Goal: Information Seeking & Learning: Learn about a topic

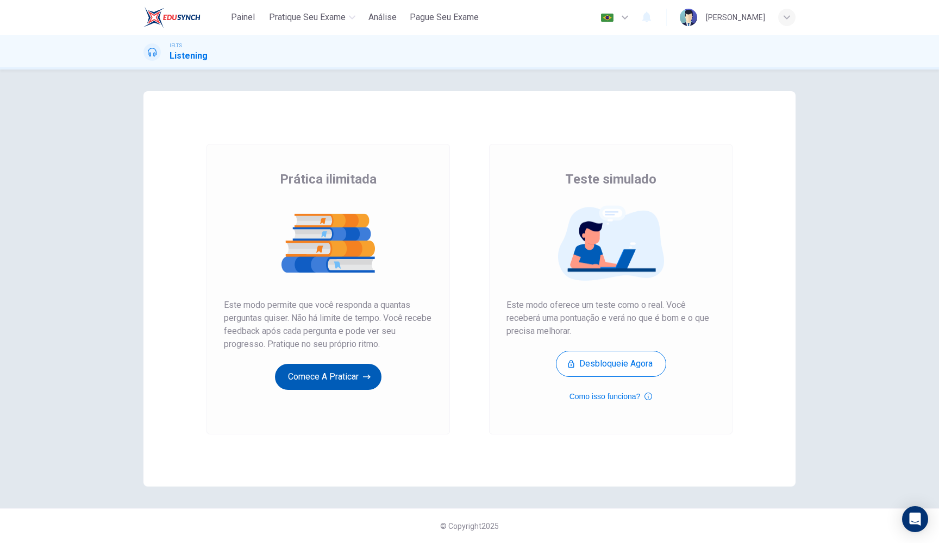
click at [361, 378] on button "Comece a praticar" at bounding box center [328, 377] width 106 height 26
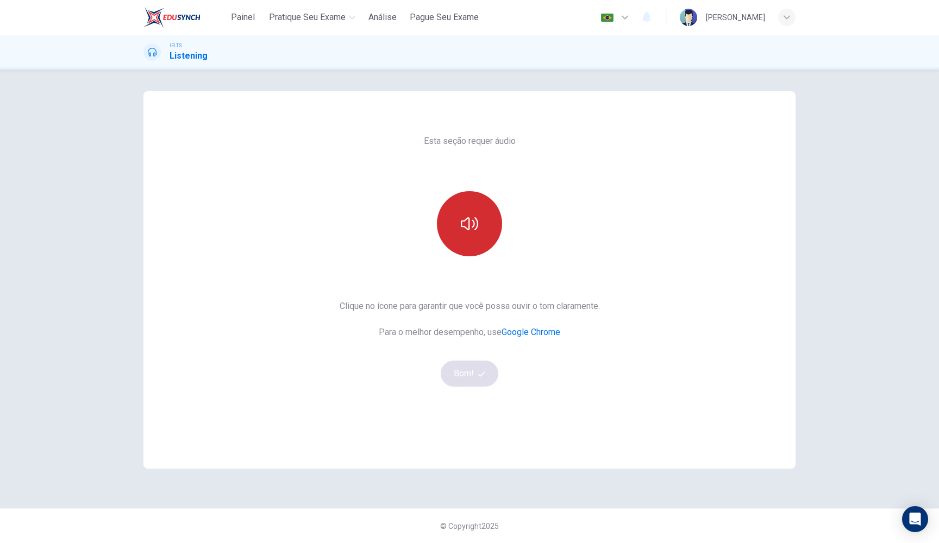
click at [469, 229] on icon "button" at bounding box center [469, 223] width 17 height 13
click at [463, 373] on button "Bom!" at bounding box center [470, 374] width 58 height 26
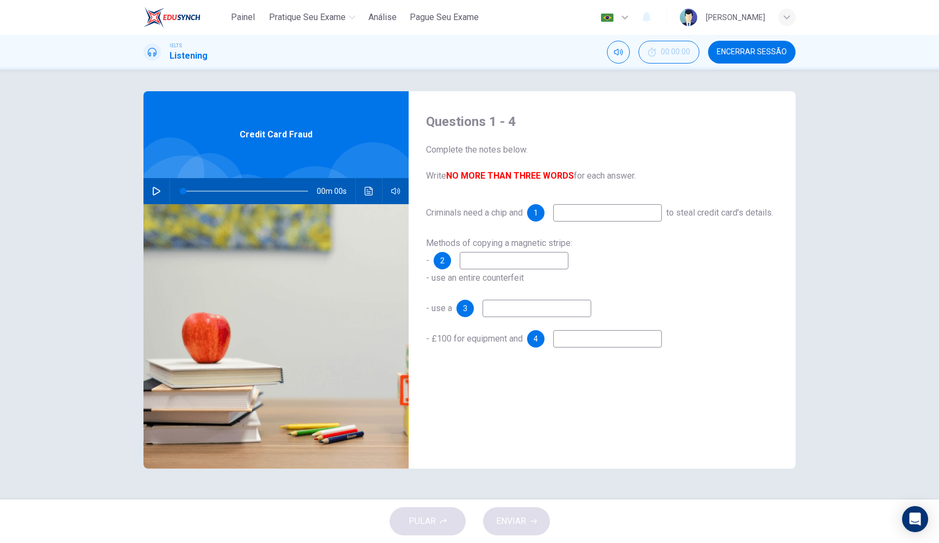
scroll to position [0, 0]
click at [161, 194] on button "button" at bounding box center [156, 191] width 17 height 26
click at [569, 214] on input at bounding box center [607, 212] width 109 height 17
type input "12"
type input "pin"
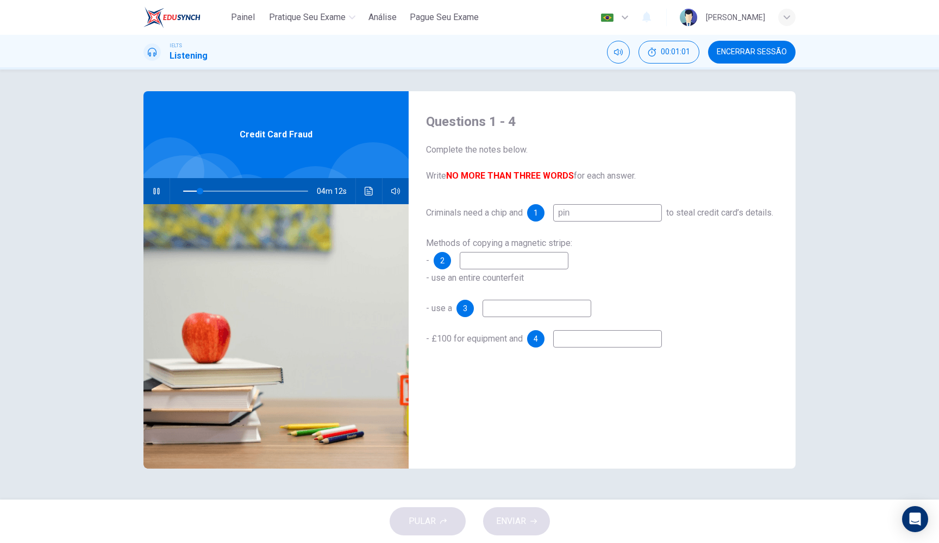
type input "14"
type input "pin"
click at [544, 222] on div "Criminals need a chip and 1 pin to steal credit card’s details." at bounding box center [602, 212] width 352 height 17
click at [493, 269] on input at bounding box center [514, 260] width 109 height 17
type input "20"
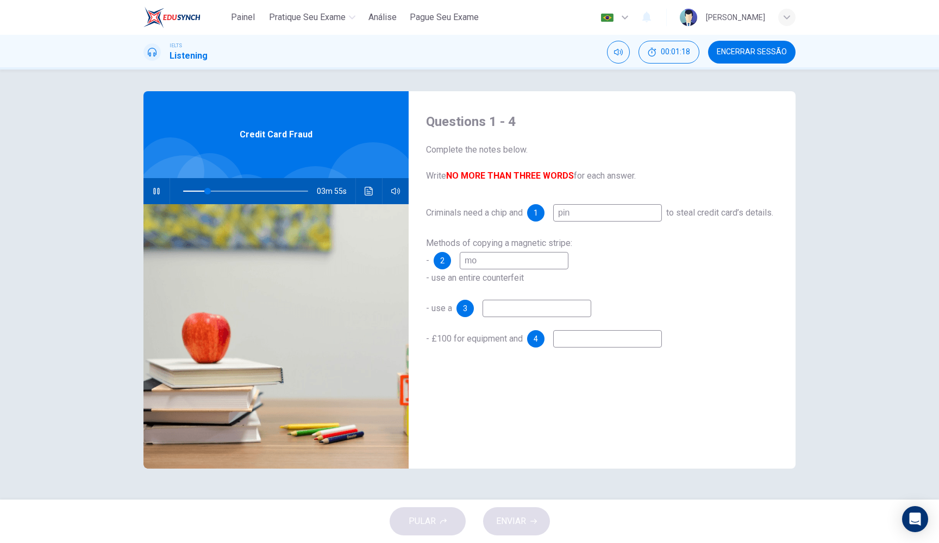
type input "mod"
type input "20"
type input "modify"
type input "20"
type input "modify a e"
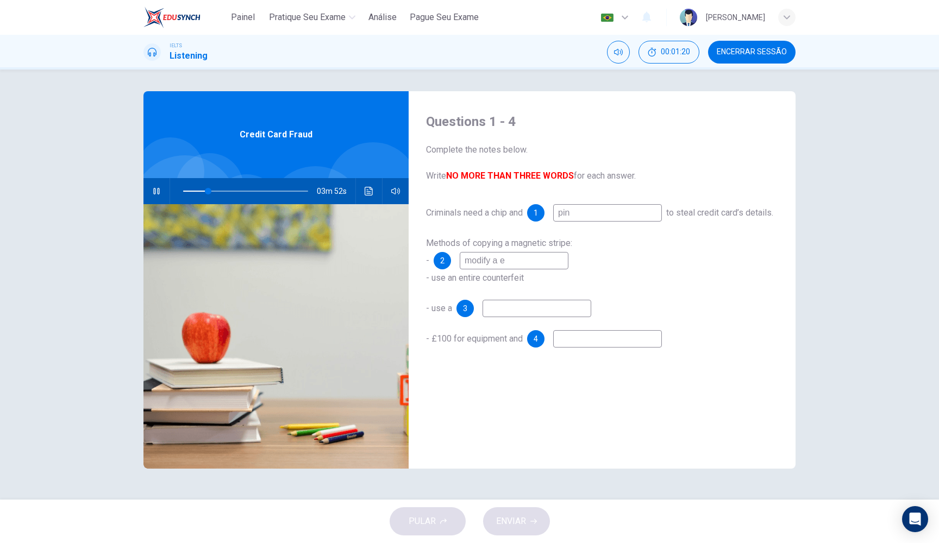
type input "21"
type input "modify a ter"
type input "21"
type input "modify a termi"
type input "22"
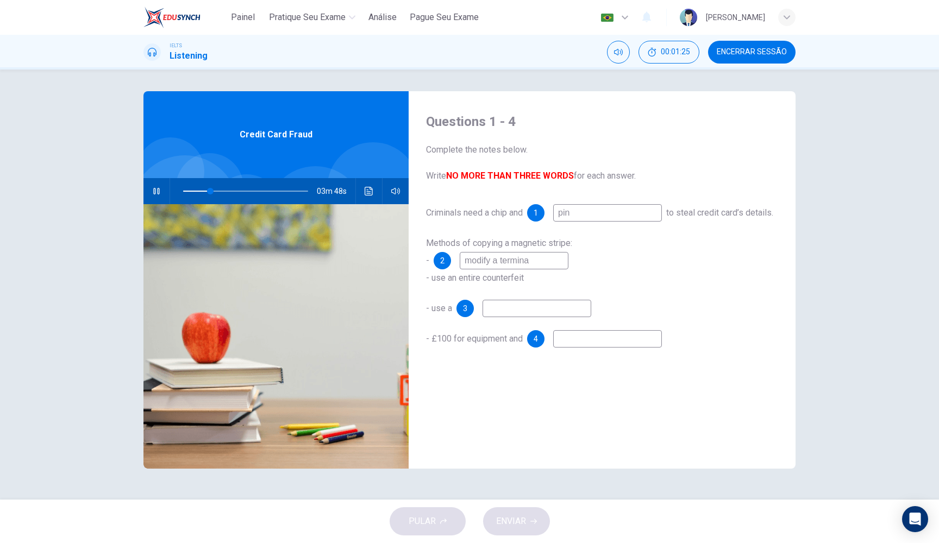
type input "modify a terminal"
type input "23"
type input "modify a terminal"
click at [514, 317] on input at bounding box center [536, 308] width 109 height 17
type input "27"
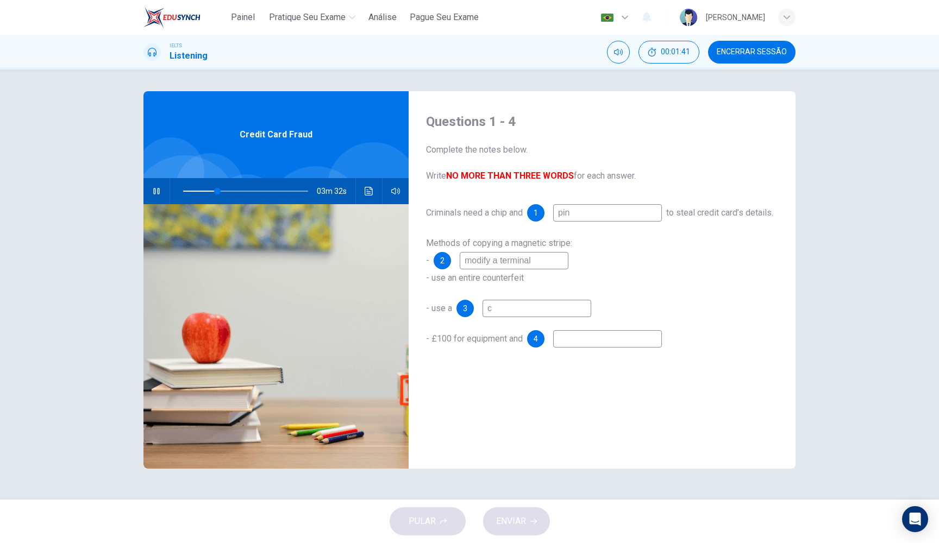
type input "co"
type input "28"
type input "conc"
type input "28"
type input "conce"
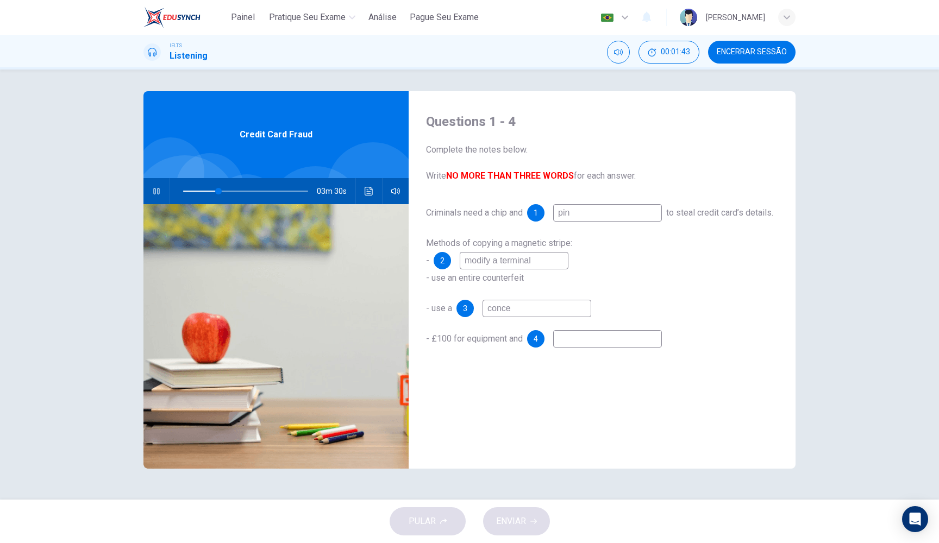
type input "28"
type input "conceled"
type input "29"
type input "canceled camer"
type input "29"
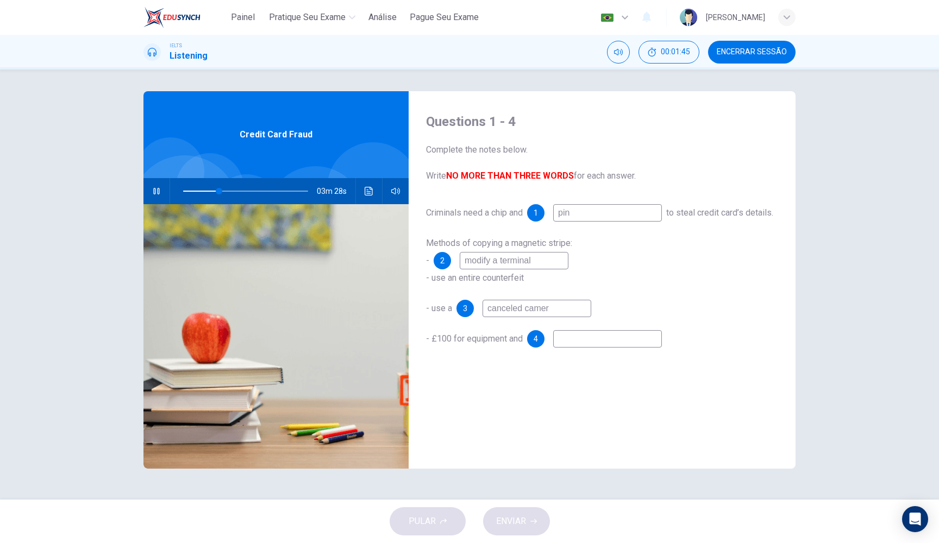
type input "canceled camera"
type input "36"
type input "canceled camera"
click at [579, 348] on input at bounding box center [607, 338] width 109 height 17
type input "36"
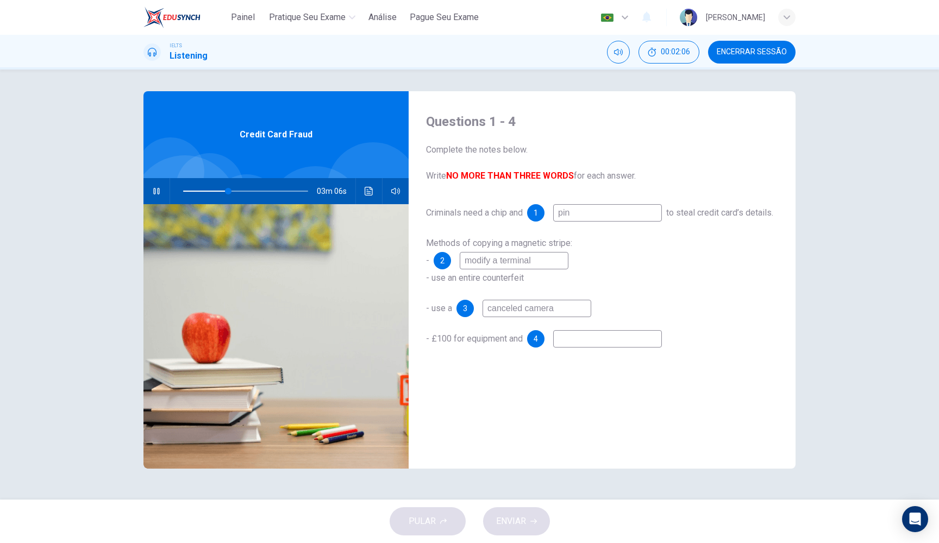
type input "r"
type input "36"
type input "ra"
type input "36"
type input "raw"
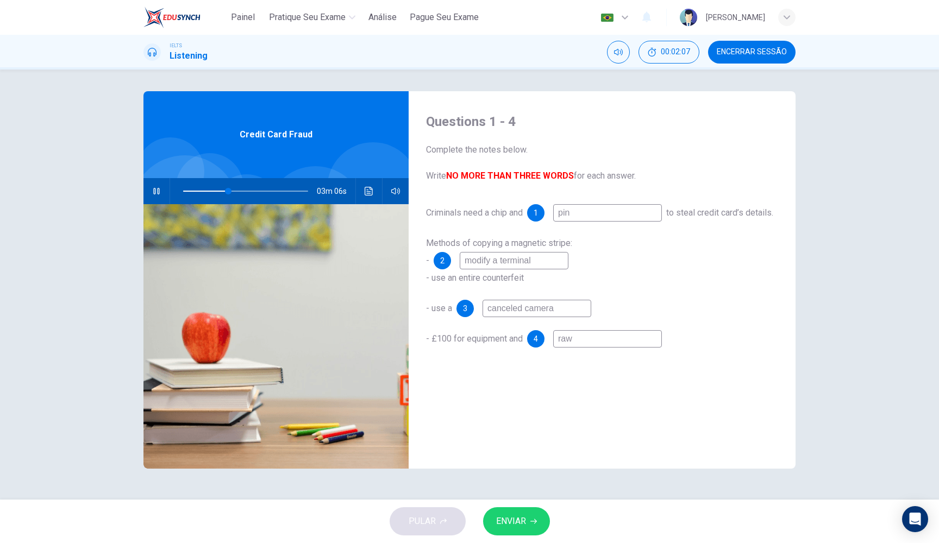
type input "37"
type input "raw"
type input "37"
type input "raw p"
type input "37"
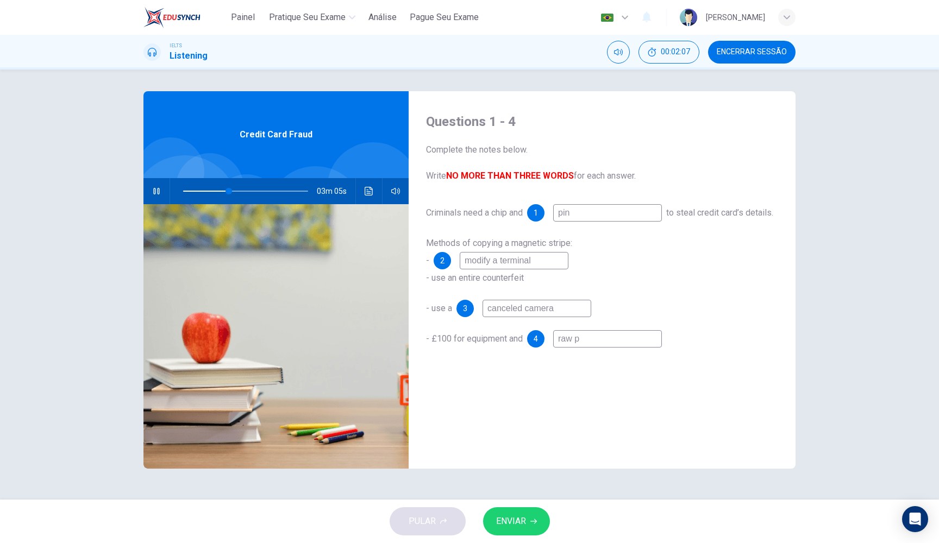
type input "raw pa"
type input "37"
type input "raw par"
type input "37"
type input "raw part"
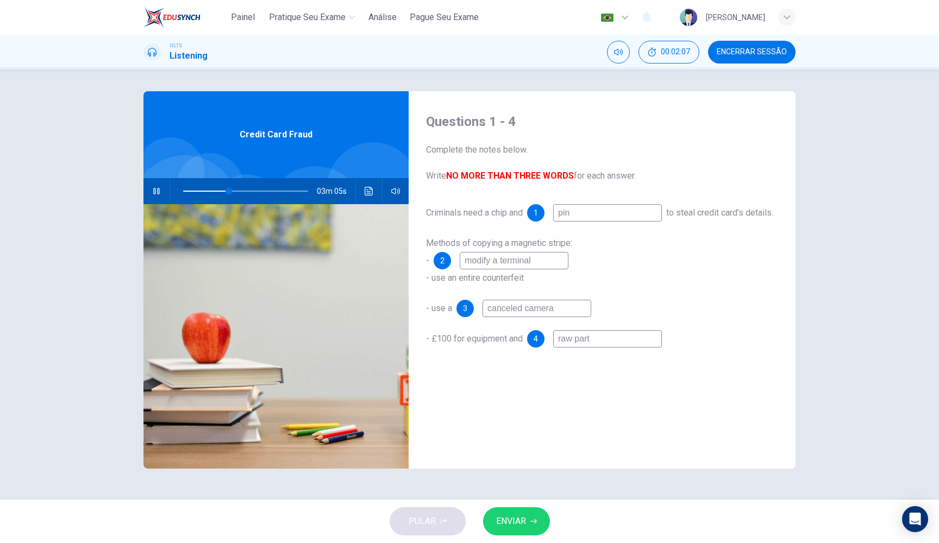
type input "37"
type input "raw parts"
type input "38"
type input "raw parts"
click at [152, 196] on button "button" at bounding box center [156, 191] width 17 height 26
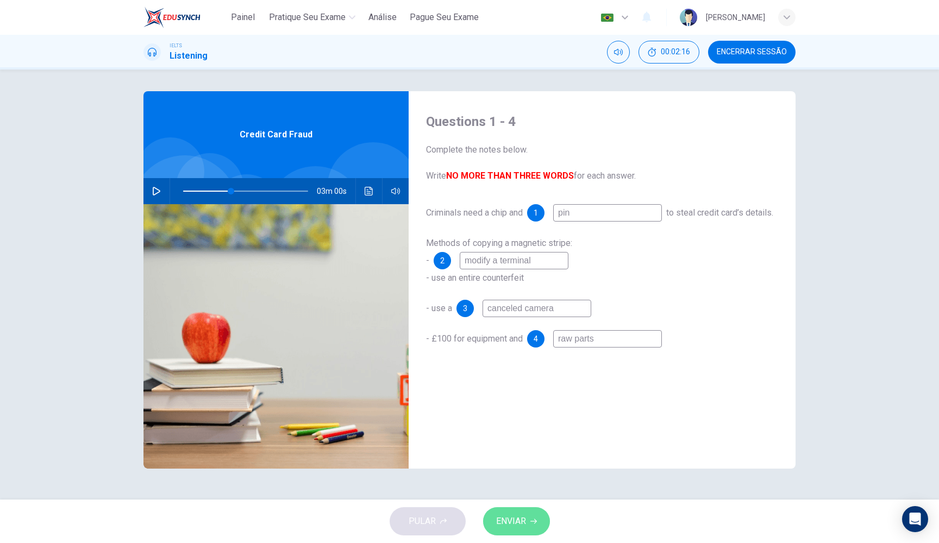
click at [517, 527] on span "ENVIAR" at bounding box center [511, 521] width 30 height 15
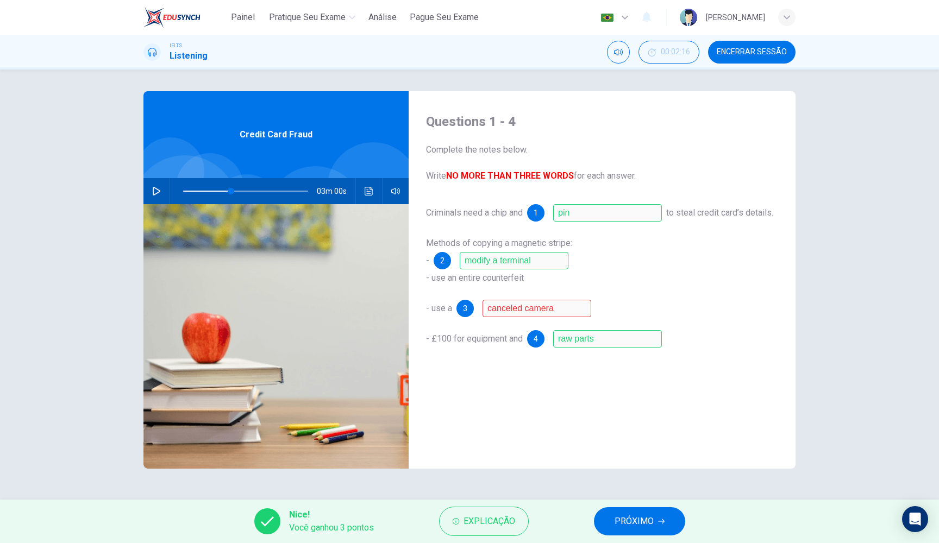
scroll to position [0, 1]
click at [642, 528] on span "PRÓXIMO" at bounding box center [633, 521] width 39 height 15
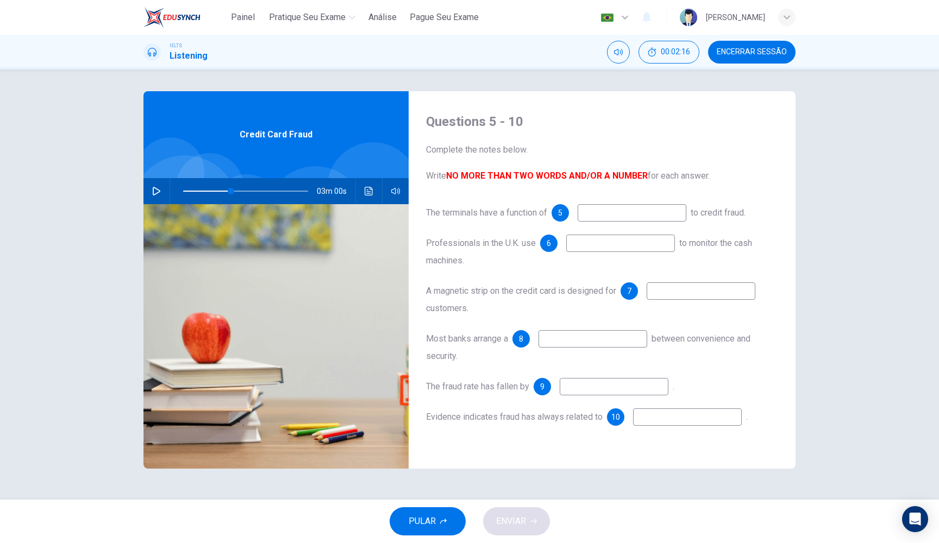
scroll to position [0, 0]
click at [228, 191] on span at bounding box center [231, 191] width 7 height 7
click at [155, 190] on icon "button" at bounding box center [156, 191] width 9 height 9
click at [637, 212] on input at bounding box center [632, 212] width 109 height 17
type input "38"
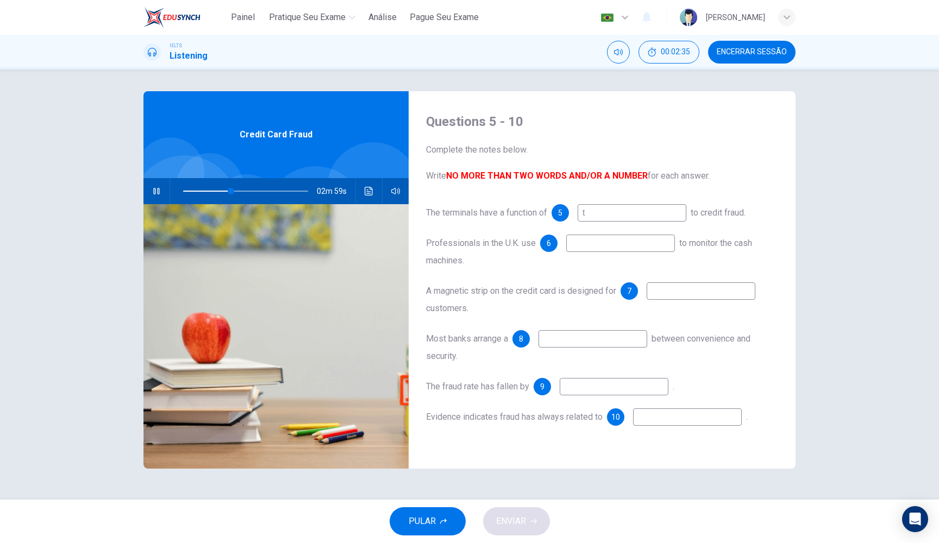
type input "te"
type input "39"
type input "tem"
type input "39"
type input "temper"
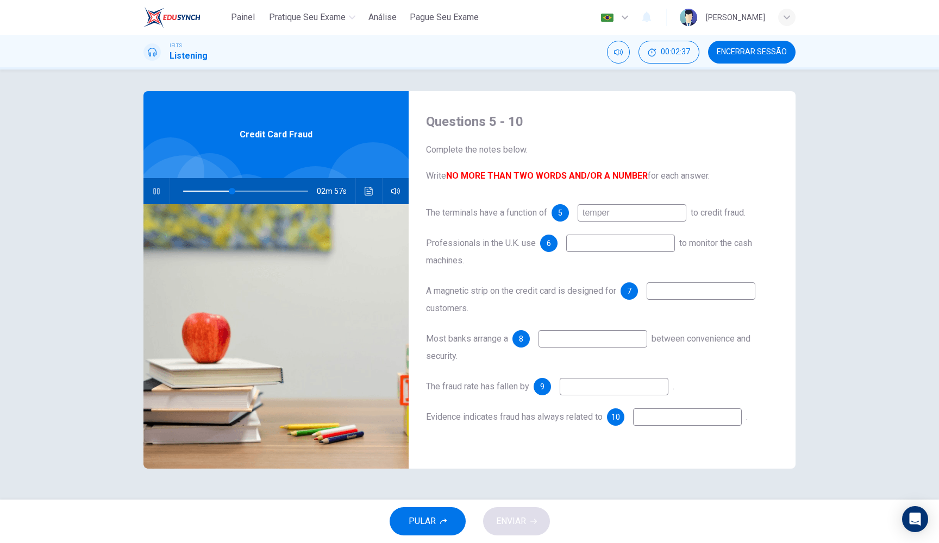
type input "39"
type input "temper resista"
type input "40"
type input "temper resistance"
type input "41"
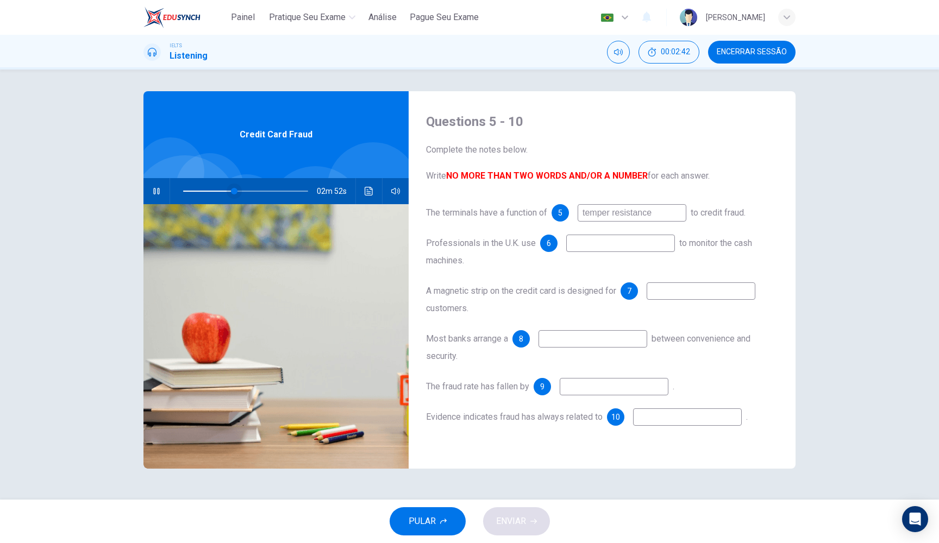
type input "temper resistance"
click at [230, 191] on span at bounding box center [229, 191] width 7 height 7
click at [151, 190] on button "button" at bounding box center [156, 191] width 17 height 26
click at [156, 188] on icon "button" at bounding box center [156, 191] width 9 height 9
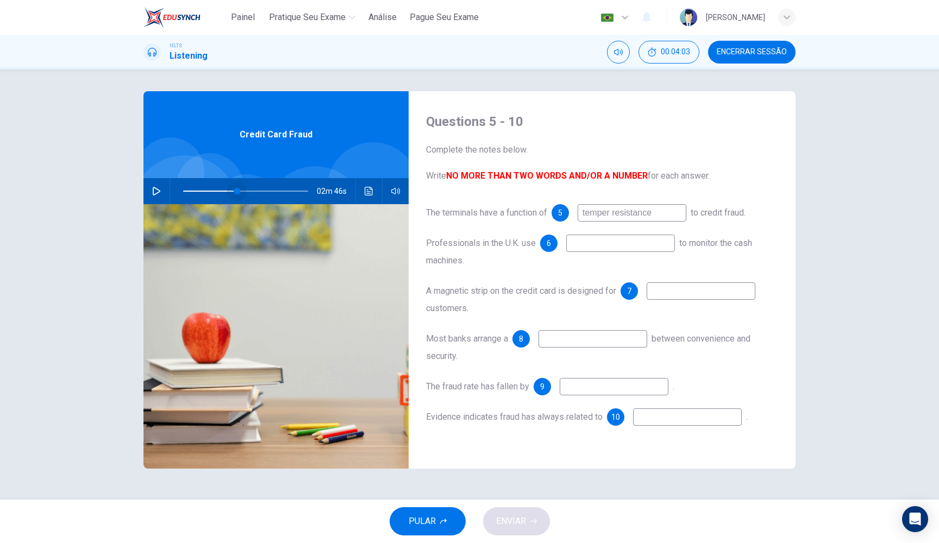
click at [237, 190] on span at bounding box center [245, 191] width 125 height 15
click at [154, 191] on icon "button" at bounding box center [156, 191] width 9 height 9
click at [164, 191] on button "button" at bounding box center [156, 191] width 17 height 26
type input "64"
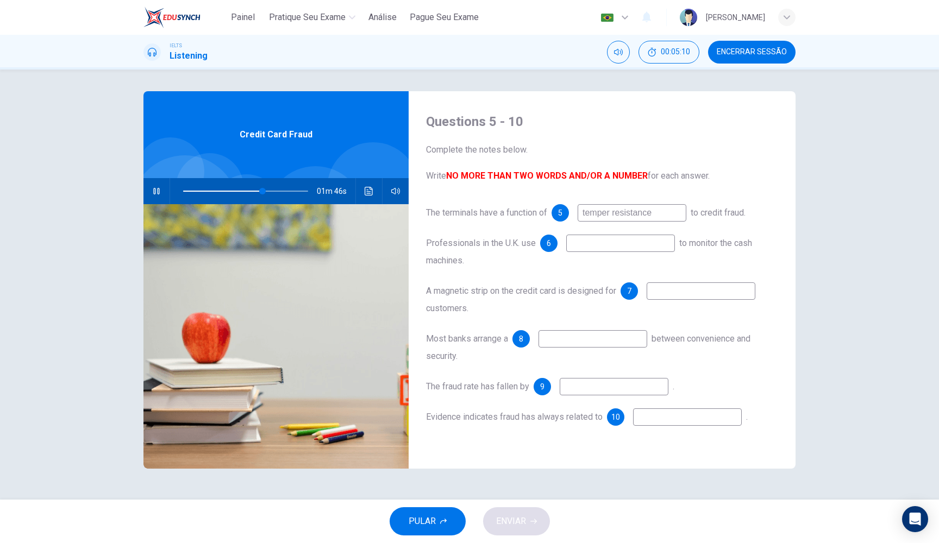
click at [685, 291] on input at bounding box center [701, 291] width 109 height 17
type input "tr"
type input "64"
type input "travelin"
type input "64"
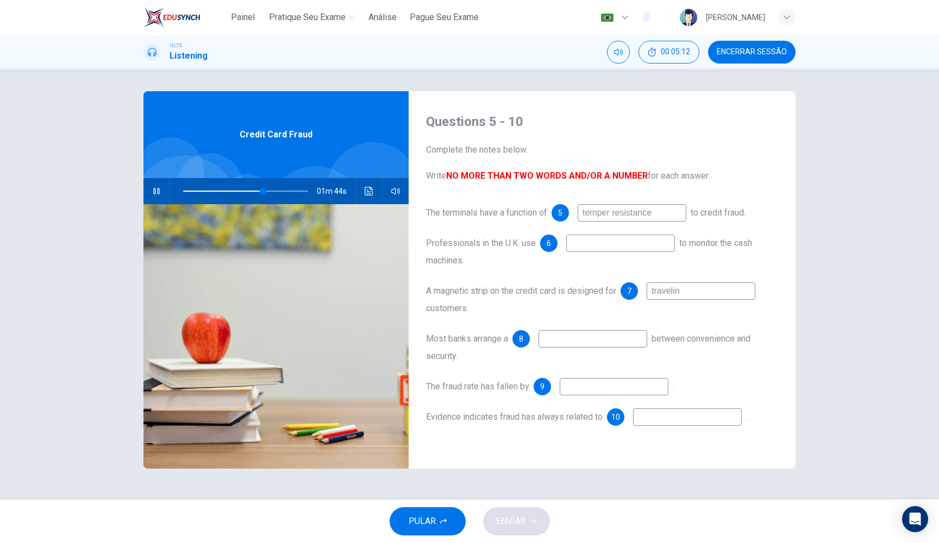
type input "traveling"
type input "65"
type input "traveling"
click at [248, 191] on span at bounding box center [245, 191] width 125 height 15
type input "55"
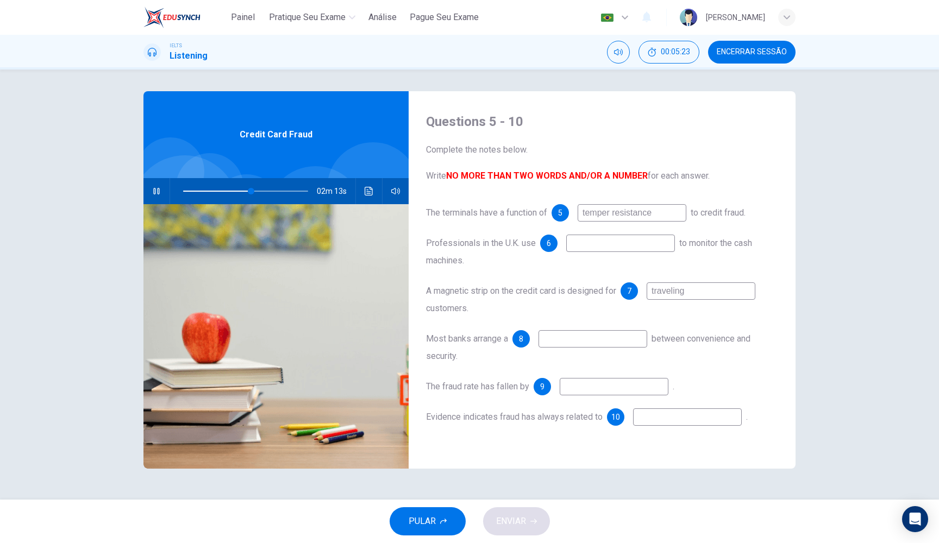
click at [596, 246] on input at bounding box center [620, 243] width 109 height 17
type input "ol"
type input "55"
type input "old me"
type input "55"
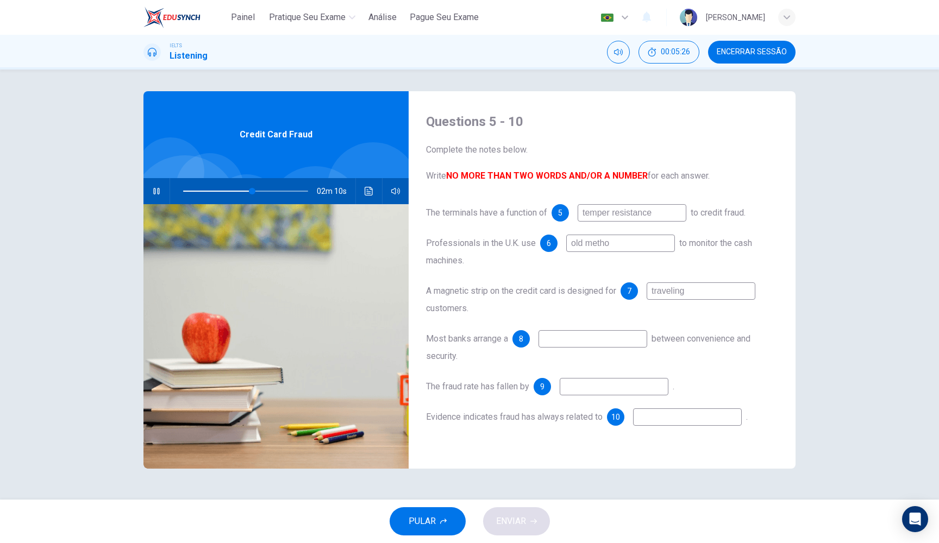
type input "old method"
type input "57"
click at [572, 243] on input "old method" at bounding box center [620, 243] width 109 height 17
type input "thold method"
type input "57"
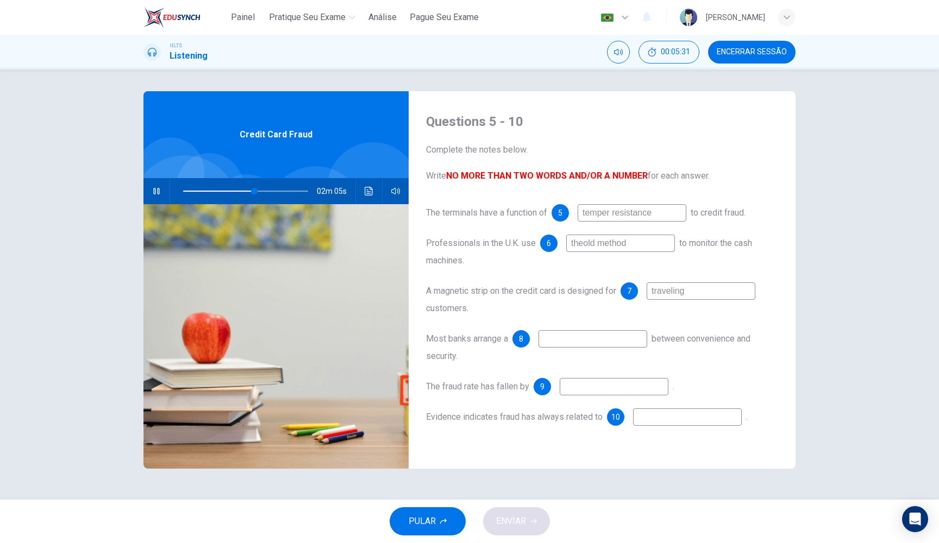
type input "the old method"
type input "61"
type input "the old method"
click at [235, 190] on span at bounding box center [245, 191] width 125 height 15
click at [266, 191] on span at bounding box center [269, 191] width 7 height 7
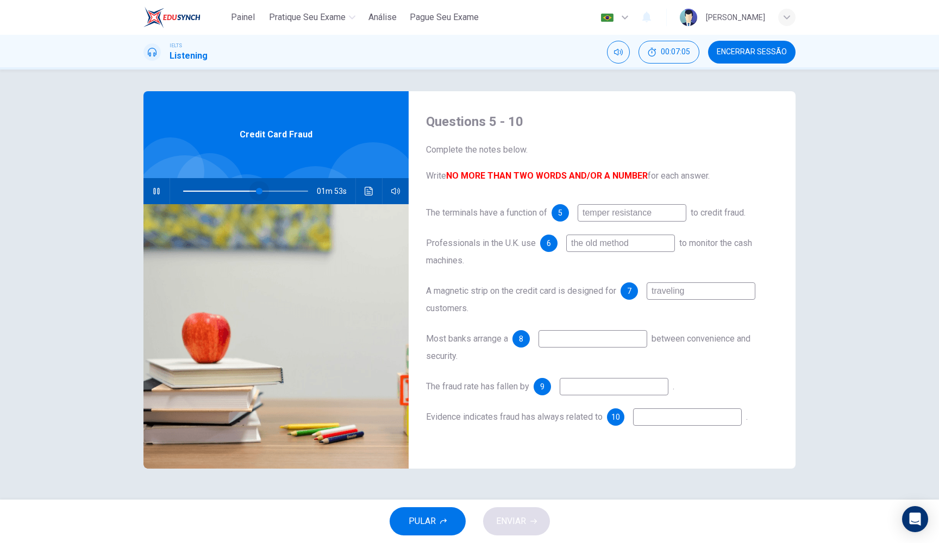
click at [259, 191] on span at bounding box center [259, 191] width 7 height 7
click at [267, 191] on span at bounding box center [266, 191] width 7 height 7
click at [573, 336] on input at bounding box center [592, 338] width 109 height 17
type input "79"
type input "[MEDICAL_DATA]"
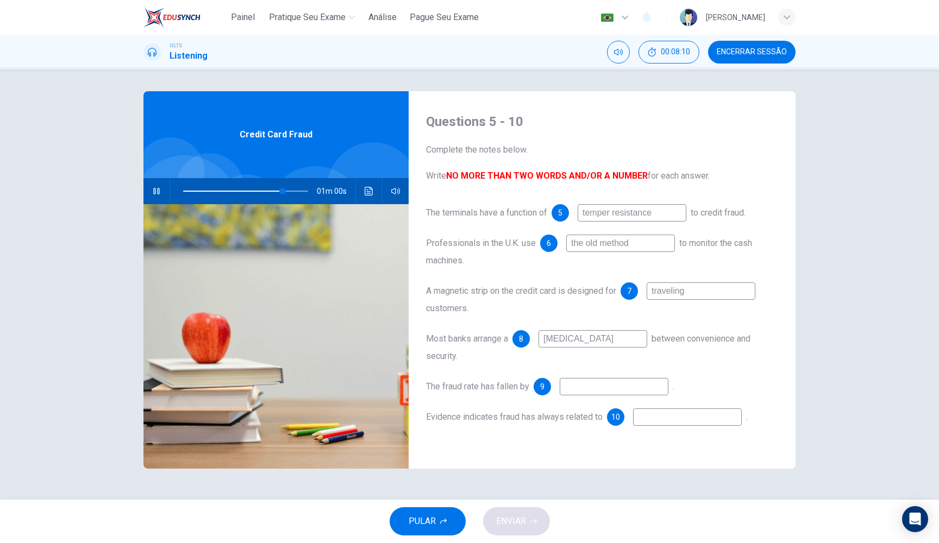
type input "80"
type input "bala"
type input "80"
type input "balance"
type input "81"
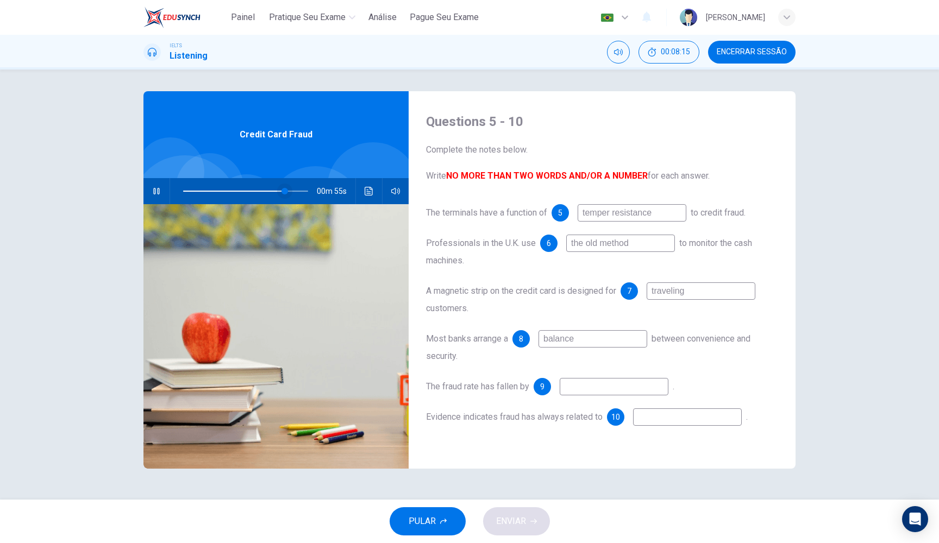
type input "balance"
click at [282, 191] on span at bounding box center [282, 191] width 7 height 7
click at [277, 191] on span at bounding box center [277, 191] width 7 height 7
click at [590, 388] on input at bounding box center [614, 386] width 109 height 17
type input "84"
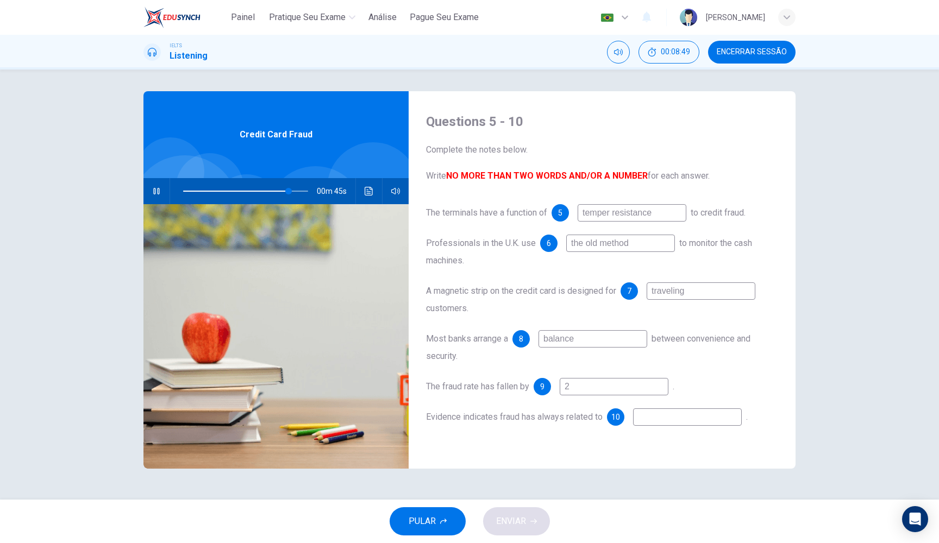
type input "24"
type input "85"
type input "24"
type input "85"
type input "24 per cen"
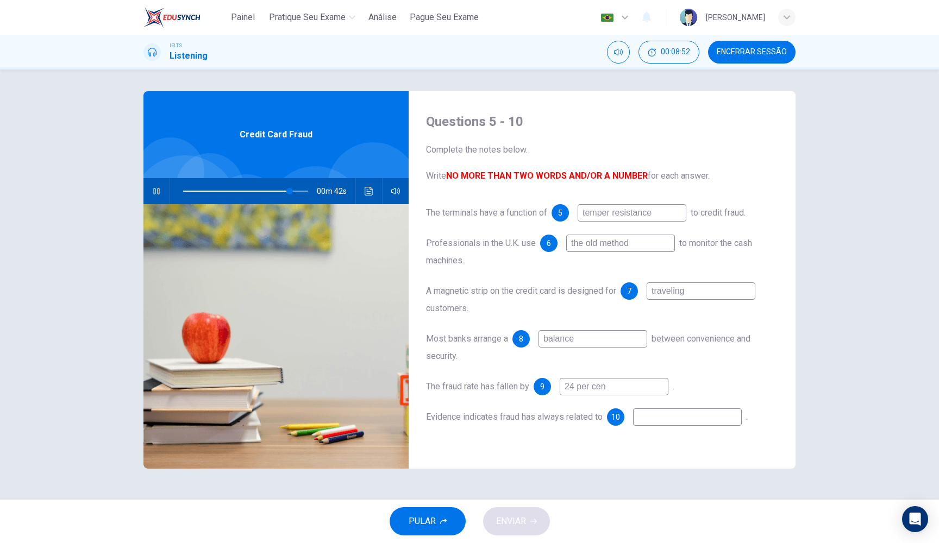
type input "86"
type input "24 per cent"
type input "90"
type input "24 per cent"
click at [657, 417] on input at bounding box center [687, 417] width 109 height 17
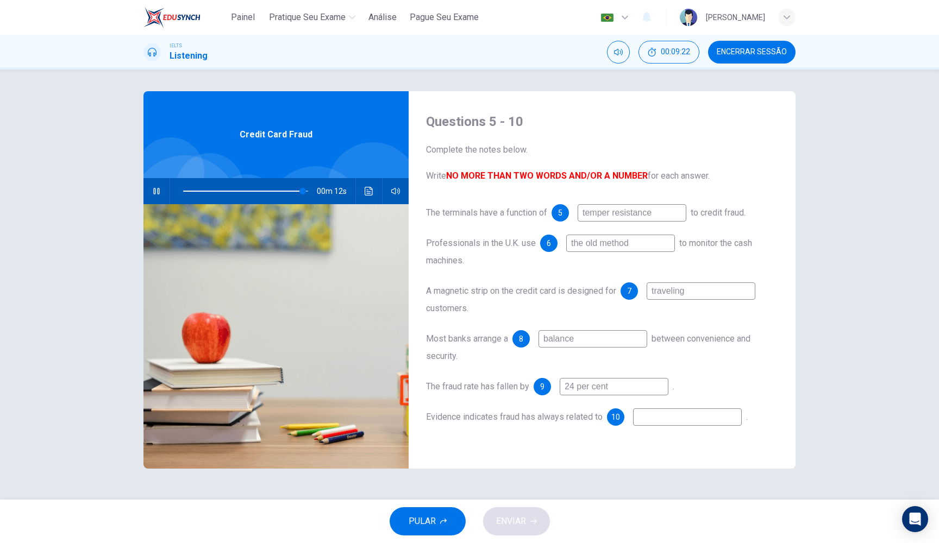
type input "96"
type input "o"
type input "96"
type input "ol"
type input "96"
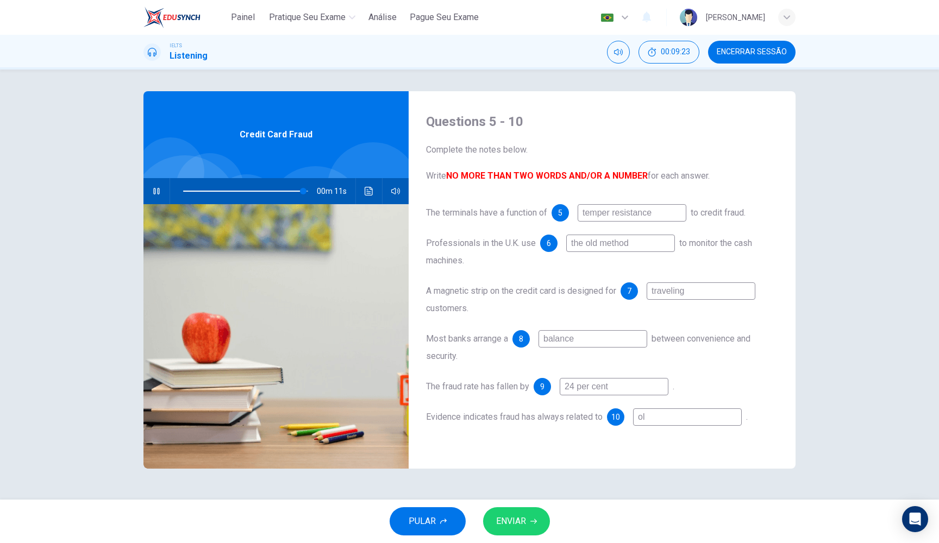
type input "old"
type input "96"
type input "old"
type input "96"
type input "old t"
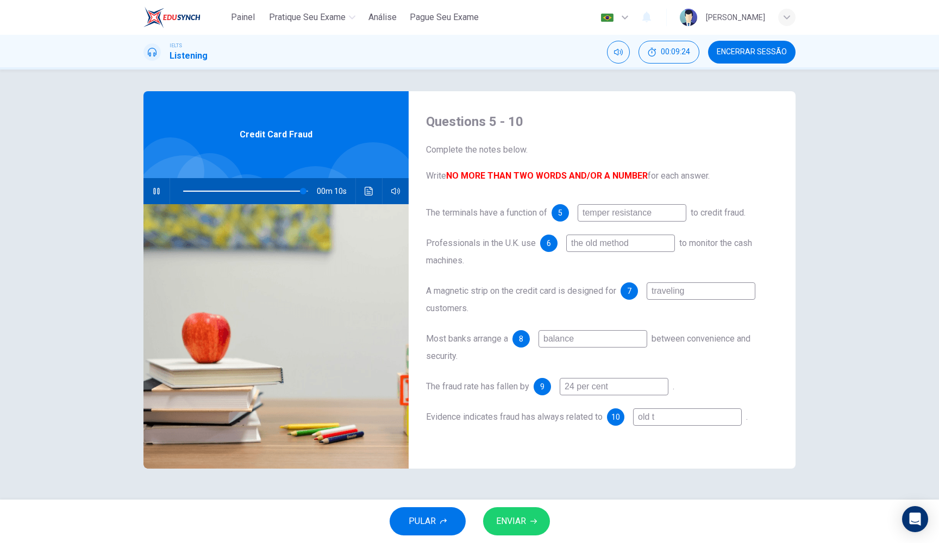
type input "96"
type input "old te"
type input "96"
type input "old tec"
type input "96"
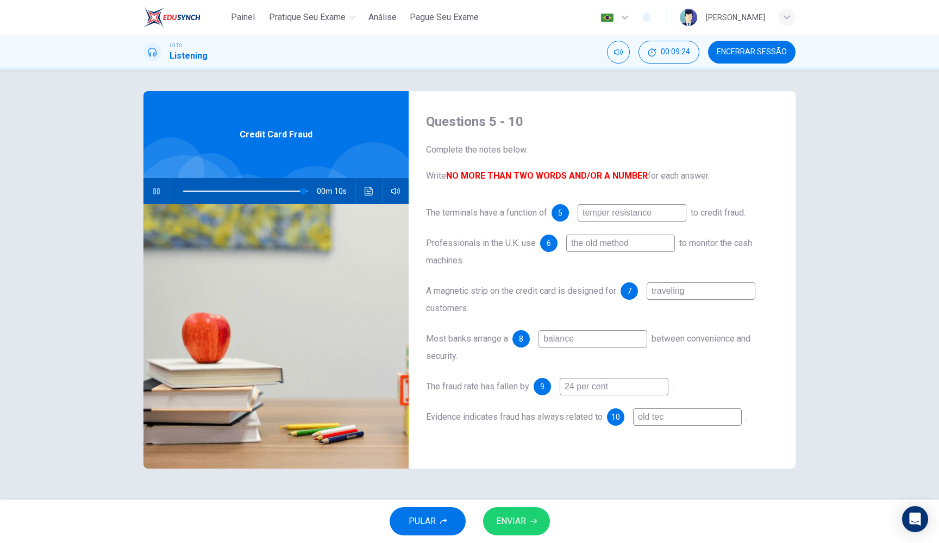
type input "old tech"
type input "97"
type input "old techn"
type input "97"
type input "old techno"
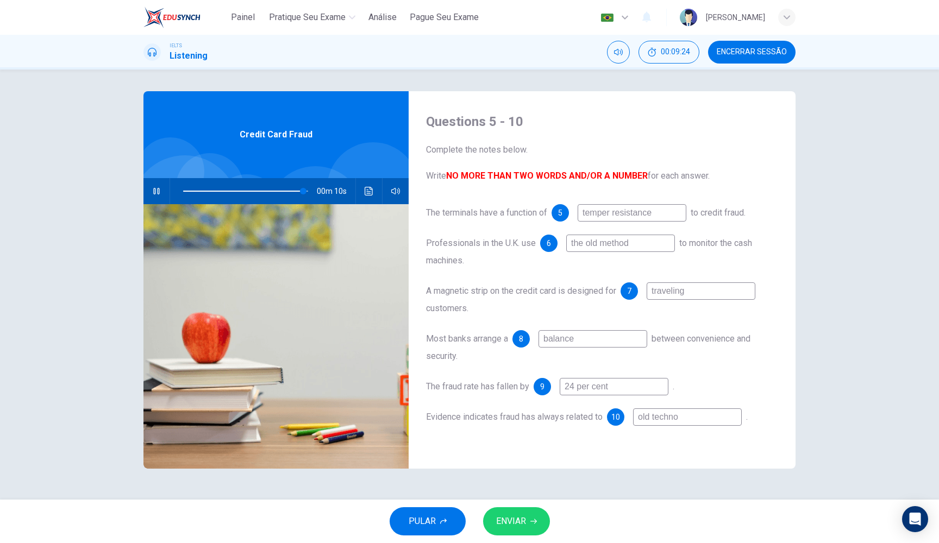
type input "97"
type input "old technol"
type input "98"
type input "old technology"
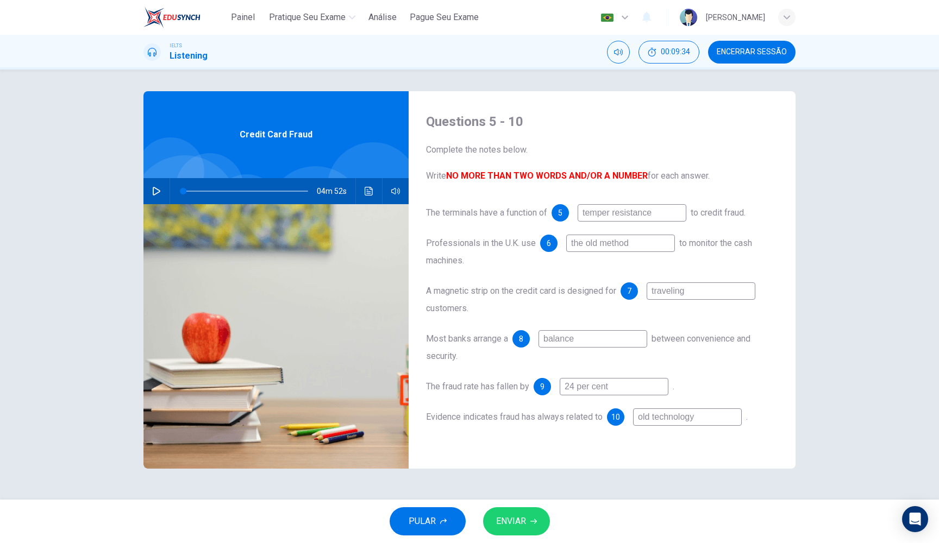
type input "0"
type input "old technology"
click at [516, 525] on span "ENVIAR" at bounding box center [511, 521] width 30 height 15
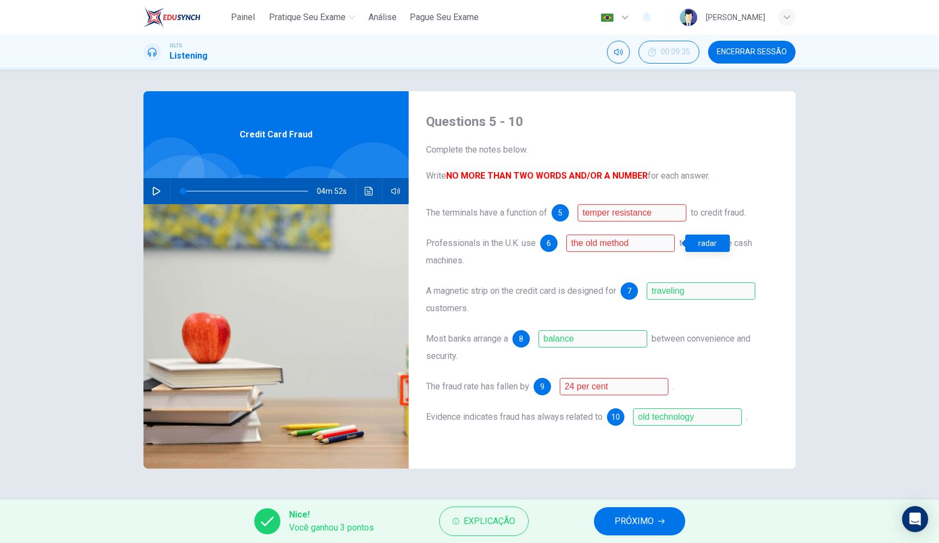
scroll to position [0, 0]
click at [633, 527] on span "PRÓXIMO" at bounding box center [633, 521] width 39 height 15
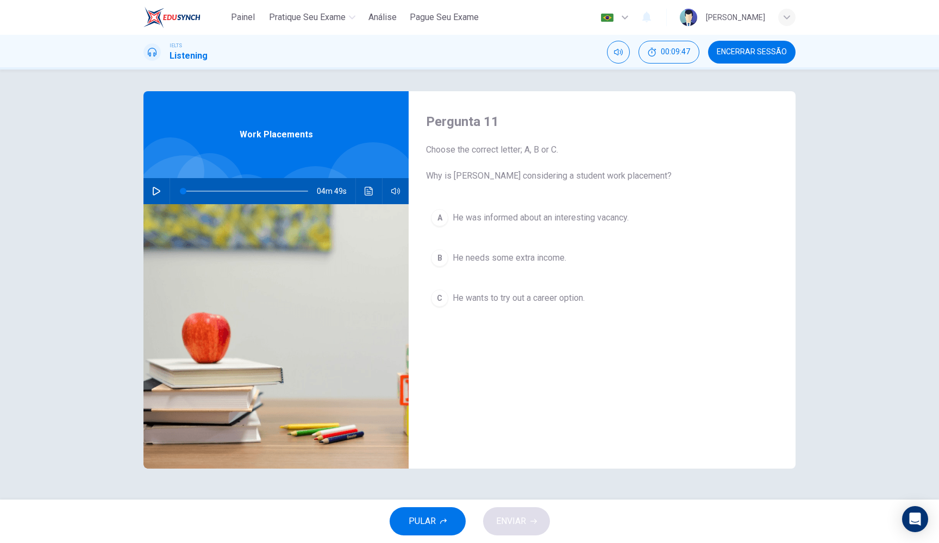
click at [160, 194] on icon "button" at bounding box center [156, 191] width 9 height 9
drag, startPoint x: 173, startPoint y: 192, endPoint x: 158, endPoint y: 193, distance: 15.3
click at [158, 193] on div "04m 49s" at bounding box center [275, 191] width 265 height 26
click at [364, 198] on button "Clique para ver a transcrição do áudio" at bounding box center [368, 191] width 17 height 26
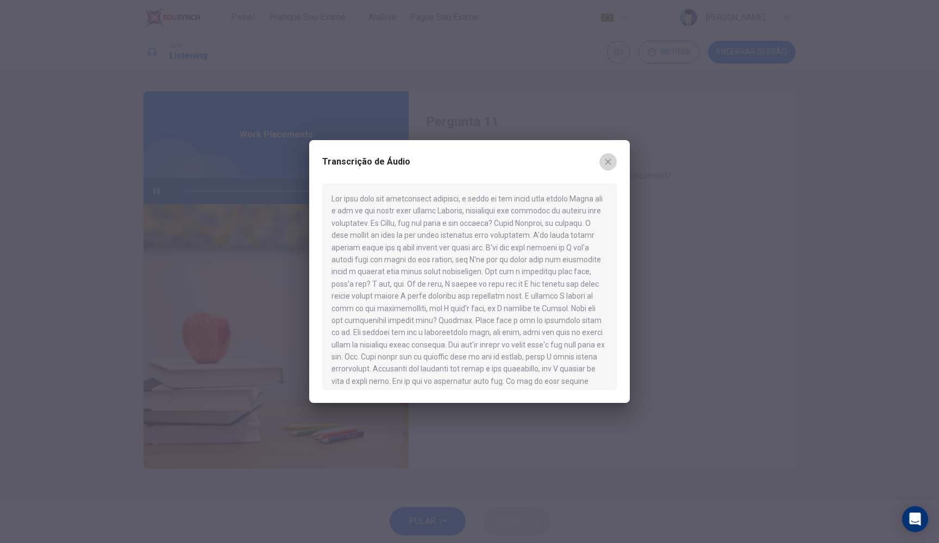
click at [614, 159] on button "button" at bounding box center [607, 161] width 17 height 17
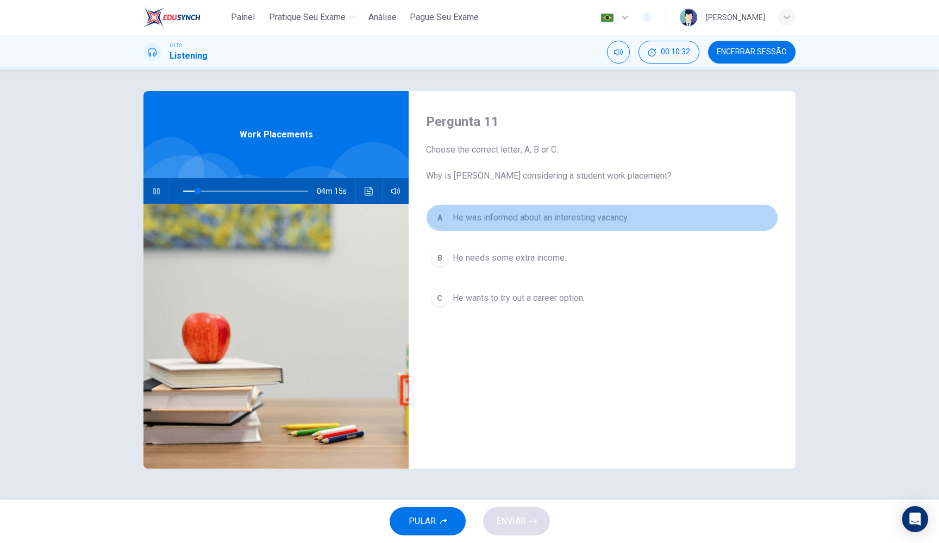
click at [438, 218] on div "A" at bounding box center [439, 217] width 17 height 17
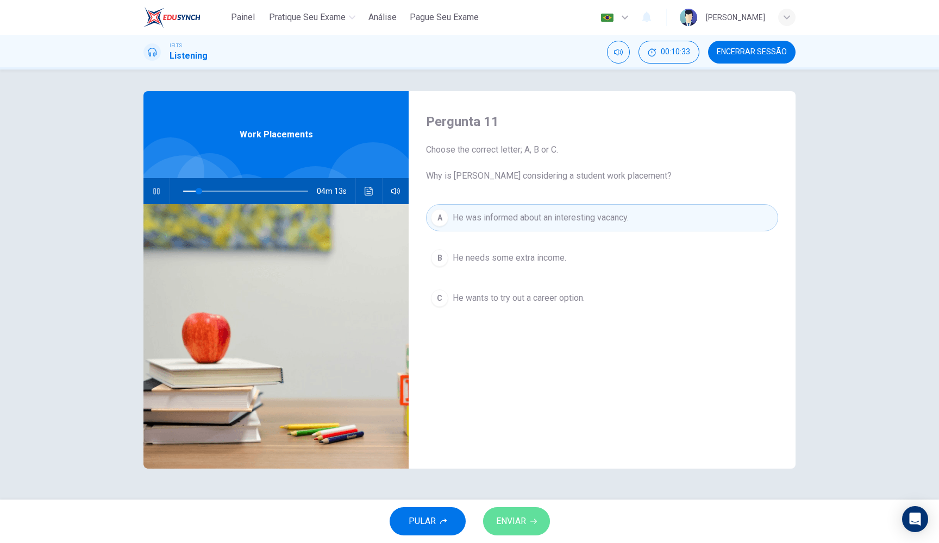
click at [526, 530] on button "ENVIAR" at bounding box center [516, 521] width 67 height 28
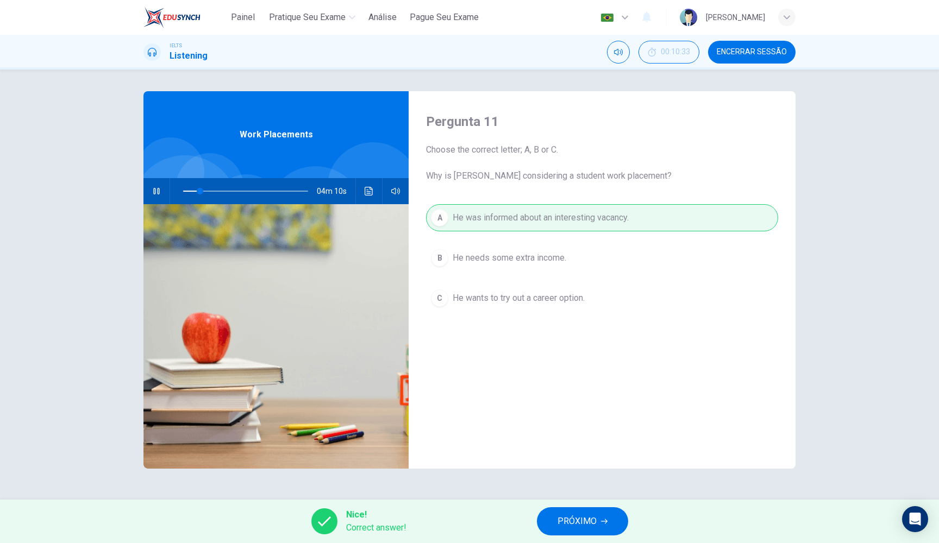
click at [579, 525] on span "PRÓXIMO" at bounding box center [576, 521] width 39 height 15
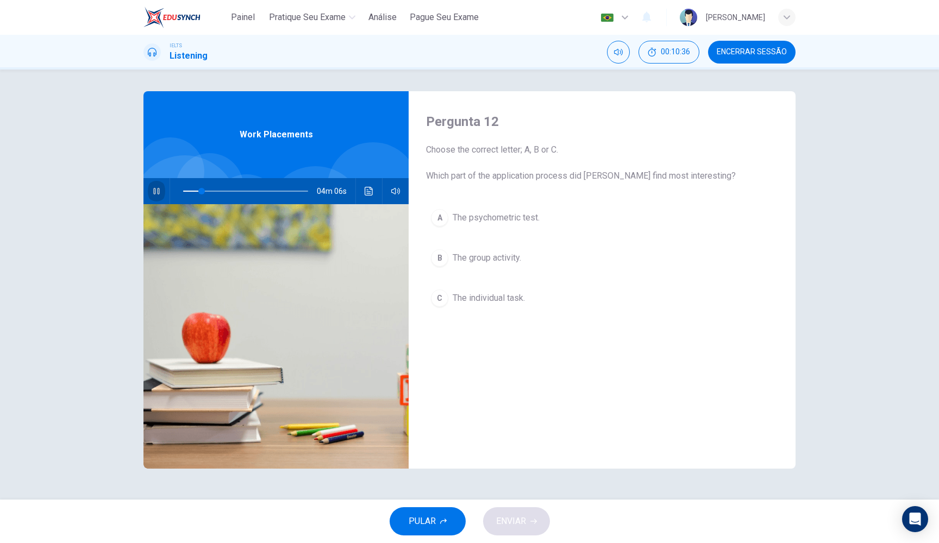
click at [161, 194] on button "button" at bounding box center [156, 191] width 17 height 26
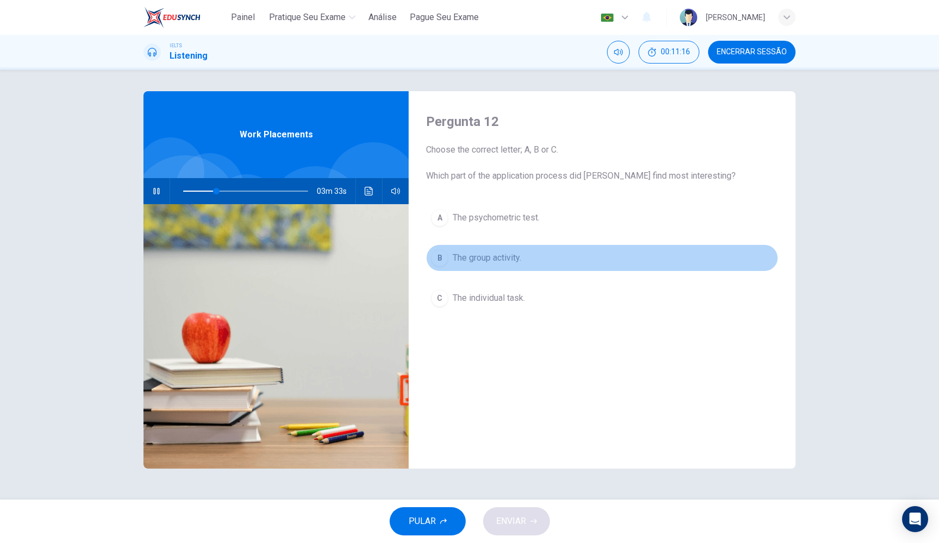
click at [437, 261] on div "B" at bounding box center [439, 257] width 17 height 17
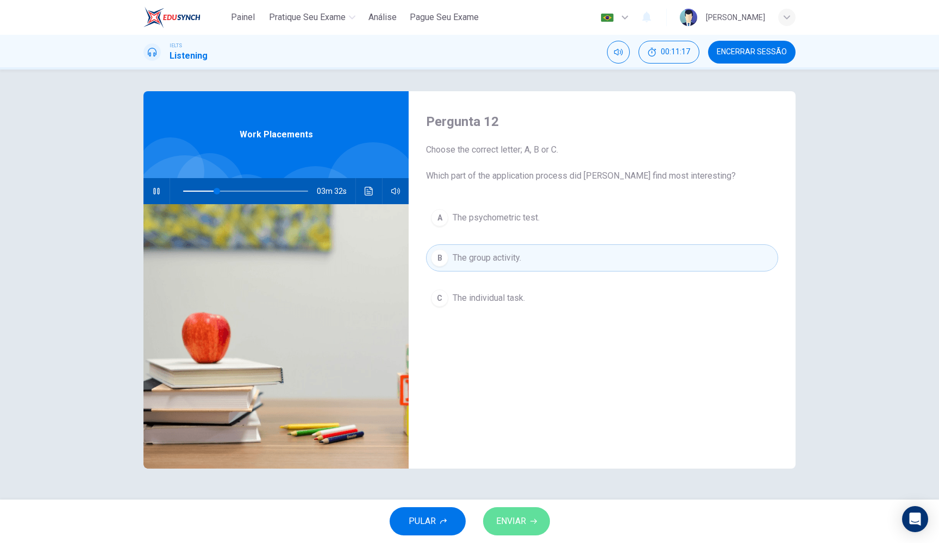
click at [521, 522] on span "ENVIAR" at bounding box center [511, 521] width 30 height 15
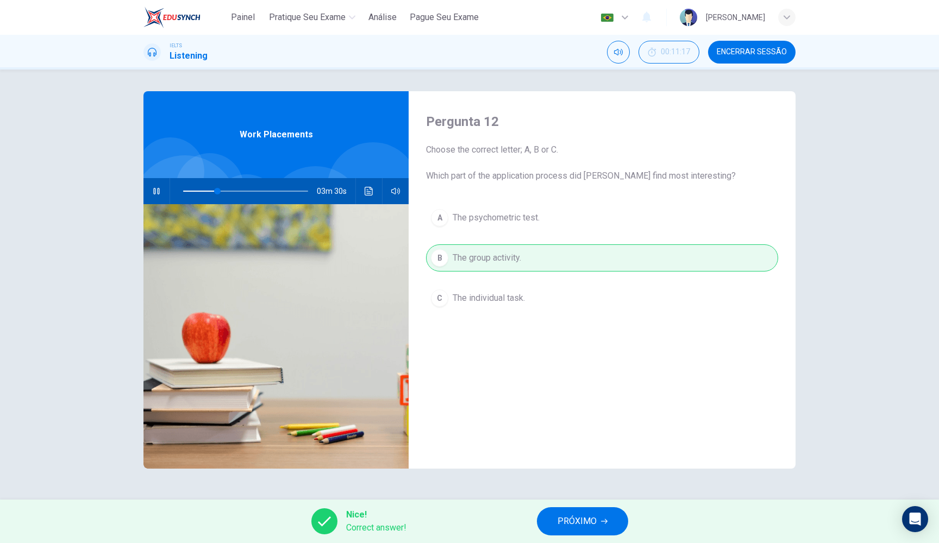
click at [565, 518] on span "PRÓXIMO" at bounding box center [576, 521] width 39 height 15
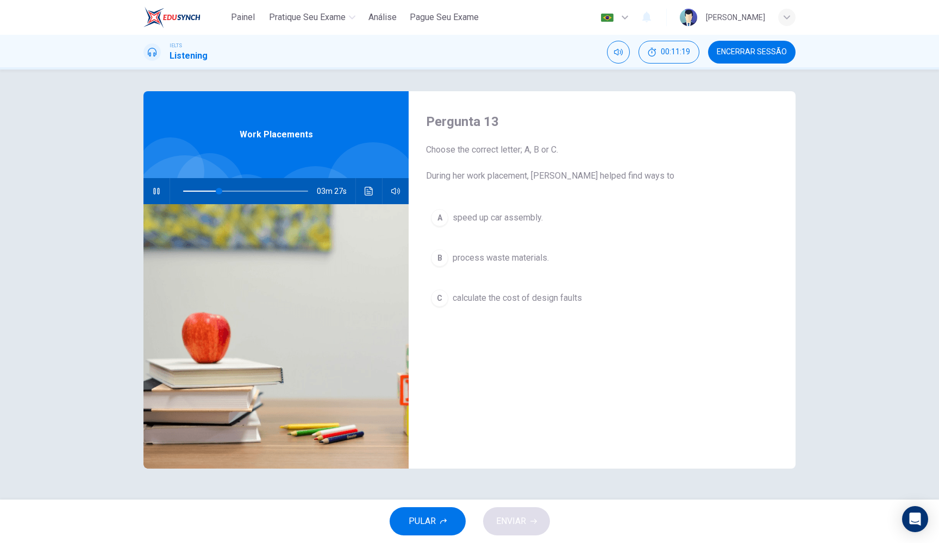
click at [160, 191] on icon "button" at bounding box center [156, 191] width 9 height 9
click at [160, 191] on button "button" at bounding box center [156, 191] width 17 height 26
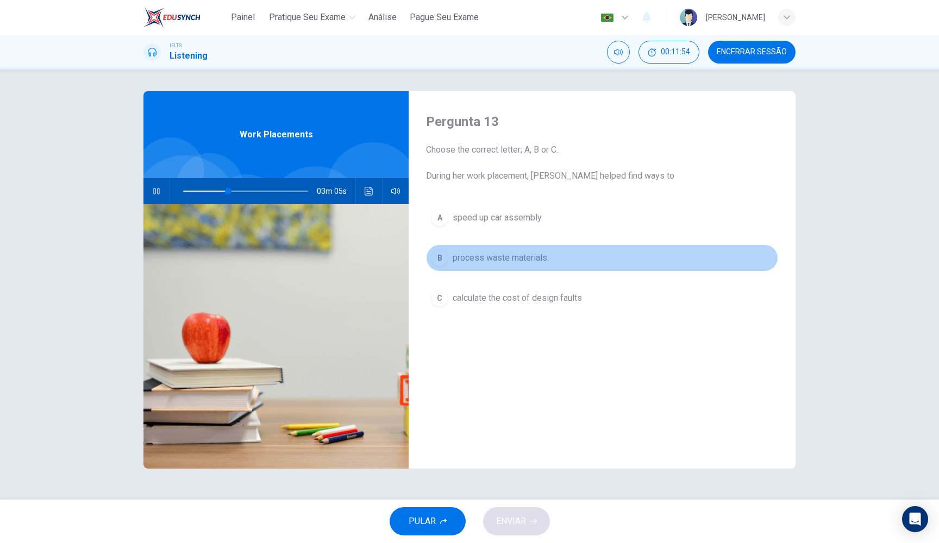
click at [442, 263] on div "B" at bounding box center [439, 257] width 17 height 17
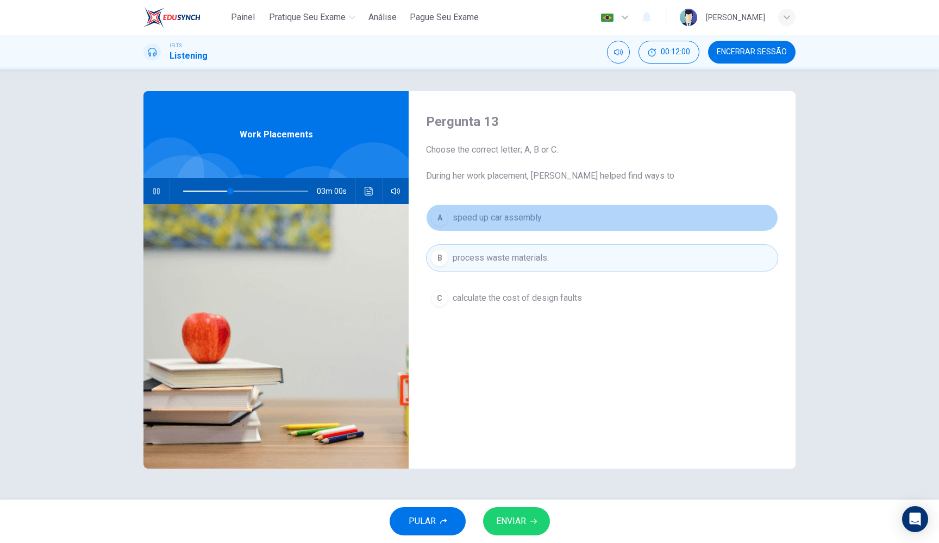
click at [481, 221] on span "speed up car assembly." at bounding box center [498, 217] width 90 height 13
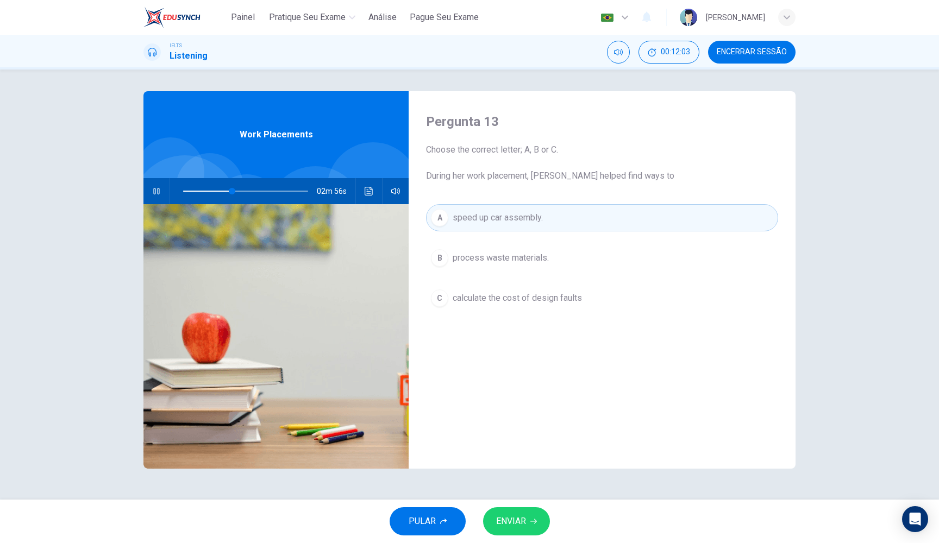
click at [155, 191] on icon "button" at bounding box center [156, 191] width 9 height 9
click at [492, 518] on button "ENVIAR" at bounding box center [516, 521] width 67 height 28
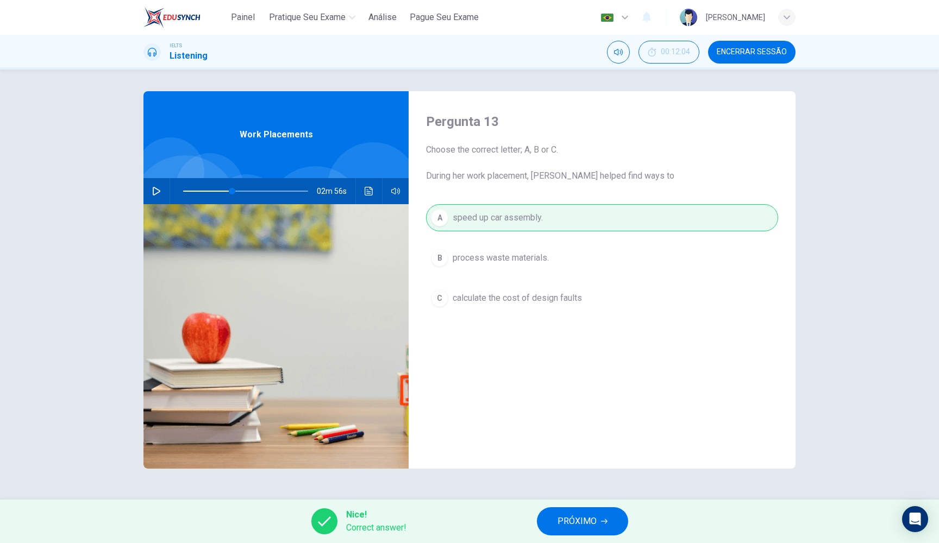
click at [605, 526] on button "PRÓXIMO" at bounding box center [582, 521] width 91 height 28
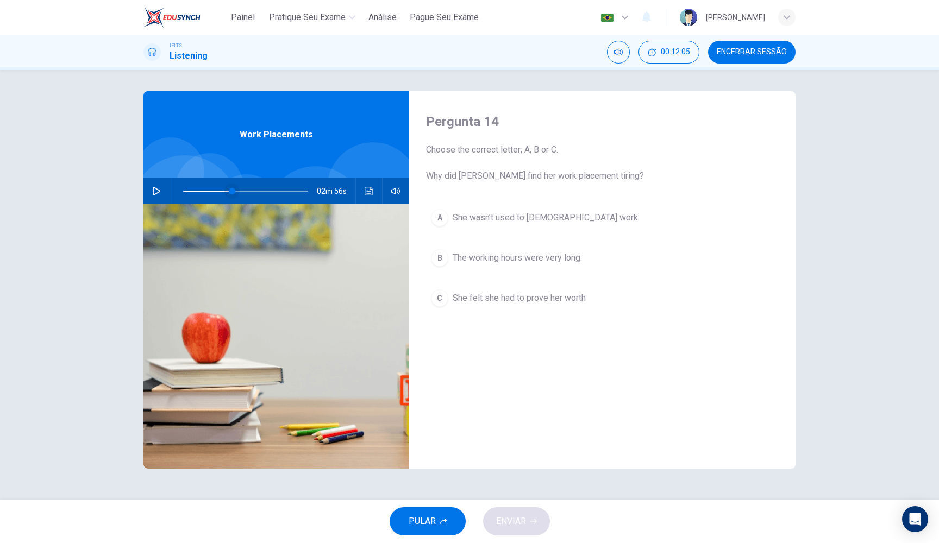
click at [229, 192] on span at bounding box center [232, 191] width 7 height 7
click at [159, 191] on icon "button" at bounding box center [157, 191] width 8 height 9
click at [156, 196] on button "button" at bounding box center [156, 191] width 17 height 26
click at [245, 189] on span at bounding box center [244, 191] width 7 height 7
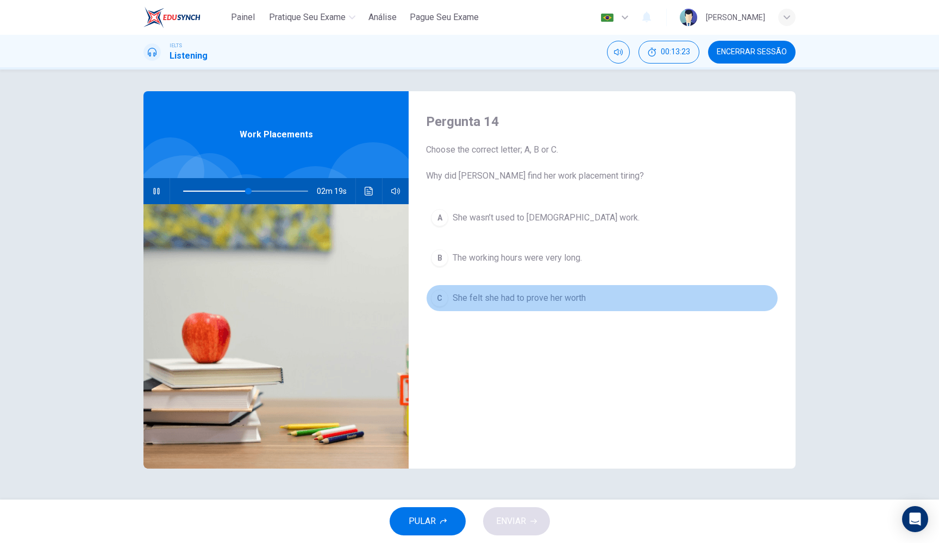
click at [443, 302] on div "C" at bounding box center [439, 298] width 17 height 17
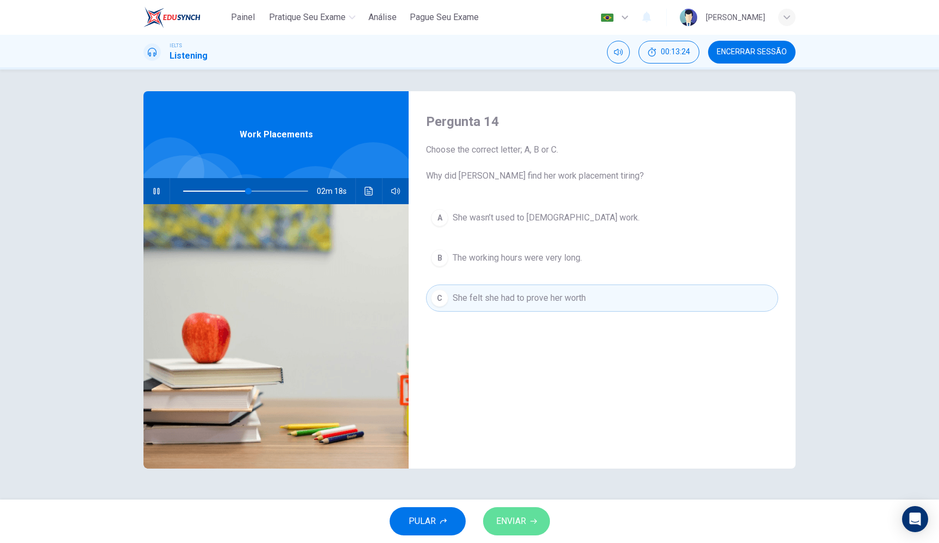
click at [520, 517] on span "ENVIAR" at bounding box center [511, 521] width 30 height 15
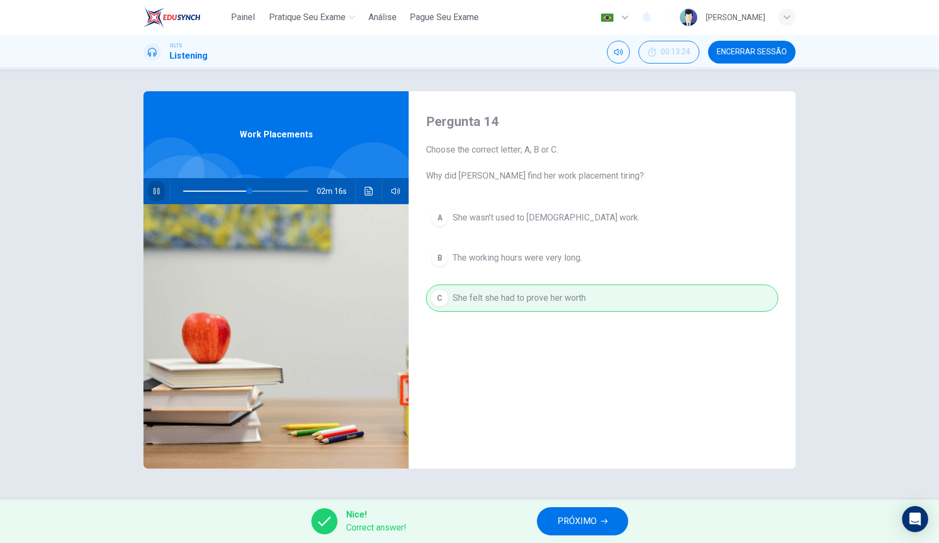
click at [153, 193] on icon "button" at bounding box center [156, 191] width 9 height 9
click at [585, 535] on button "PRÓXIMO" at bounding box center [582, 521] width 91 height 28
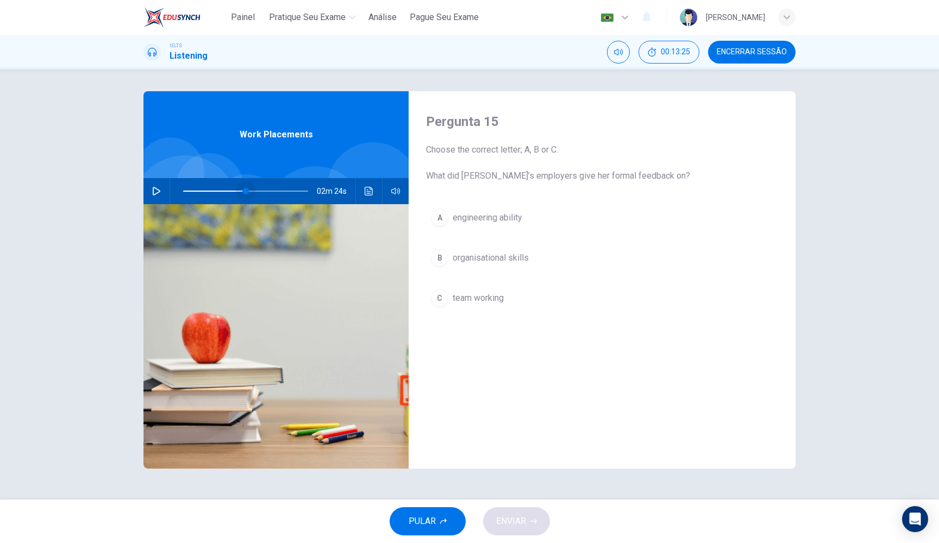
click at [246, 191] on span at bounding box center [245, 191] width 7 height 7
click at [242, 190] on span at bounding box center [245, 191] width 7 height 7
click at [153, 191] on icon "button" at bounding box center [157, 191] width 8 height 9
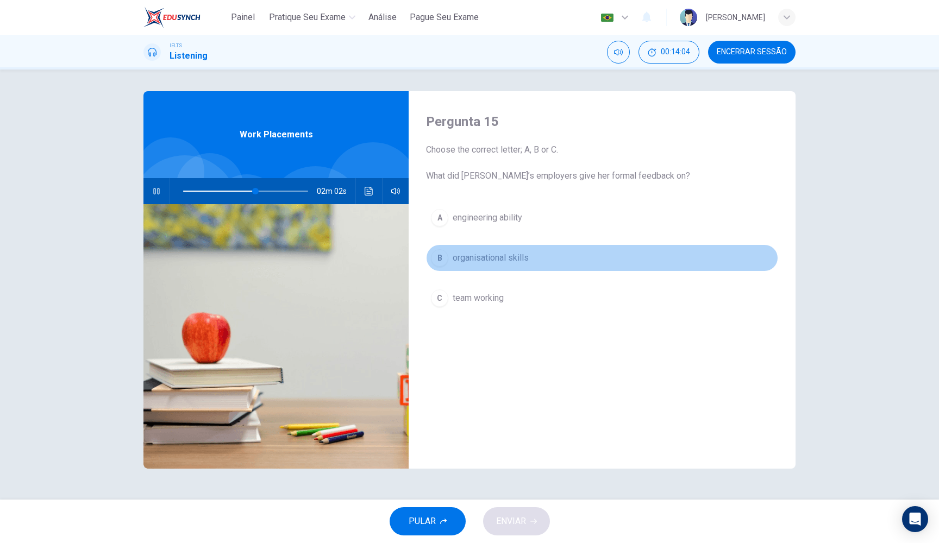
click at [445, 259] on div "B" at bounding box center [439, 257] width 17 height 17
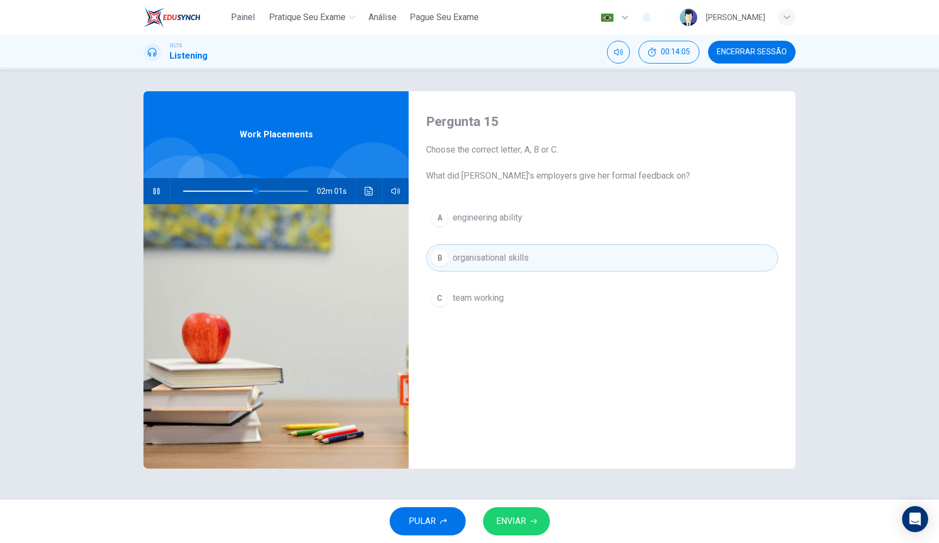
click at [537, 519] on button "ENVIAR" at bounding box center [516, 521] width 67 height 28
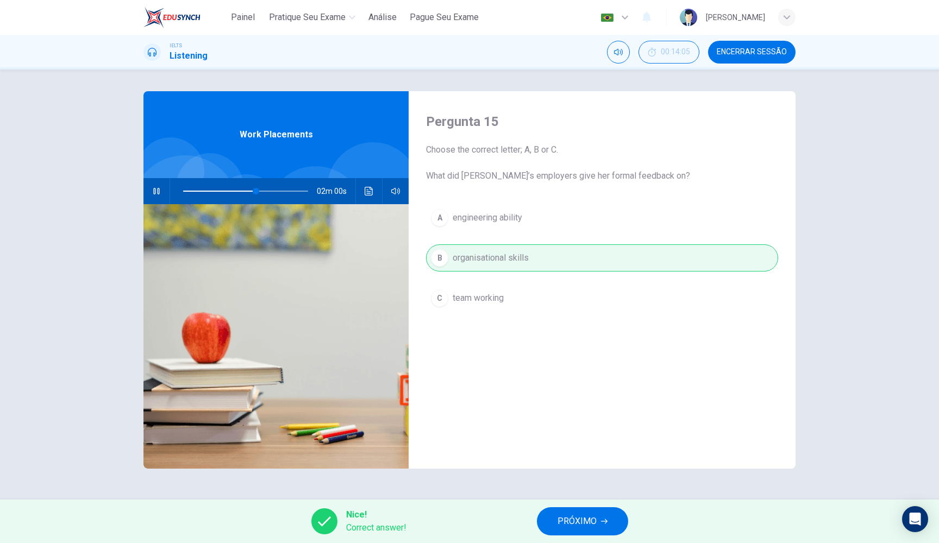
click at [585, 522] on span "PRÓXIMO" at bounding box center [576, 521] width 39 height 15
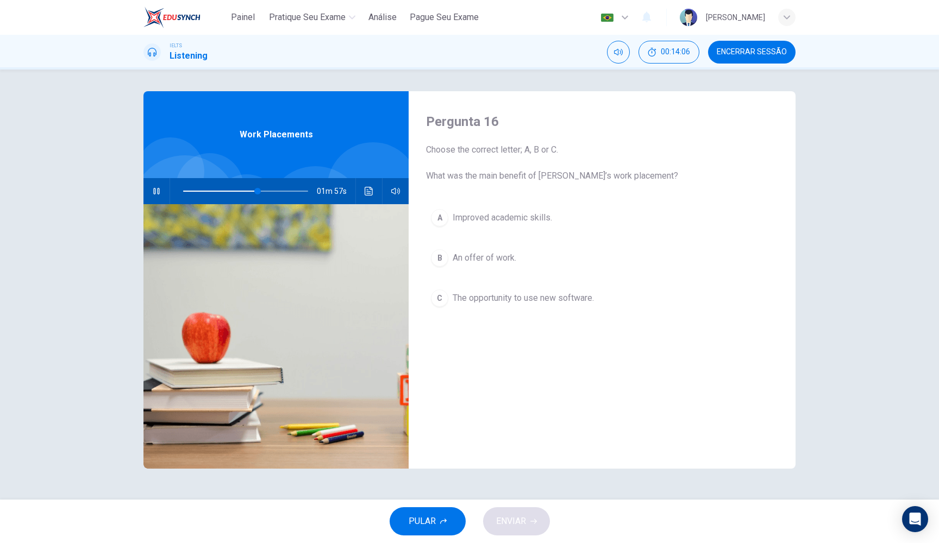
click at [164, 192] on button "button" at bounding box center [156, 191] width 17 height 26
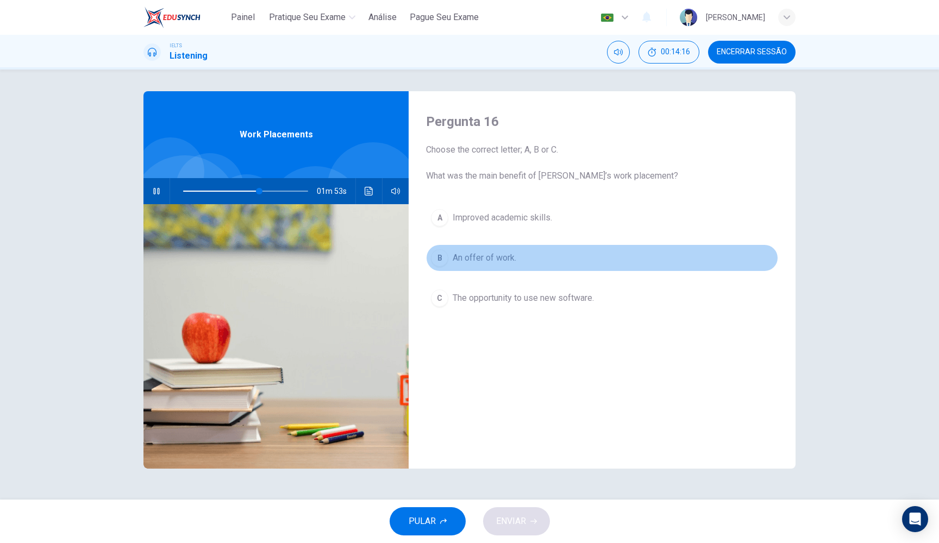
click at [437, 259] on div "B" at bounding box center [439, 257] width 17 height 17
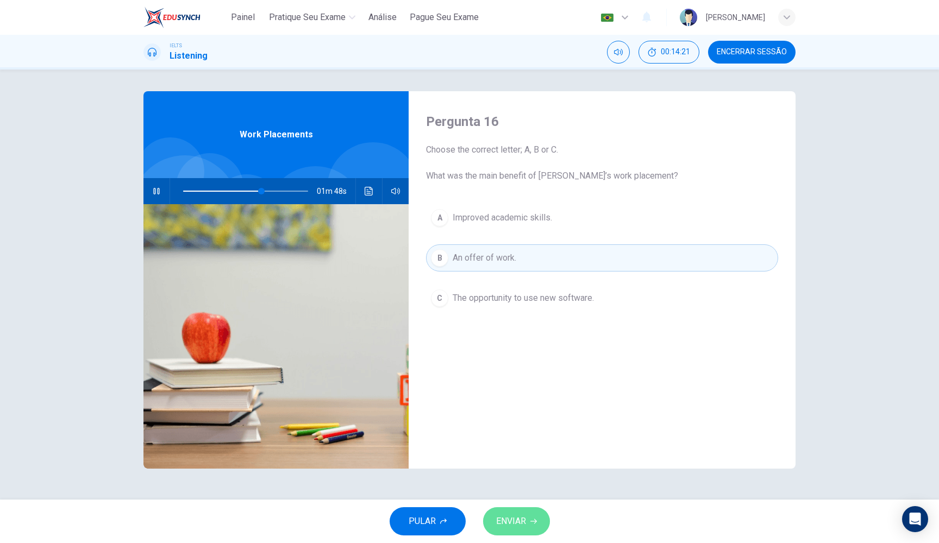
click at [523, 524] on span "ENVIAR" at bounding box center [511, 521] width 30 height 15
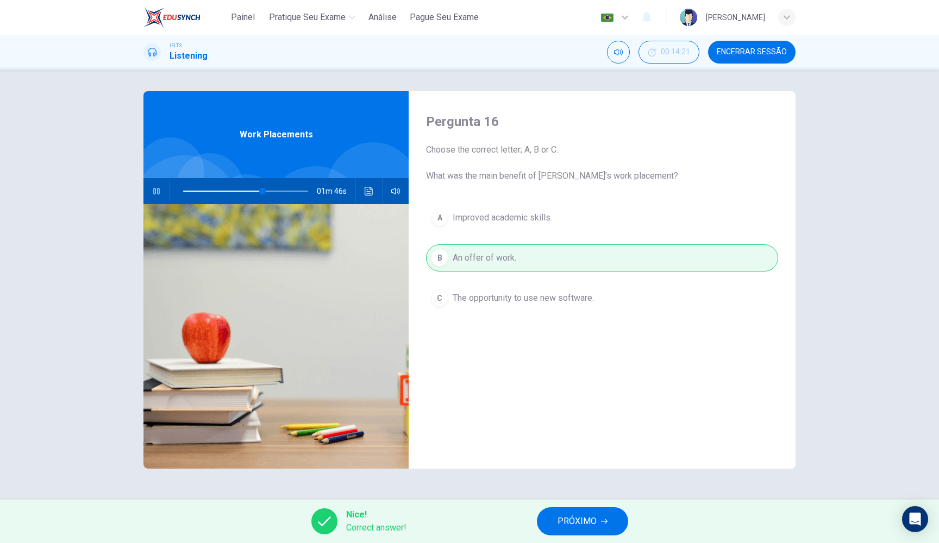
click at [573, 522] on span "PRÓXIMO" at bounding box center [576, 521] width 39 height 15
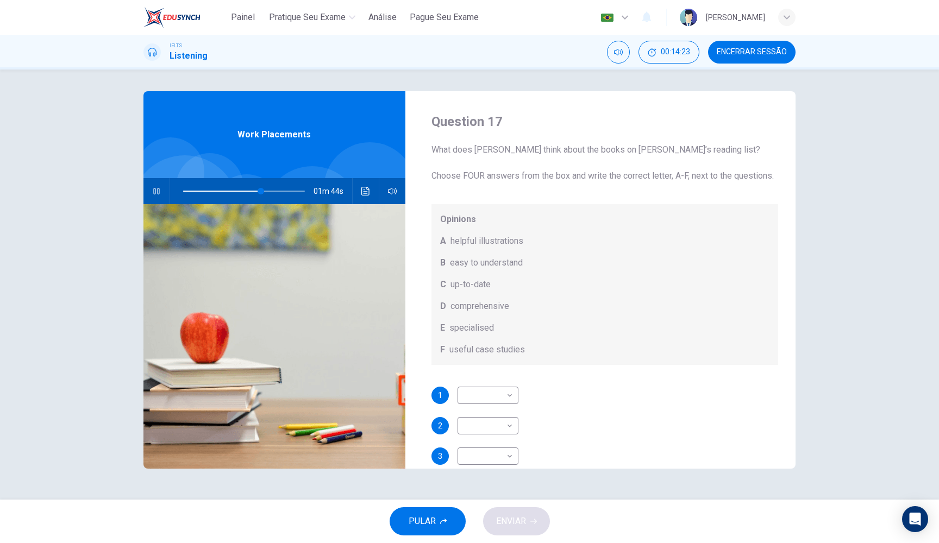
click at [161, 192] on button "button" at bounding box center [156, 191] width 17 height 26
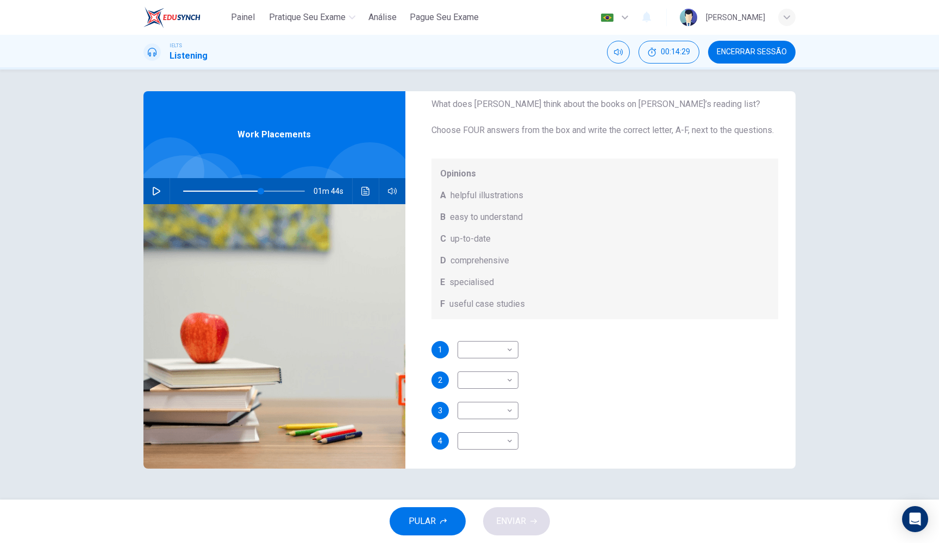
scroll to position [46, 0]
click at [504, 360] on body "Painel Pratique seu exame [PERSON_NAME] Seu Exame Português pt ​ [PERSON_NAME] …" at bounding box center [469, 271] width 939 height 543
click at [504, 360] on div at bounding box center [469, 271] width 939 height 543
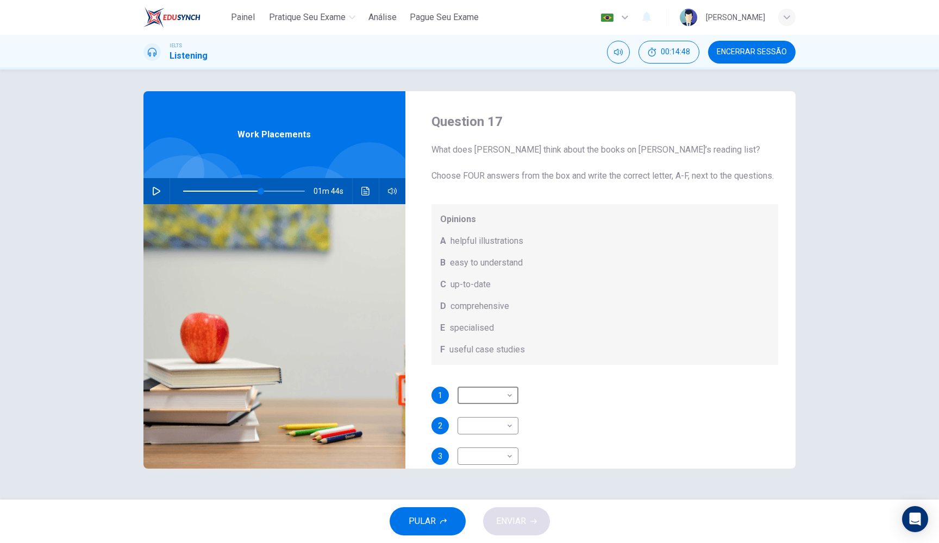
scroll to position [0, 0]
click at [154, 191] on icon "button" at bounding box center [156, 191] width 9 height 9
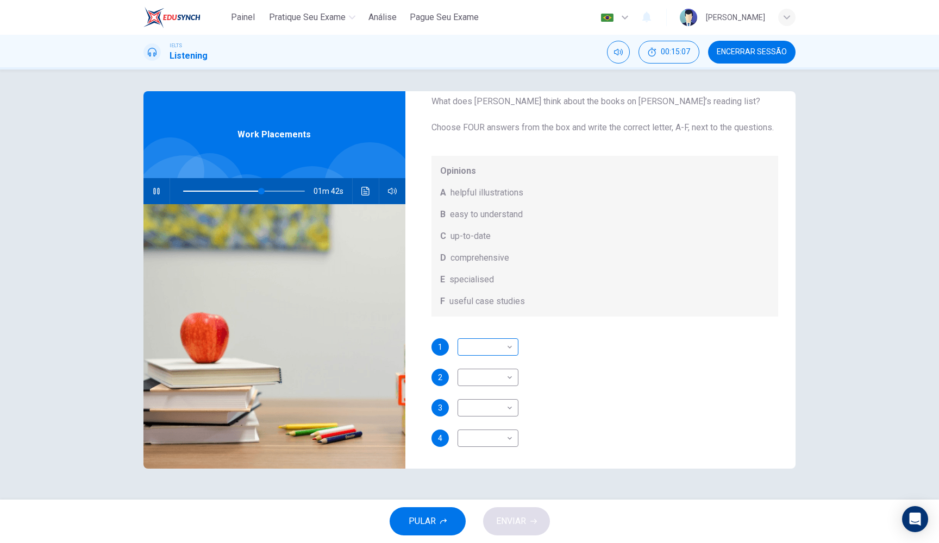
scroll to position [61, 0]
click at [486, 355] on body "Painel Pratique seu exame [PERSON_NAME] Seu Exame Português pt ​ [PERSON_NAME] …" at bounding box center [469, 271] width 939 height 543
click at [507, 347] on div at bounding box center [469, 271] width 939 height 543
click at [281, 191] on span at bounding box center [284, 191] width 7 height 7
click at [279, 191] on span at bounding box center [282, 191] width 7 height 7
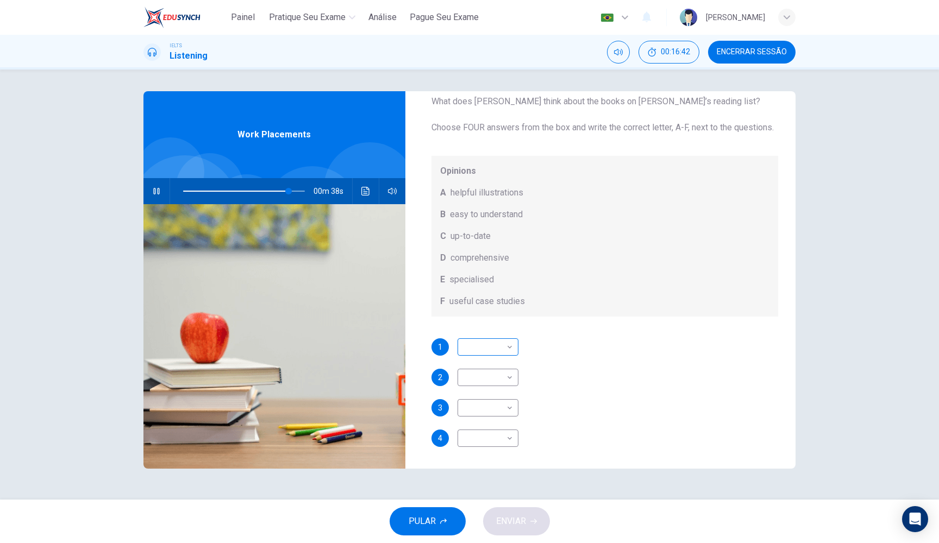
click at [491, 351] on body "Painel Pratique seu exame [PERSON_NAME] Seu Exame Português pt ​ [PERSON_NAME] …" at bounding box center [469, 271] width 939 height 543
type input "87"
click at [488, 369] on li "A" at bounding box center [487, 364] width 61 height 17
type input "A"
click at [494, 346] on body "Painel Pratique seu exame [PERSON_NAME] Seu Exame Português pt ​ [PERSON_NAME] …" at bounding box center [469, 271] width 939 height 543
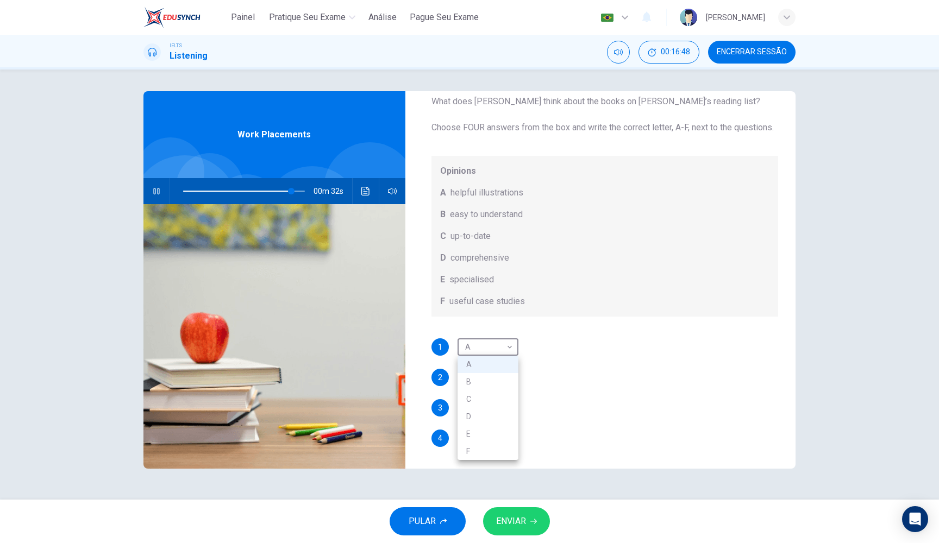
click at [544, 367] on div at bounding box center [469, 271] width 939 height 543
click at [513, 375] on body "Painel Pratique seu exame [PERSON_NAME] Seu Exame Português pt ​ [PERSON_NAME] …" at bounding box center [469, 271] width 939 height 543
type input "89"
click at [489, 394] on li "A" at bounding box center [487, 394] width 61 height 17
type input "A"
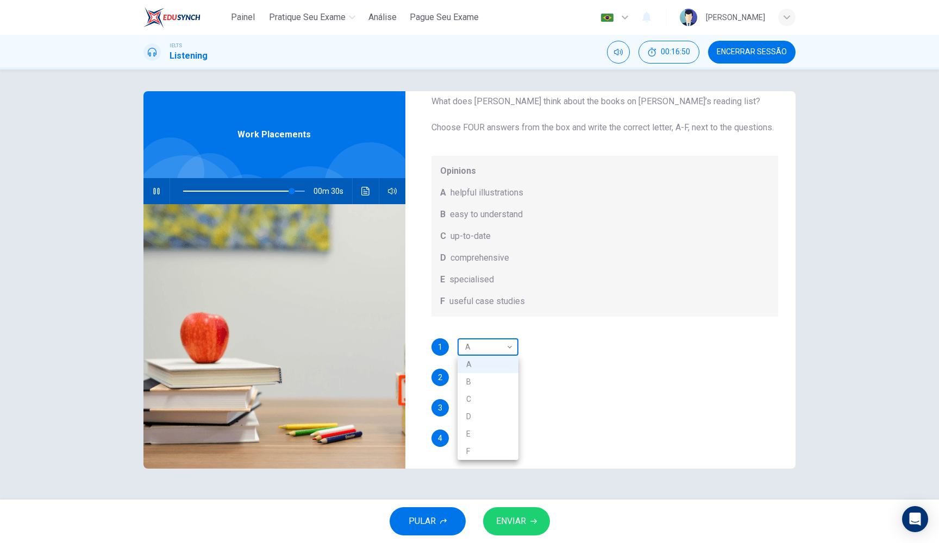
click at [503, 351] on body "Painel Pratique seu exame [PERSON_NAME] Seu Exame Português pt ​ [PERSON_NAME] …" at bounding box center [469, 271] width 939 height 543
click at [580, 354] on div at bounding box center [469, 271] width 939 height 543
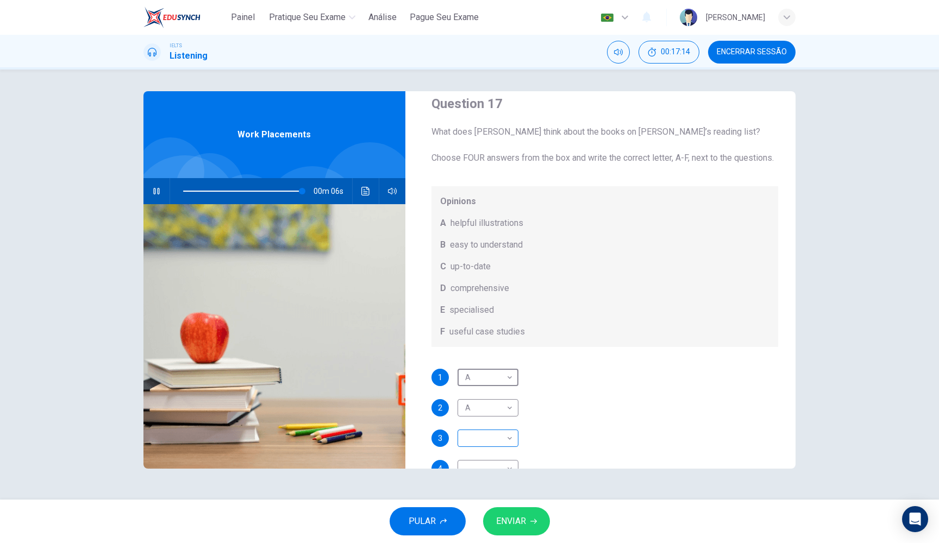
scroll to position [17, 0]
click at [281, 190] on span at bounding box center [244, 191] width 122 height 15
click at [279, 191] on span at bounding box center [282, 191] width 7 height 7
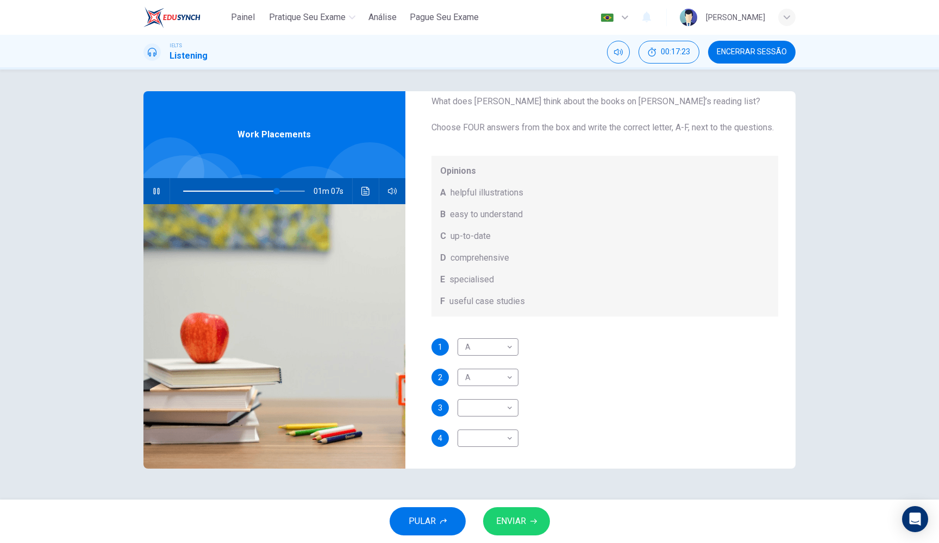
scroll to position [61, 0]
click at [509, 349] on body "Painel Pratique seu exame [PERSON_NAME] Seu Exame Português pt ​ [PERSON_NAME] …" at bounding box center [469, 271] width 939 height 543
type input "81"
click at [507, 383] on li "B" at bounding box center [487, 381] width 61 height 17
type input "B"
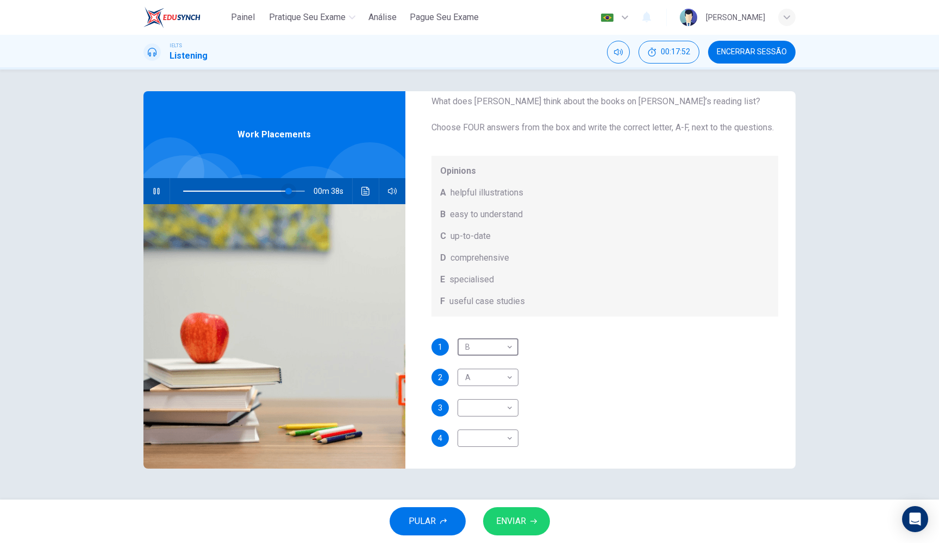
click at [285, 191] on span at bounding box center [288, 191] width 7 height 7
click at [493, 411] on body "Painel Pratique seu exame [PERSON_NAME] Seu Exame Português pt ​ [PERSON_NAME] …" at bounding box center [469, 271] width 939 height 543
type input "82"
click at [488, 430] on li "A" at bounding box center [487, 425] width 61 height 17
type input "A"
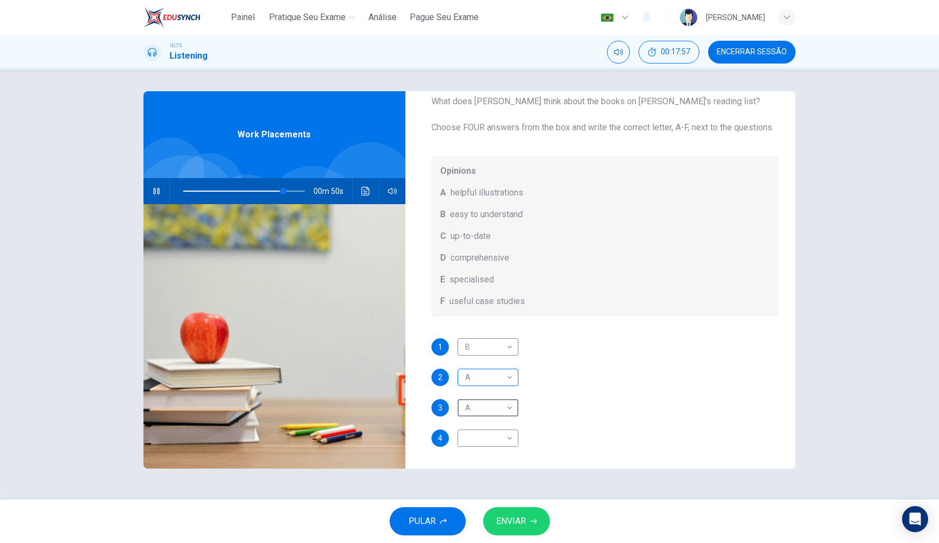
click at [492, 380] on body "Painel Pratique seu exame [PERSON_NAME] Seu Exame Português pt ​ [PERSON_NAME] …" at bounding box center [469, 271] width 939 height 543
type input "83"
click at [497, 430] on li "C" at bounding box center [487, 429] width 61 height 17
type input "C"
click at [506, 410] on body "Painel Pratique seu exame [PERSON_NAME] Seu Exame Português pt ​ [PERSON_NAME] …" at bounding box center [469, 271] width 939 height 543
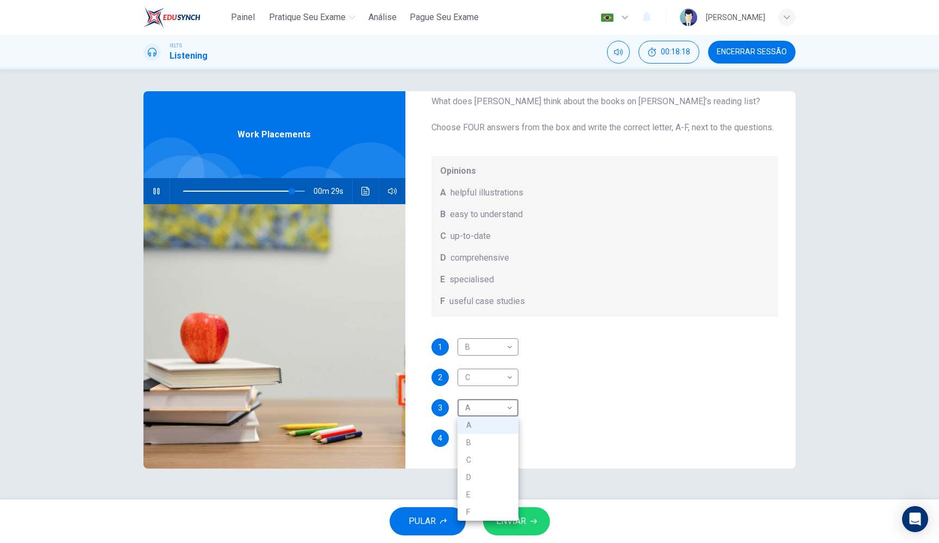
click at [284, 193] on div at bounding box center [469, 271] width 939 height 543
click at [285, 191] on span at bounding box center [285, 191] width 7 height 7
type input "84"
click at [506, 381] on body "Painel Pratique seu exame [PERSON_NAME] Seu Exame Português pt ​ [PERSON_NAME] …" at bounding box center [469, 271] width 939 height 543
click at [500, 391] on li "A" at bounding box center [487, 394] width 61 height 17
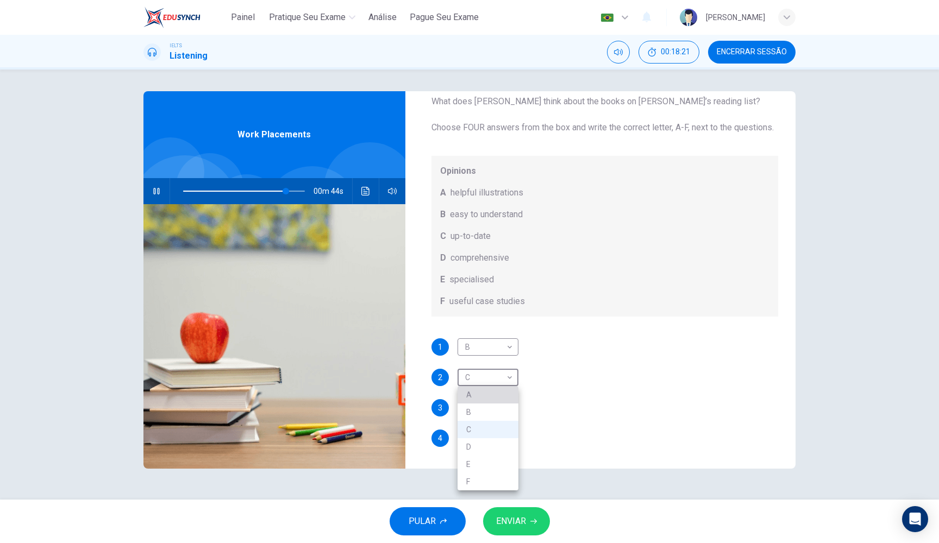
type input "A"
click at [505, 401] on body "Painel Pratique seu exame [PERSON_NAME] Seu Exame Português pt ​ [PERSON_NAME] …" at bounding box center [469, 271] width 939 height 543
type input "87"
click at [490, 513] on li "F" at bounding box center [487, 512] width 61 height 17
type input "F"
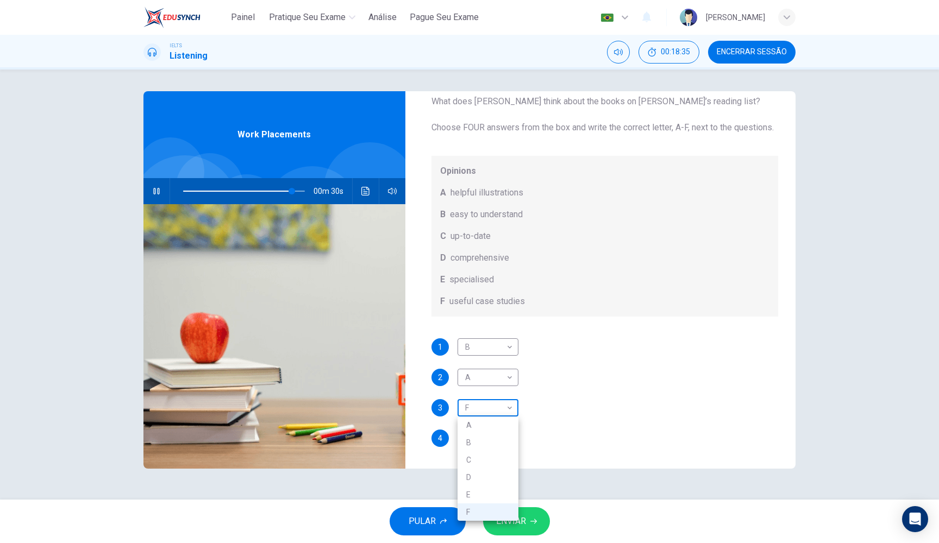
click at [513, 410] on body "Painel Pratique seu exame [PERSON_NAME] Seu Exame Português pt ​ [PERSON_NAME] …" at bounding box center [469, 271] width 939 height 543
click at [513, 409] on div at bounding box center [469, 271] width 939 height 543
click at [509, 438] on body "Painel Pratique seu exame [PERSON_NAME] Seu Exame Português pt ​ [PERSON_NAME] …" at bounding box center [469, 271] width 939 height 543
type input "0"
click at [495, 522] on li "F" at bounding box center [487, 525] width 61 height 17
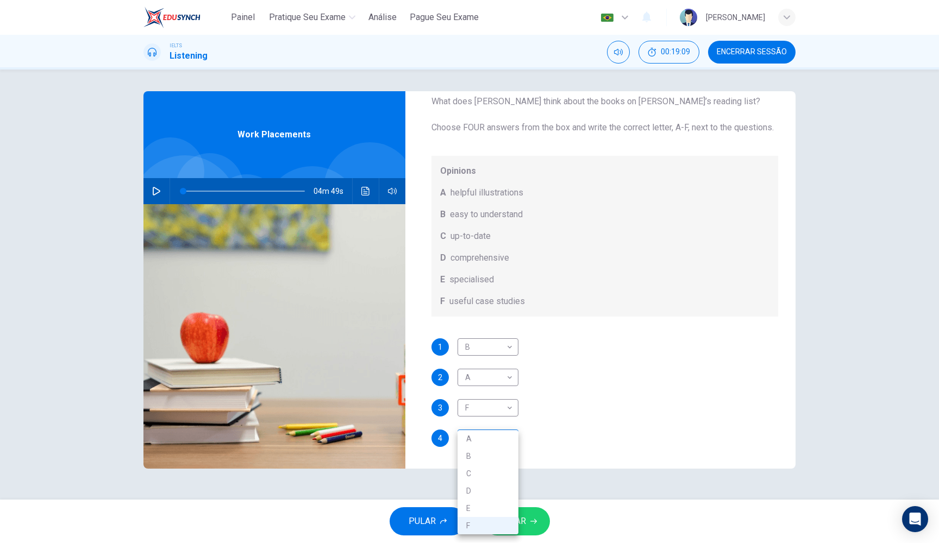
click at [500, 443] on body "Painel Pratique seu exame [PERSON_NAME] Seu Exame Português pt ​ [PERSON_NAME] …" at bounding box center [469, 271] width 939 height 543
click at [490, 509] on li "E" at bounding box center [487, 508] width 61 height 17
type input "E"
click at [513, 513] on button "ENVIAR" at bounding box center [516, 521] width 67 height 28
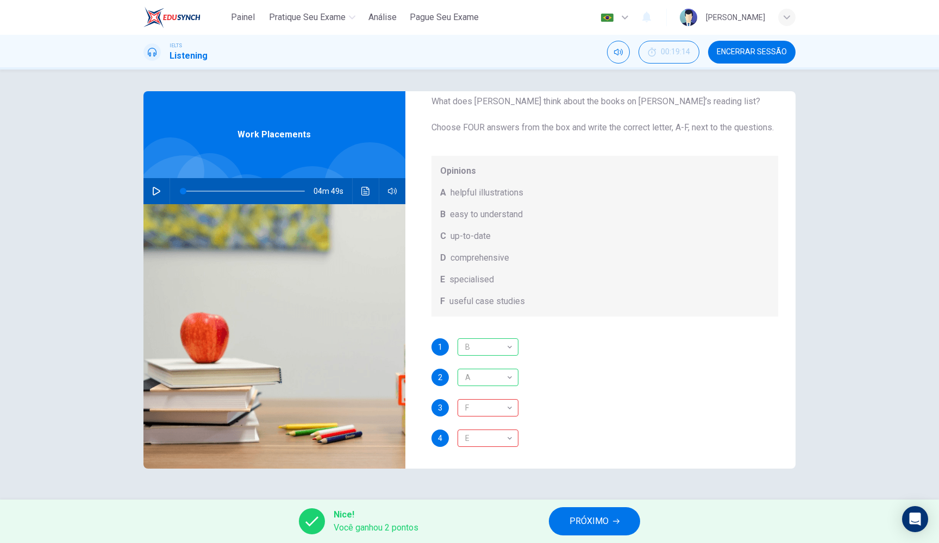
click at [577, 523] on span "PRÓXIMO" at bounding box center [588, 521] width 39 height 15
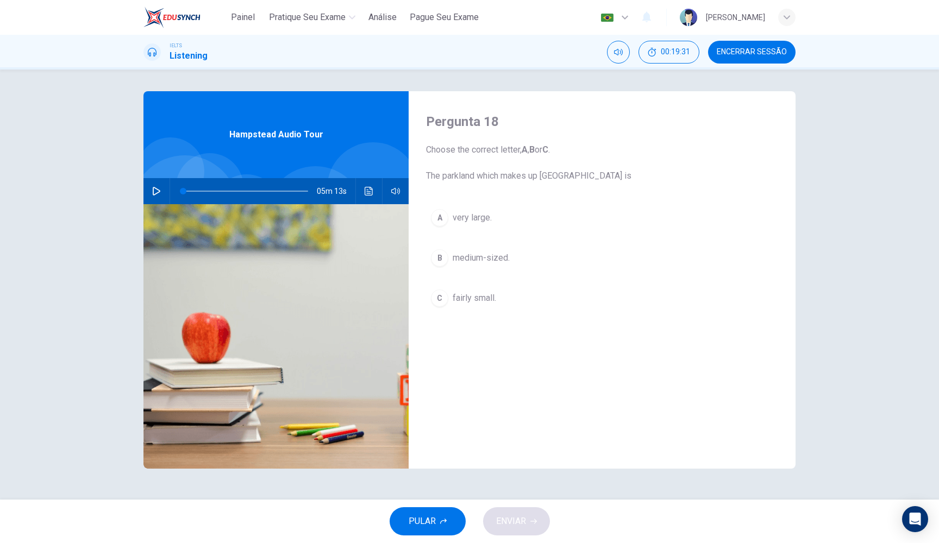
click at [158, 193] on icon "button" at bounding box center [157, 191] width 8 height 9
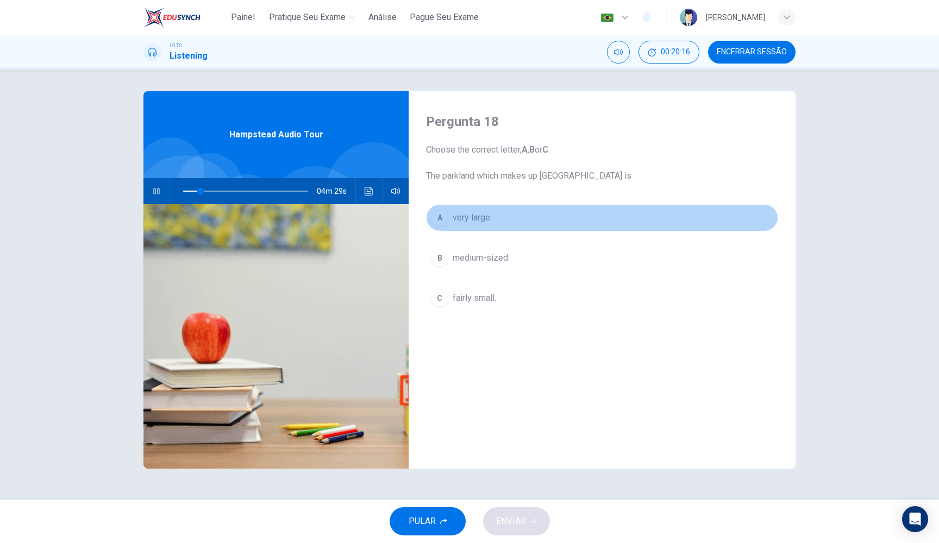
click at [444, 221] on div "A" at bounding box center [439, 217] width 17 height 17
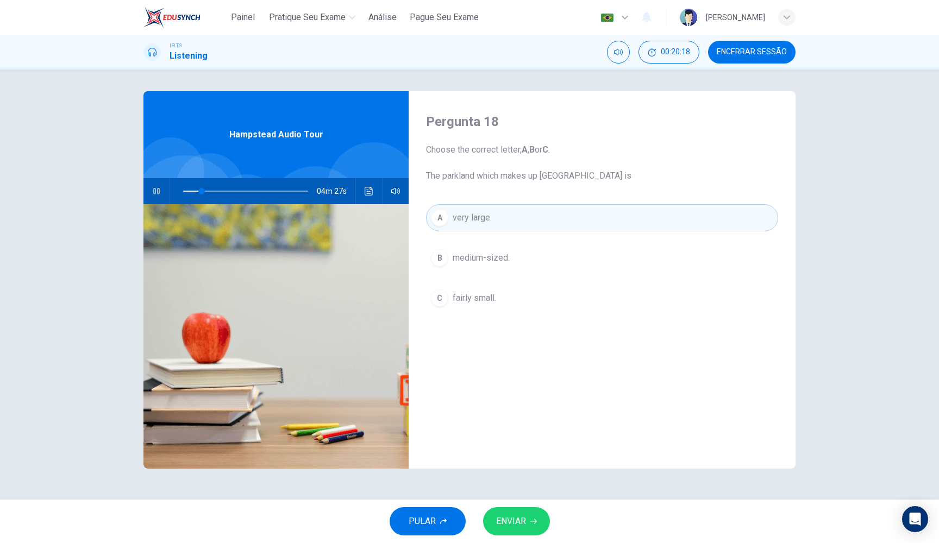
click at [511, 528] on span "ENVIAR" at bounding box center [511, 521] width 30 height 15
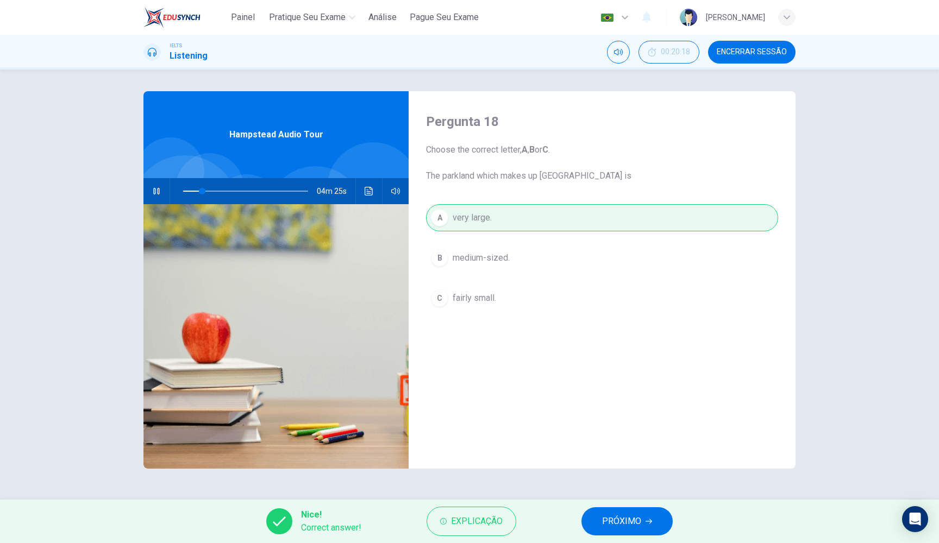
click at [619, 519] on span "PRÓXIMO" at bounding box center [621, 521] width 39 height 15
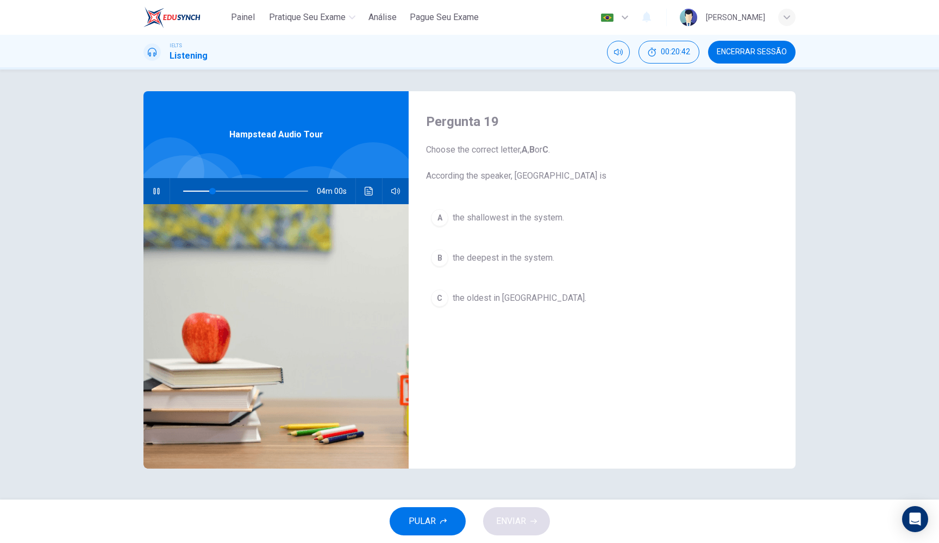
click at [486, 258] on span "the deepest in the system." at bounding box center [504, 258] width 102 height 13
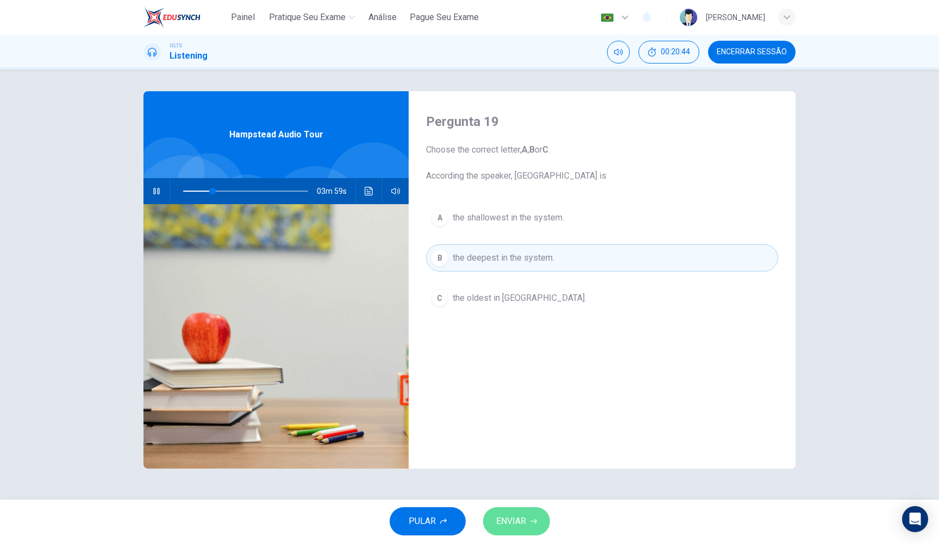
click at [512, 531] on button "ENVIAR" at bounding box center [516, 521] width 67 height 28
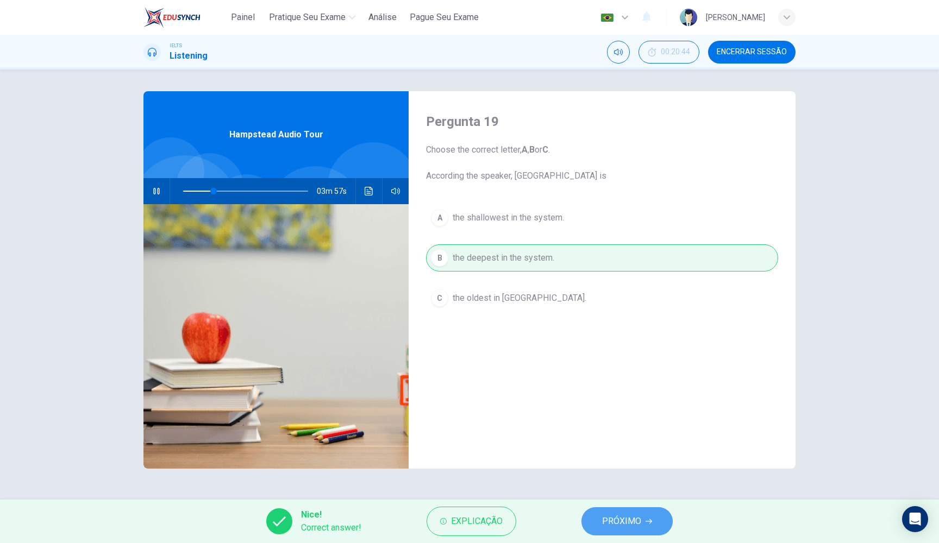
click at [615, 524] on span "PRÓXIMO" at bounding box center [621, 521] width 39 height 15
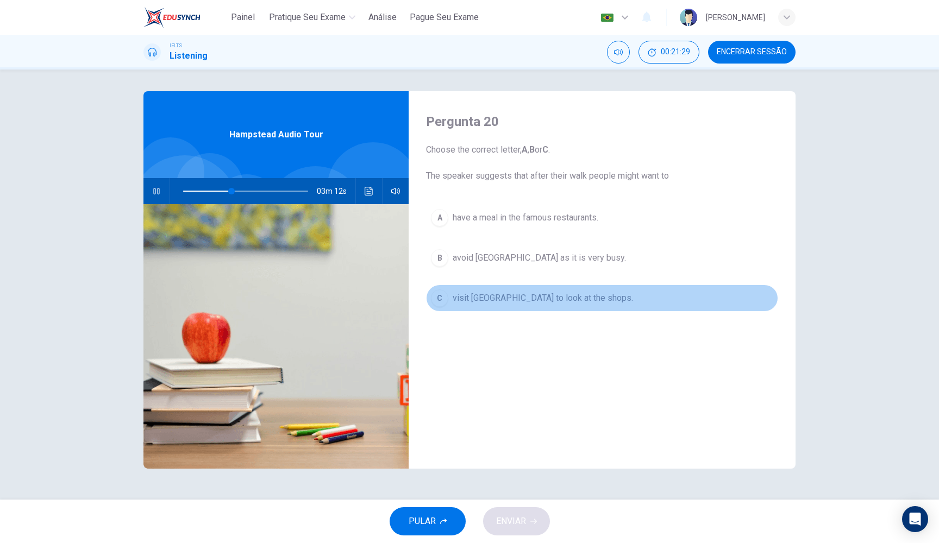
click at [555, 302] on span "visit [GEOGRAPHIC_DATA] to look at the shops." at bounding box center [543, 298] width 180 height 13
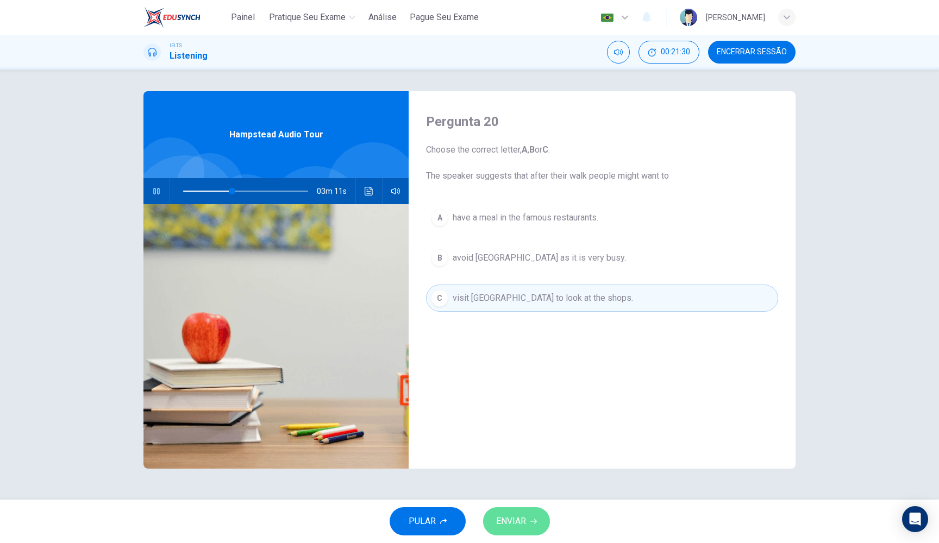
click at [534, 526] on button "ENVIAR" at bounding box center [516, 521] width 67 height 28
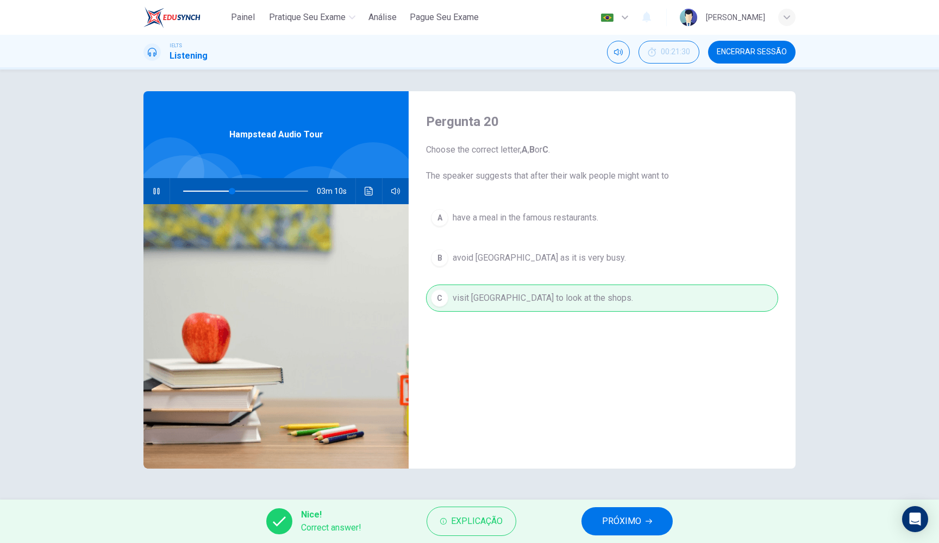
click at [622, 529] on span "PRÓXIMO" at bounding box center [621, 521] width 39 height 15
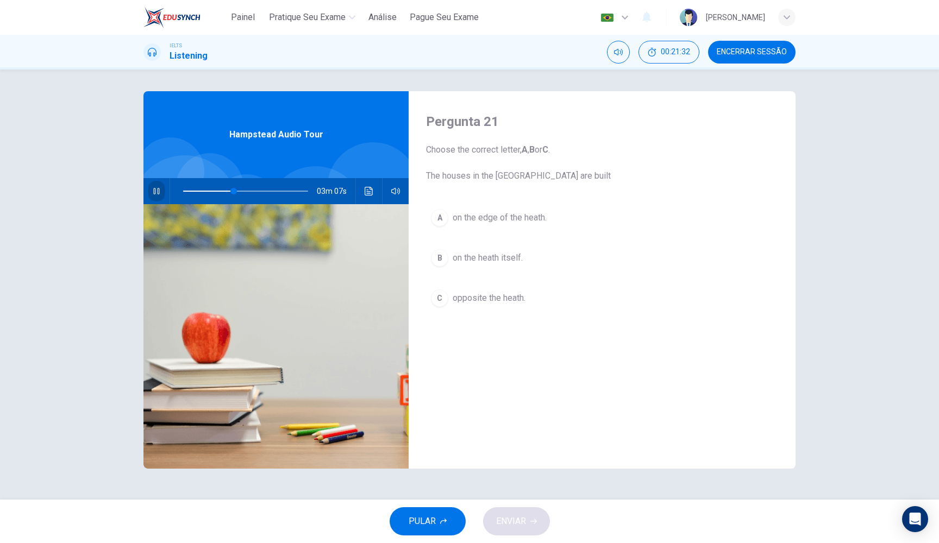
click at [156, 194] on icon "button" at bounding box center [156, 191] width 9 height 9
click at [156, 191] on icon "button" at bounding box center [156, 191] width 9 height 9
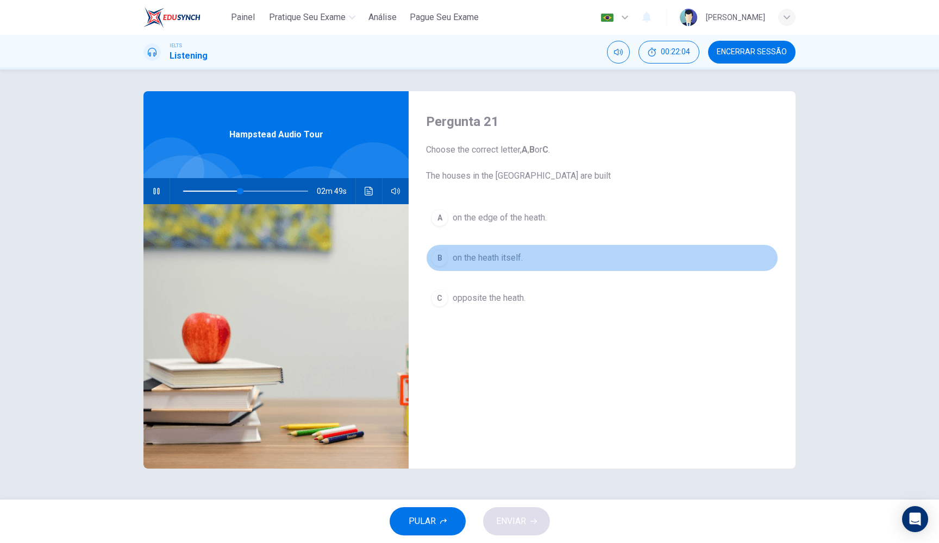
click at [497, 261] on span "on the heath itself." at bounding box center [488, 258] width 70 height 13
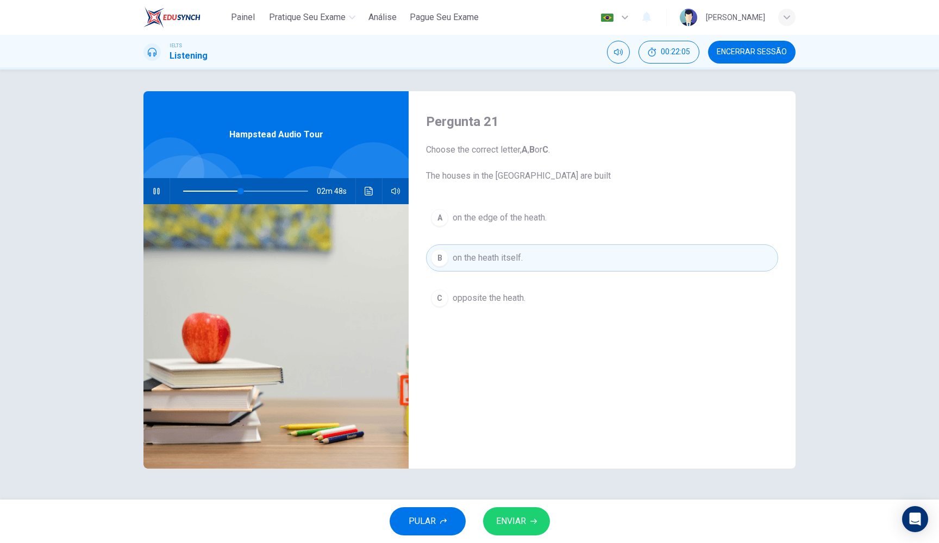
click at [530, 527] on button "ENVIAR" at bounding box center [516, 521] width 67 height 28
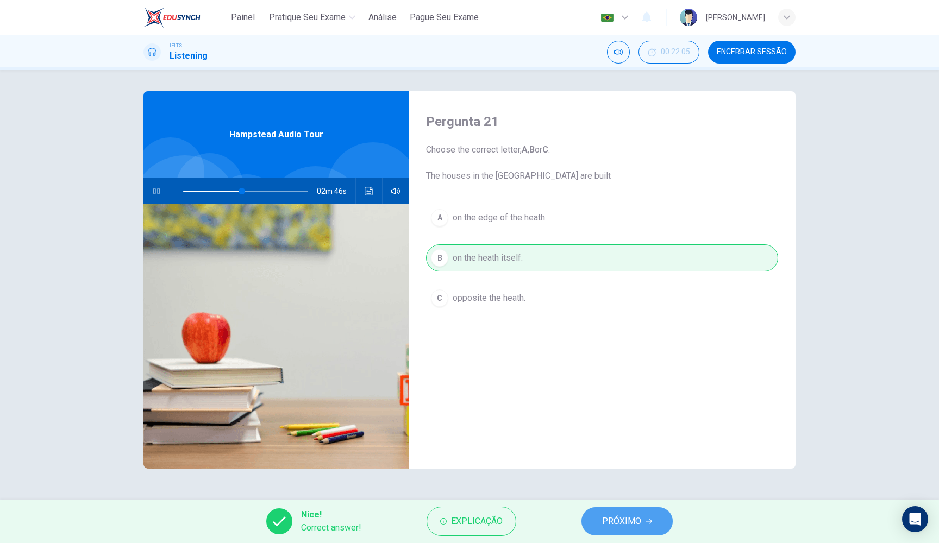
click at [622, 526] on span "PRÓXIMO" at bounding box center [621, 521] width 39 height 15
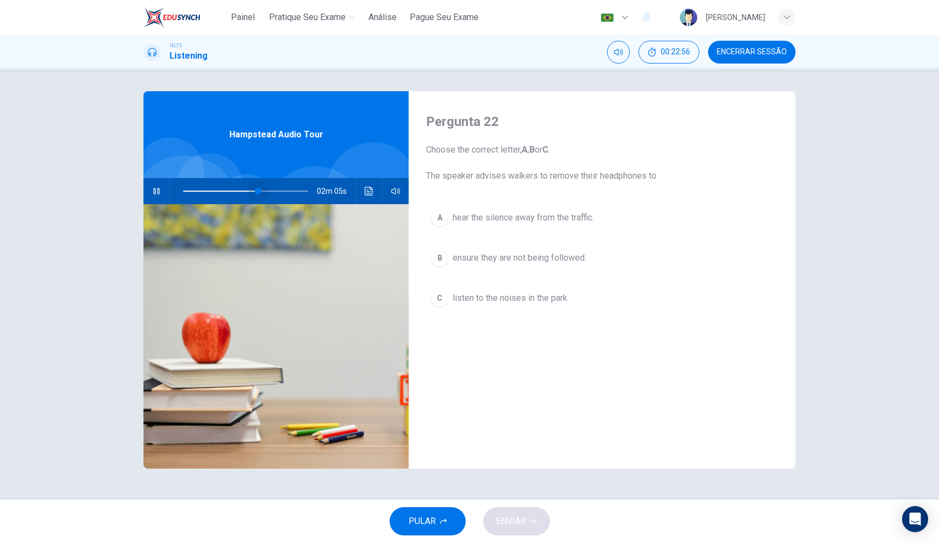
click at [259, 190] on span at bounding box center [258, 191] width 7 height 7
click at [255, 190] on span at bounding box center [254, 191] width 7 height 7
click at [251, 190] on span at bounding box center [250, 191] width 7 height 7
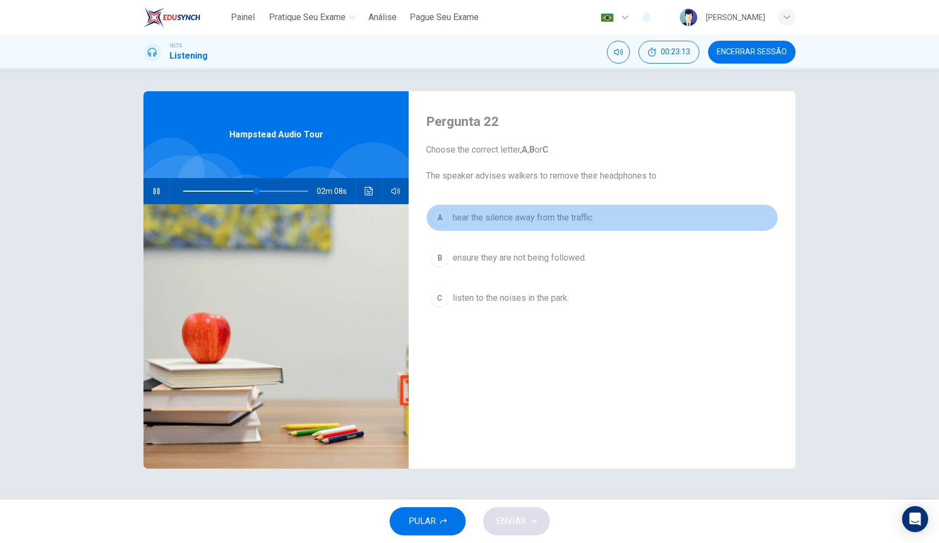
click at [517, 219] on span "hear the silence away from the traffic." at bounding box center [523, 217] width 141 height 13
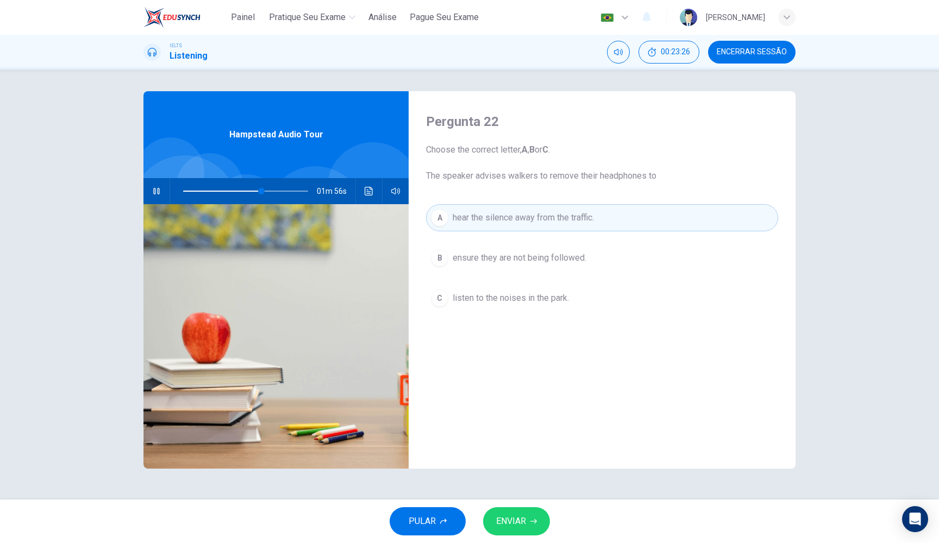
click at [527, 518] on button "ENVIAR" at bounding box center [516, 521] width 67 height 28
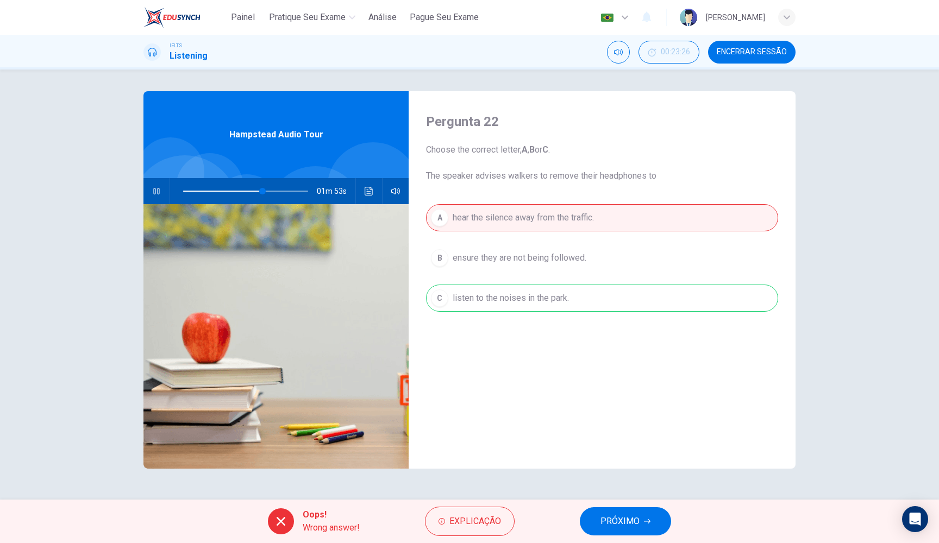
click at [557, 305] on div "A hear the silence away from the traffic. B ensure they are not being followed.…" at bounding box center [602, 268] width 352 height 129
click at [537, 301] on div "A hear the silence away from the traffic. B ensure they are not being followed.…" at bounding box center [602, 268] width 352 height 129
click at [602, 529] on button "PRÓXIMO" at bounding box center [625, 521] width 91 height 28
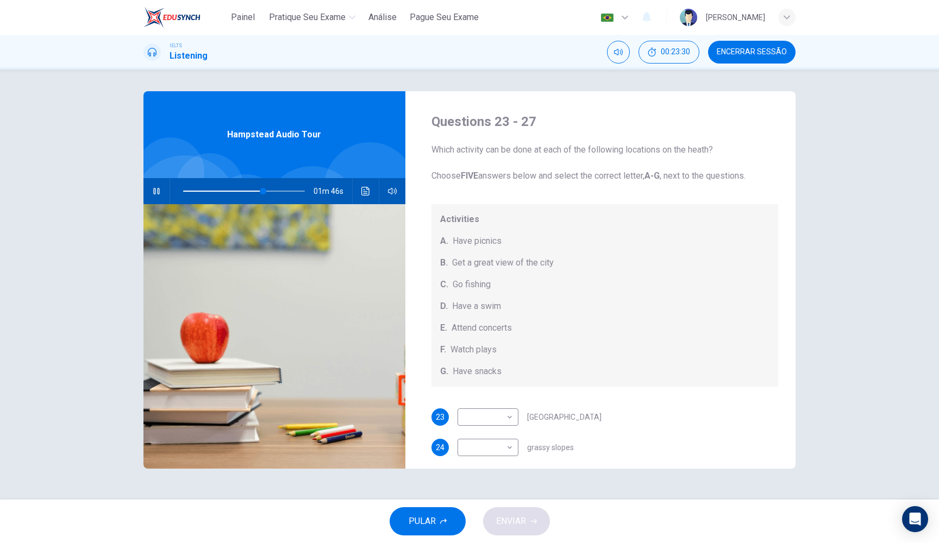
click at [156, 191] on icon "button" at bounding box center [156, 191] width 9 height 9
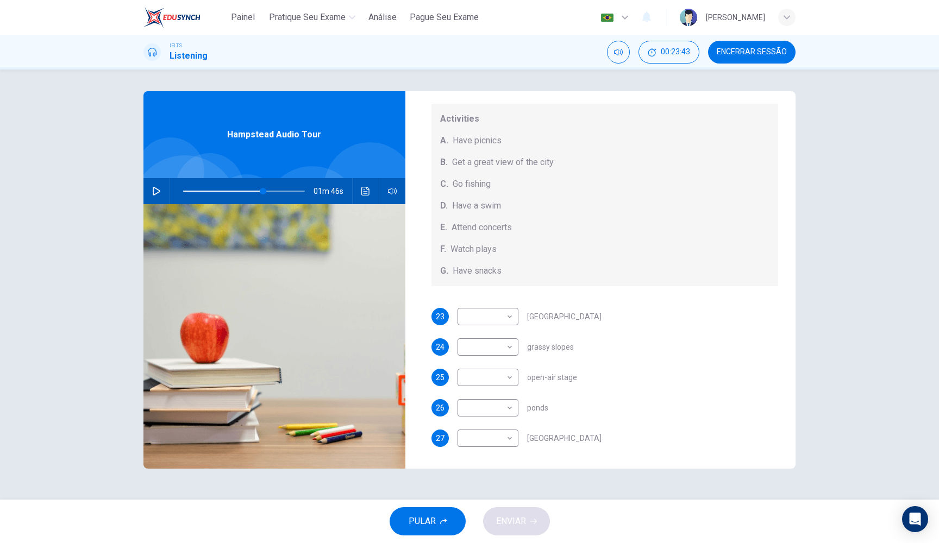
scroll to position [101, 0]
click at [155, 190] on icon "button" at bounding box center [156, 191] width 9 height 9
click at [496, 312] on body "Painel Pratique seu exame [PERSON_NAME] Seu Exame Português pt ​ [PERSON_NAME] …" at bounding box center [469, 271] width 939 height 543
type input "84"
click at [487, 334] on li "A" at bounding box center [487, 333] width 61 height 17
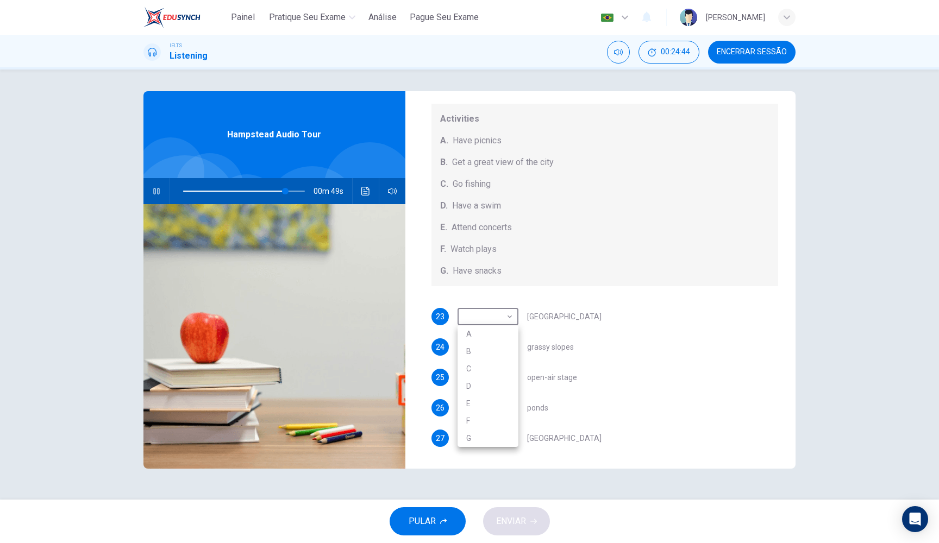
type input "A"
click at [281, 190] on span at bounding box center [280, 191] width 7 height 7
click at [479, 334] on body "Painel Pratique seu exame [PERSON_NAME] Seu Exame Português pt ​ [PERSON_NAME] …" at bounding box center [469, 271] width 939 height 543
type input "84"
click at [494, 367] on li "A" at bounding box center [487, 364] width 61 height 17
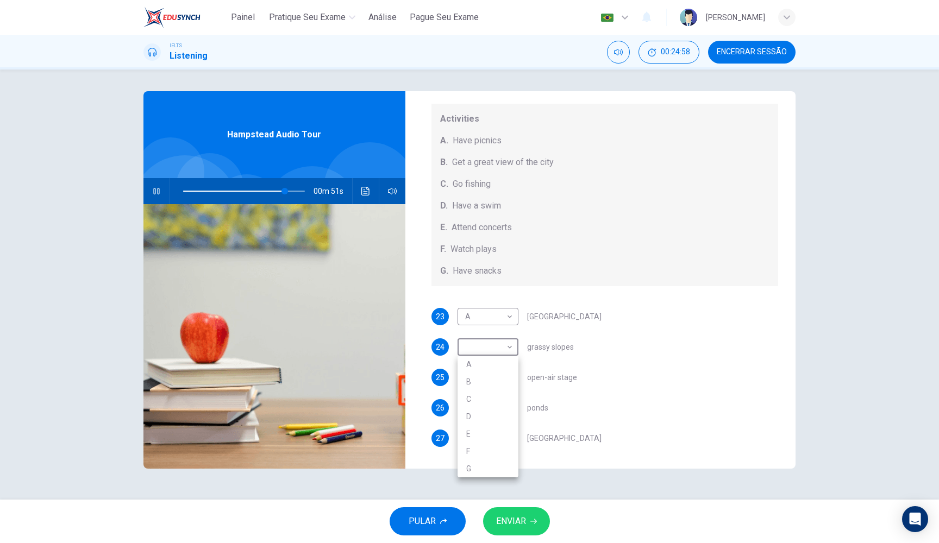
type input "A"
click at [496, 313] on body "Painel Pratique seu exame [PERSON_NAME] Seu Exame Português pt ​ [PERSON_NAME] …" at bounding box center [469, 271] width 939 height 543
click at [273, 191] on div at bounding box center [469, 271] width 939 height 543
click at [273, 192] on span at bounding box center [244, 191] width 122 height 15
click at [510, 319] on body "Painel Pratique seu exame [PERSON_NAME] Seu Exame Português pt ​ [PERSON_NAME] …" at bounding box center [469, 271] width 939 height 543
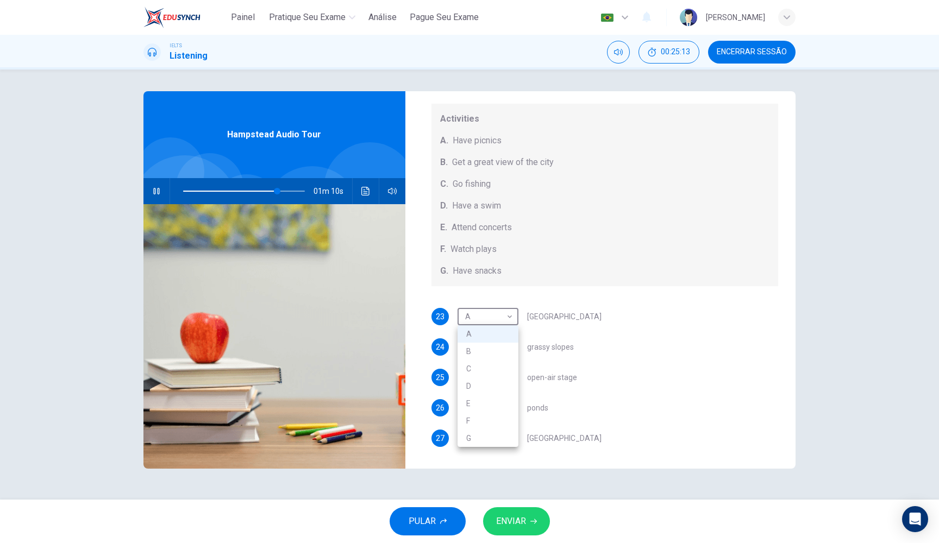
type input "78"
click at [498, 421] on li "F" at bounding box center [487, 420] width 61 height 17
type input "F"
click at [497, 373] on body "Painel Pratique seu exame [PERSON_NAME] Seu Exame Português pt ​ [PERSON_NAME] …" at bounding box center [469, 271] width 939 height 543
type input "87"
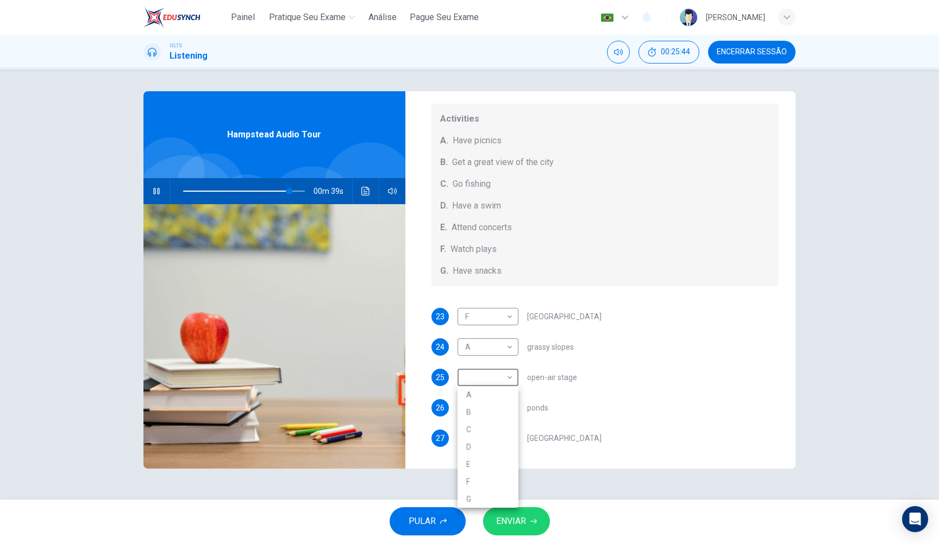
click at [506, 469] on li "E" at bounding box center [487, 464] width 61 height 17
type input "E"
click at [497, 401] on body "Painel Pratique seu exame [PERSON_NAME] Seu Exame Português pt ​ [PERSON_NAME] …" at bounding box center [469, 271] width 939 height 543
click at [296, 190] on div at bounding box center [469, 271] width 939 height 543
click at [299, 192] on span at bounding box center [302, 191] width 7 height 7
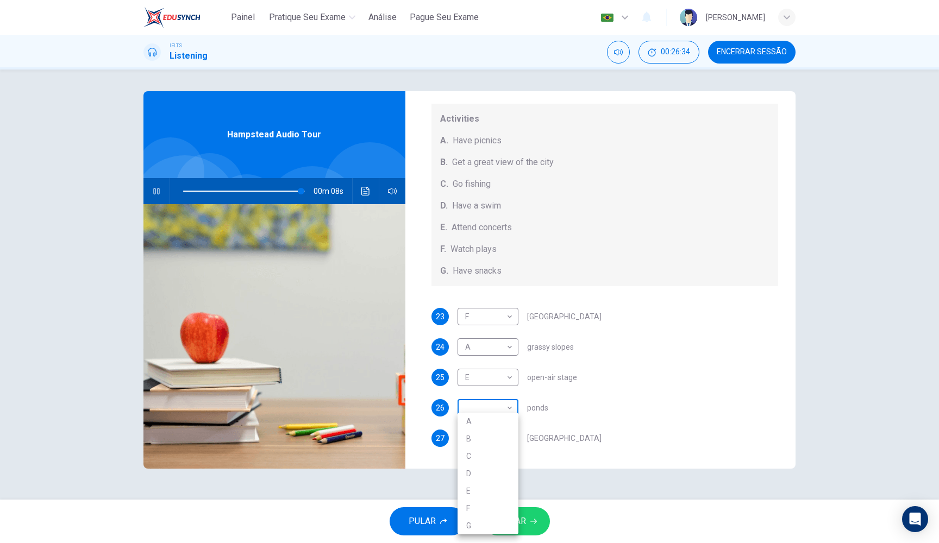
click at [492, 410] on body "Painel Pratique seu exame [PERSON_NAME] Seu Exame Português pt ​ [PERSON_NAME] …" at bounding box center [469, 271] width 939 height 543
type input "97"
click at [484, 477] on li "D" at bounding box center [487, 473] width 61 height 17
type input "D"
click at [510, 437] on body "Painel Pratique seu exame [PERSON_NAME] Seu Exame Português pt ​ [PERSON_NAME] …" at bounding box center [469, 271] width 939 height 543
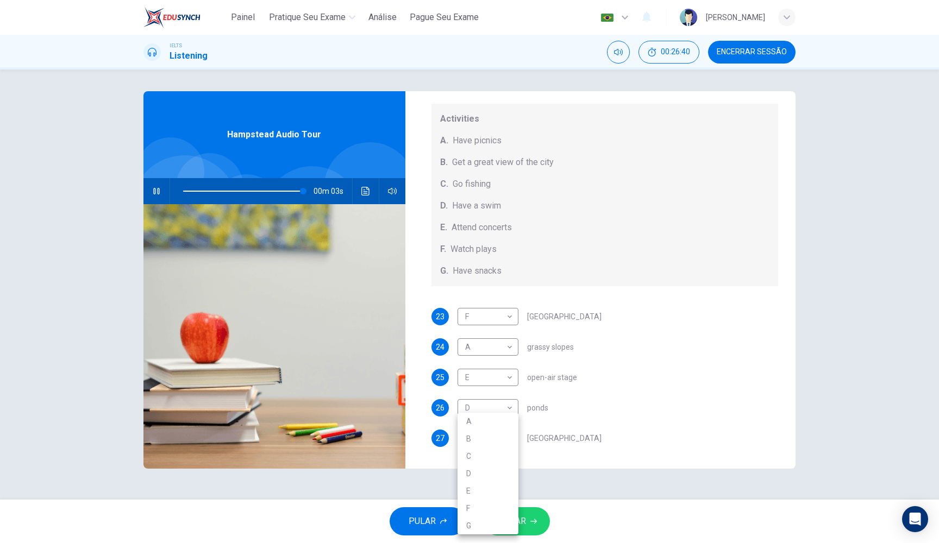
type input "99"
click at [510, 436] on li "B" at bounding box center [487, 438] width 61 height 17
type input "B"
type input "0"
click at [525, 524] on span "ENVIAR" at bounding box center [511, 521] width 30 height 15
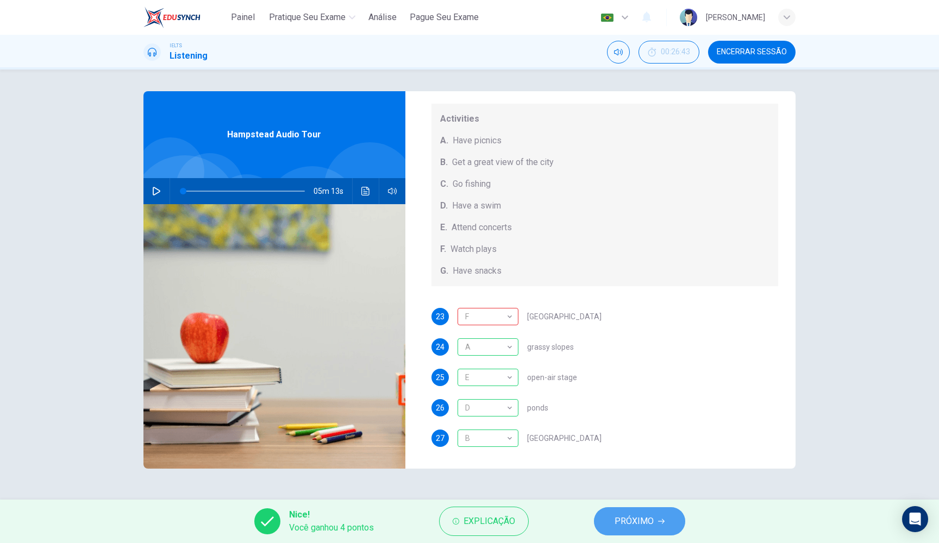
click at [653, 530] on button "PRÓXIMO" at bounding box center [639, 521] width 91 height 28
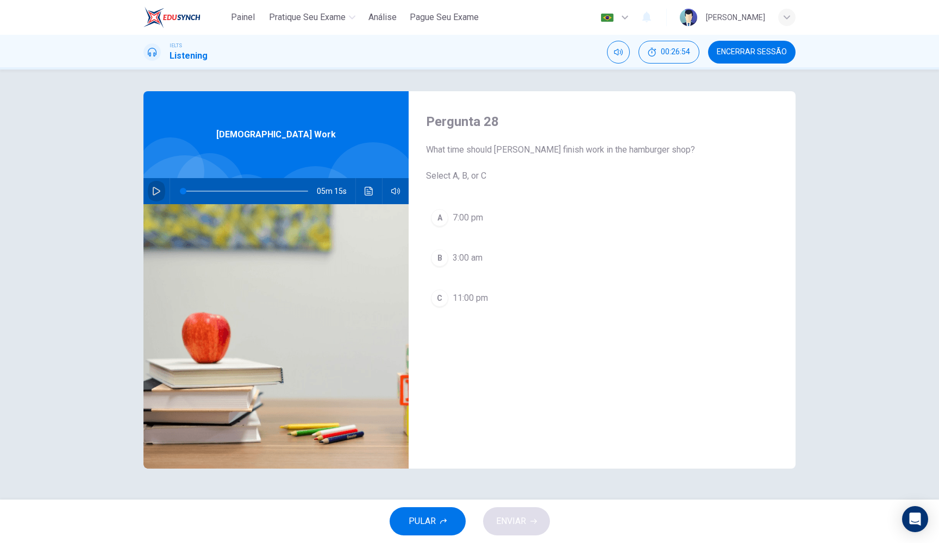
click at [157, 193] on icon "button" at bounding box center [157, 191] width 8 height 9
click at [445, 301] on div "C" at bounding box center [439, 298] width 17 height 17
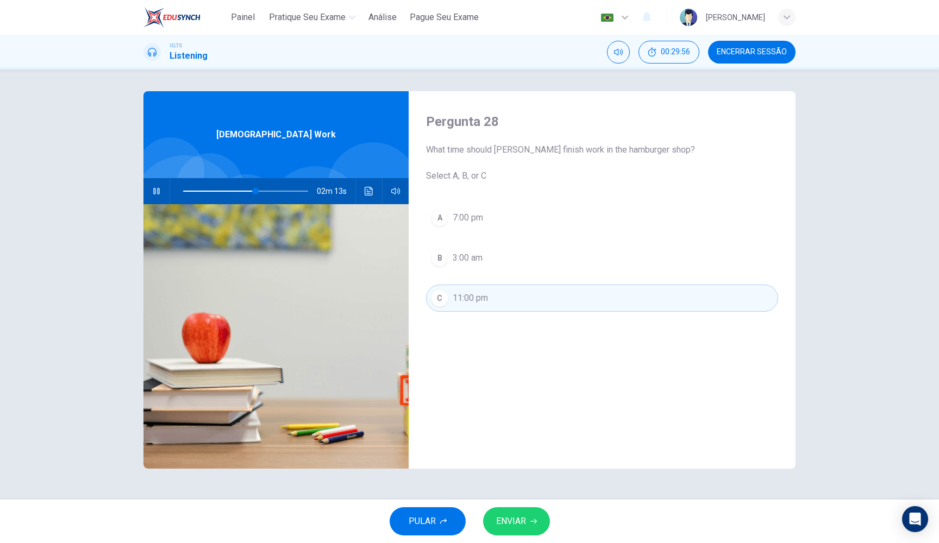
click at [497, 523] on span "ENVIAR" at bounding box center [511, 521] width 30 height 15
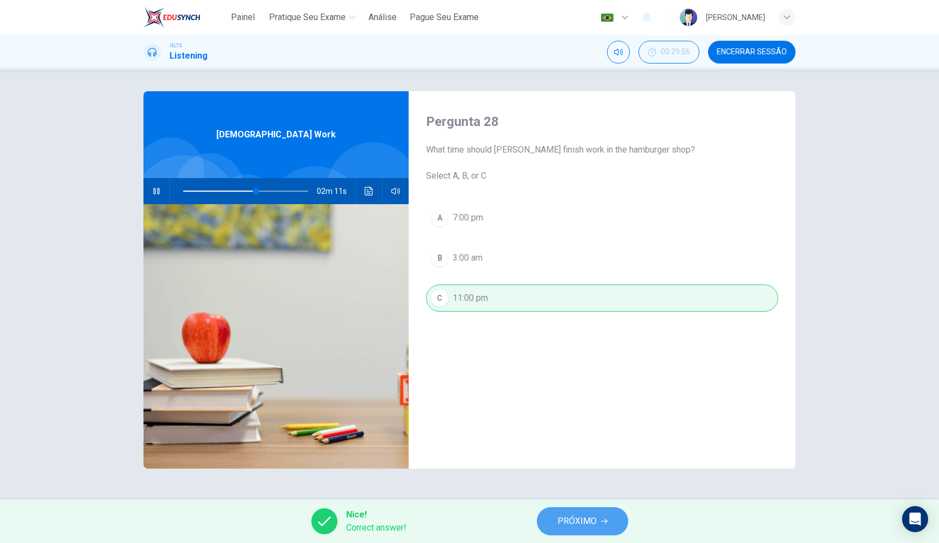
click at [623, 522] on button "PRÓXIMO" at bounding box center [582, 521] width 91 height 28
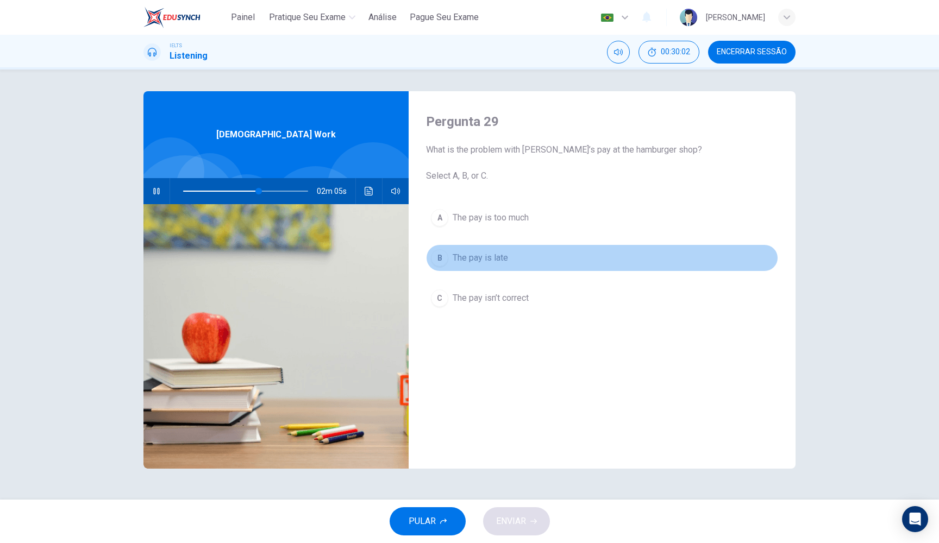
click at [440, 260] on div "B" at bounding box center [439, 257] width 17 height 17
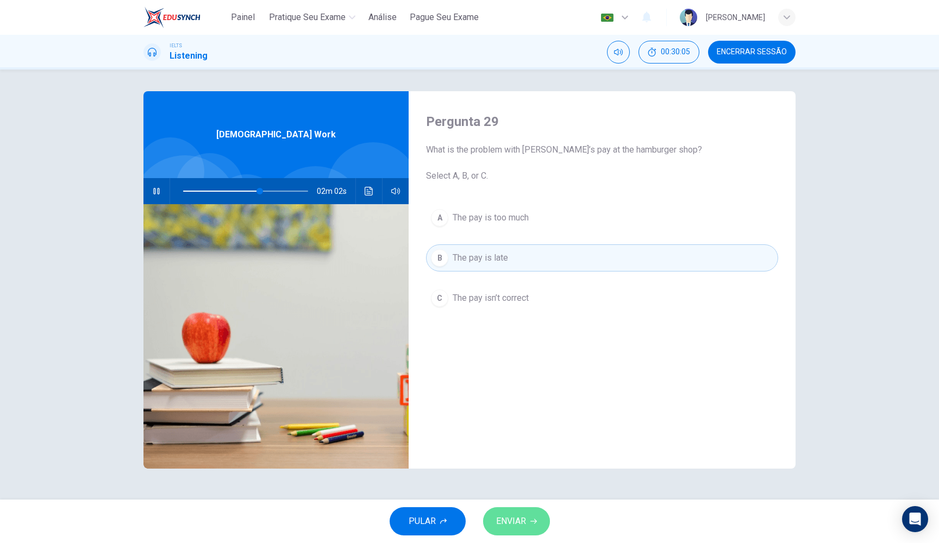
click at [528, 522] on button "ENVIAR" at bounding box center [516, 521] width 67 height 28
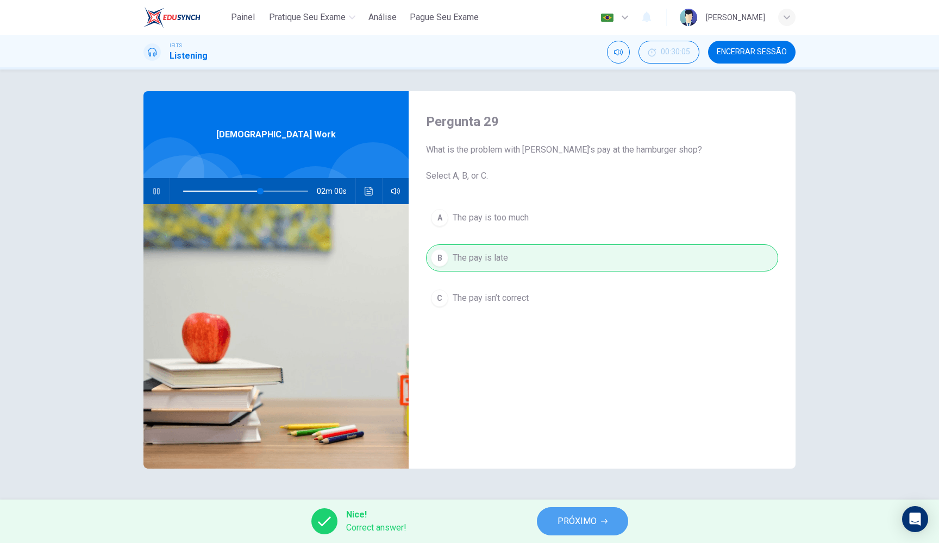
click at [578, 524] on span "PRÓXIMO" at bounding box center [576, 521] width 39 height 15
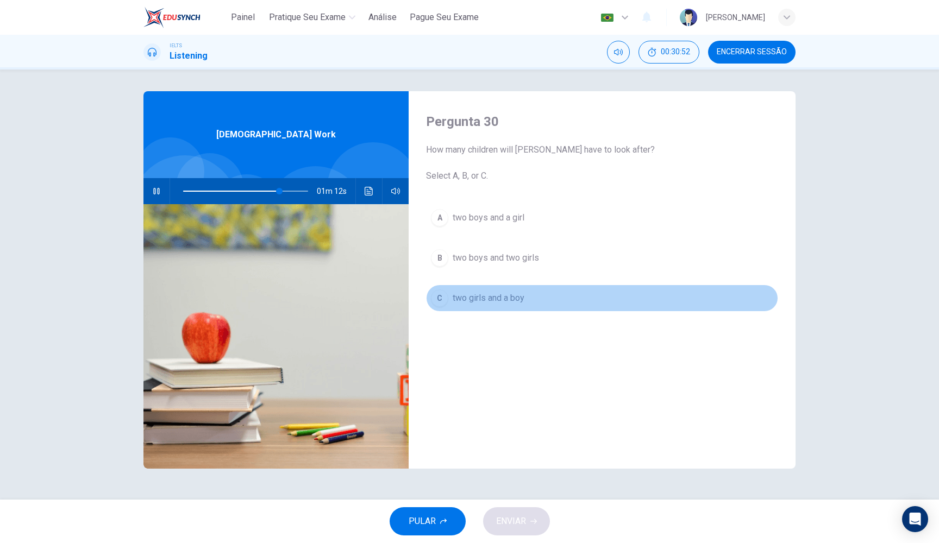
click at [440, 302] on div "C" at bounding box center [439, 298] width 17 height 17
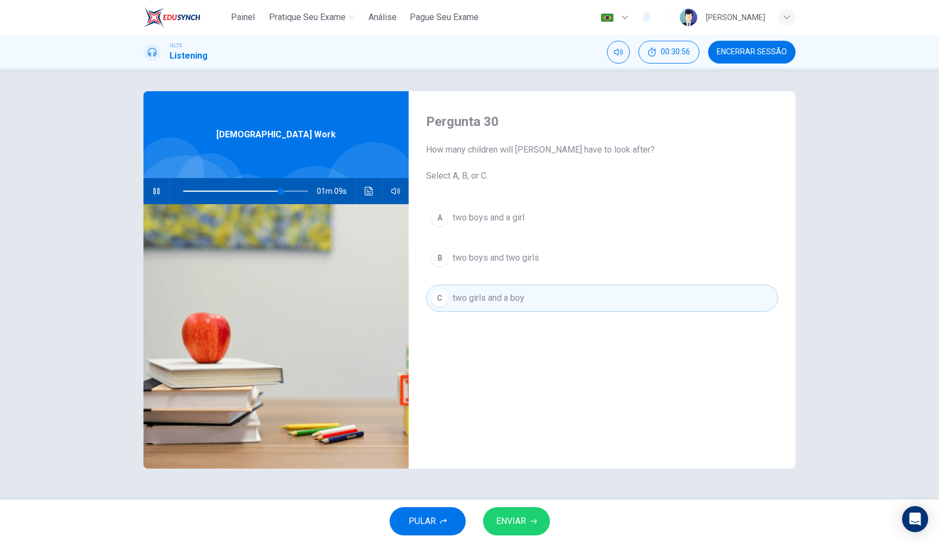
click at [531, 524] on icon "button" at bounding box center [533, 521] width 7 height 7
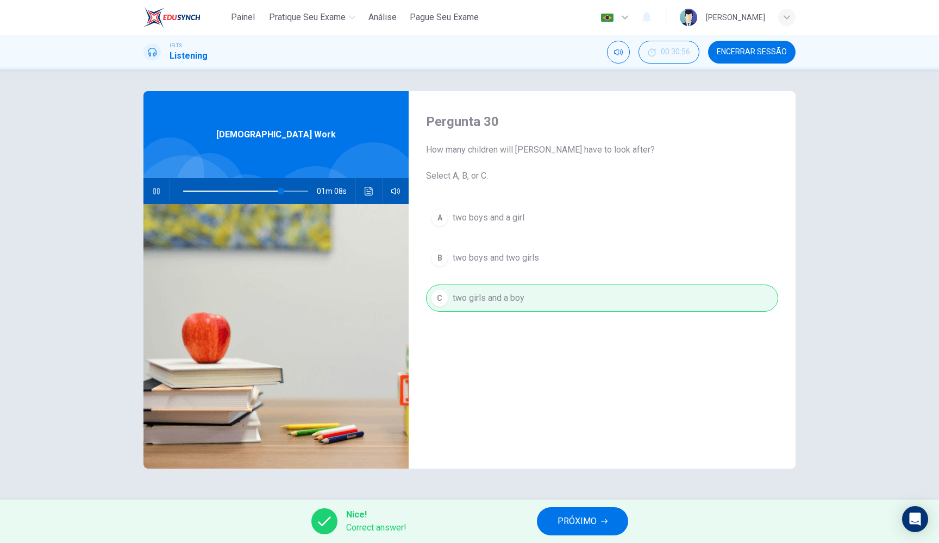
type input "79"
click at [607, 522] on icon "button" at bounding box center [604, 521] width 7 height 7
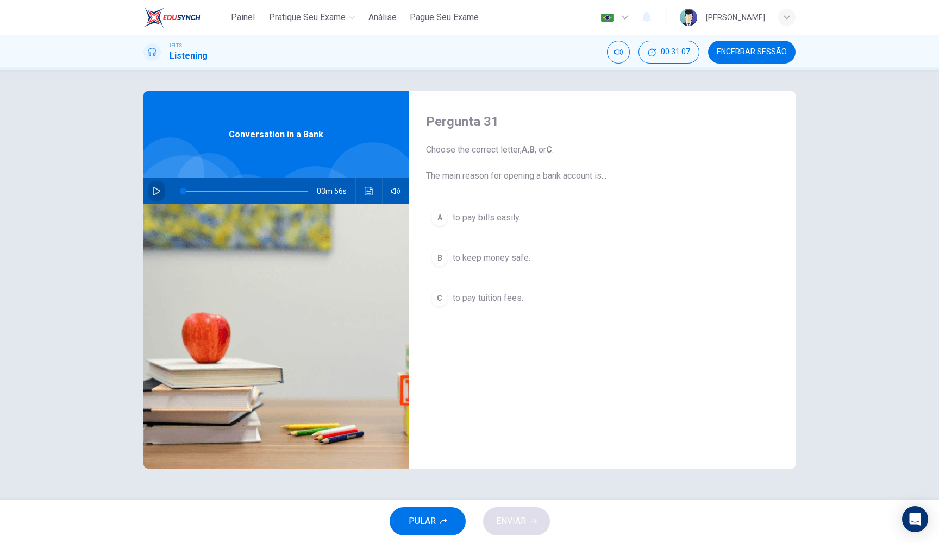
click at [155, 196] on button "button" at bounding box center [156, 191] width 17 height 26
click at [470, 214] on span "to pay bills easily." at bounding box center [487, 217] width 68 height 13
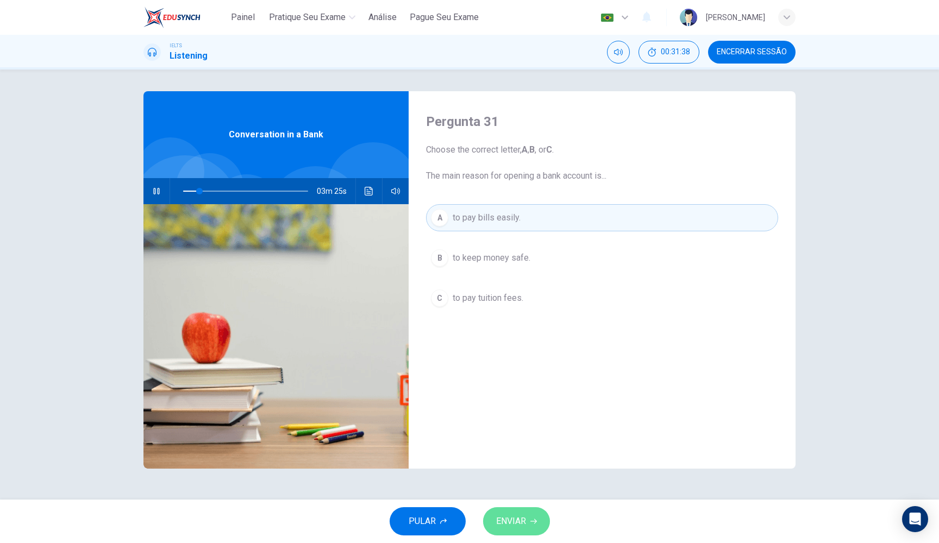
click at [539, 527] on button "ENVIAR" at bounding box center [516, 521] width 67 height 28
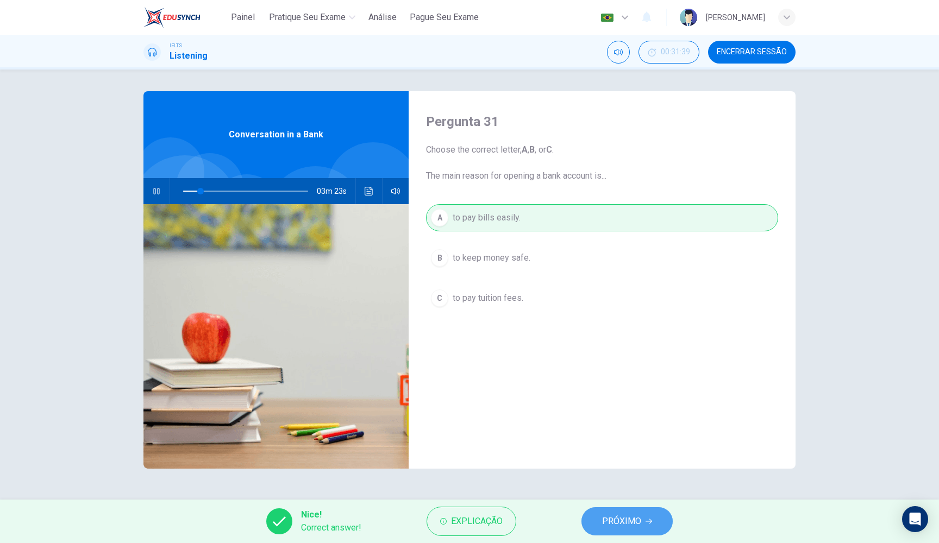
click at [620, 528] on span "PRÓXIMO" at bounding box center [621, 521] width 39 height 15
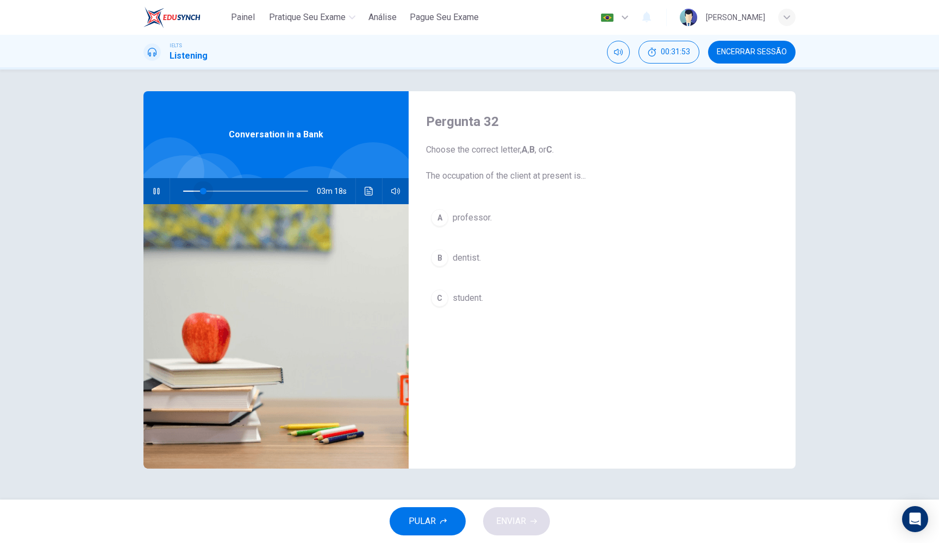
click at [203, 191] on span at bounding box center [203, 191] width 7 height 7
click at [447, 300] on div "C" at bounding box center [439, 298] width 17 height 17
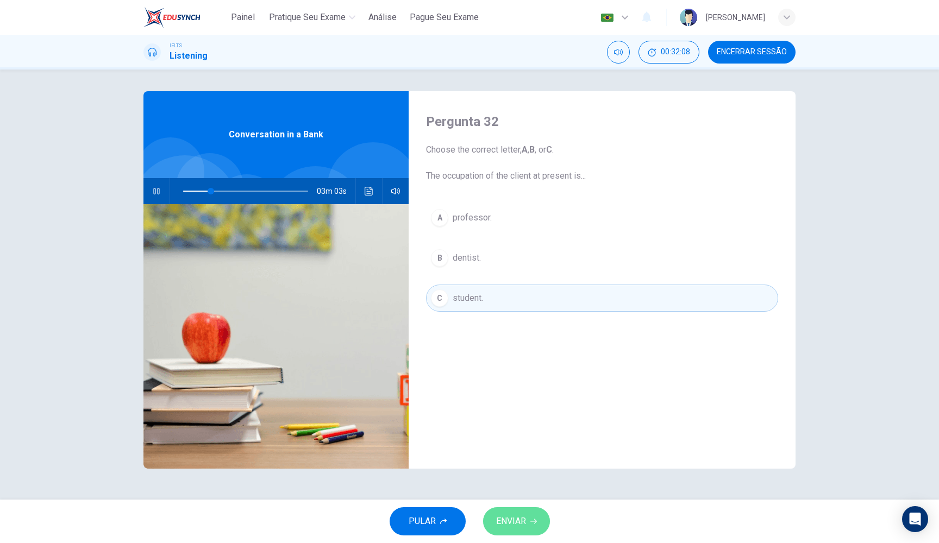
click at [509, 514] on span "ENVIAR" at bounding box center [511, 521] width 30 height 15
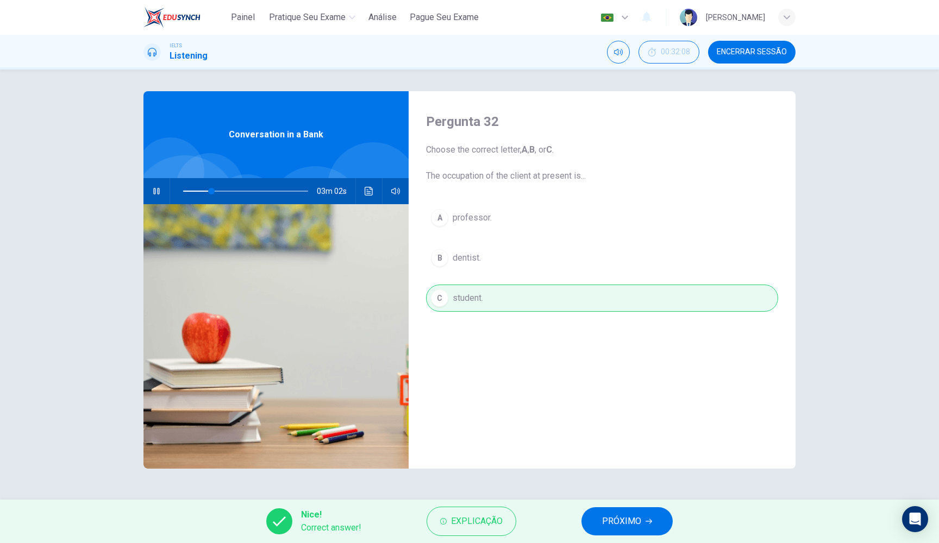
click at [609, 517] on span "PRÓXIMO" at bounding box center [621, 521] width 39 height 15
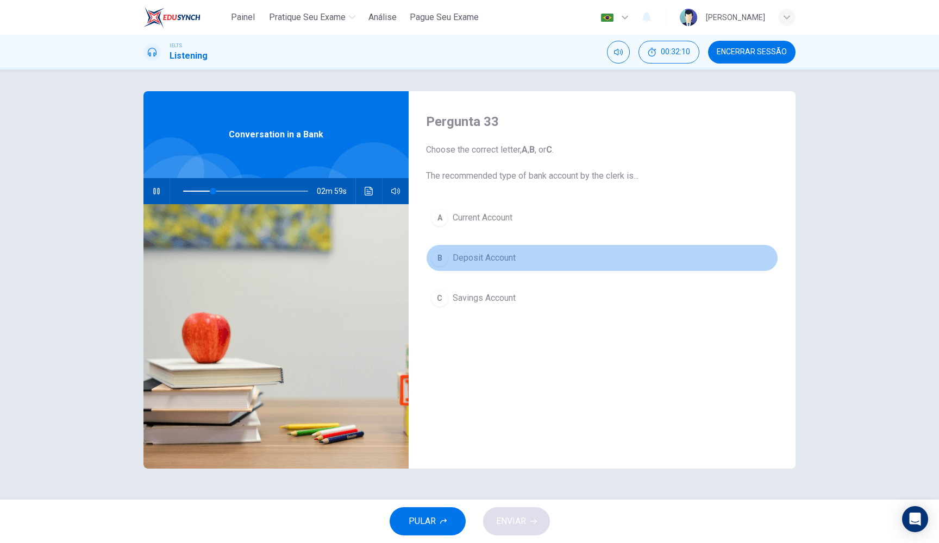
click at [443, 258] on div "B" at bounding box center [439, 257] width 17 height 17
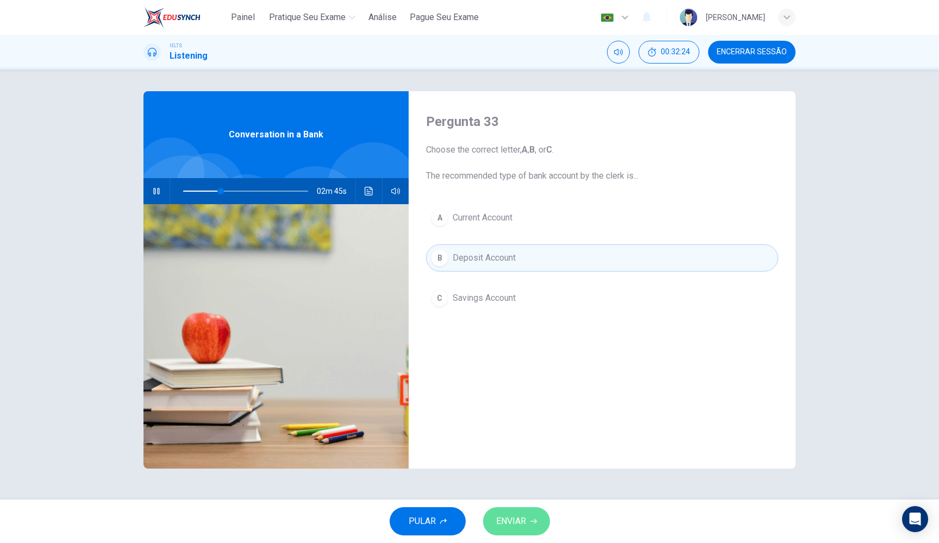
click at [532, 525] on button "ENVIAR" at bounding box center [516, 521] width 67 height 28
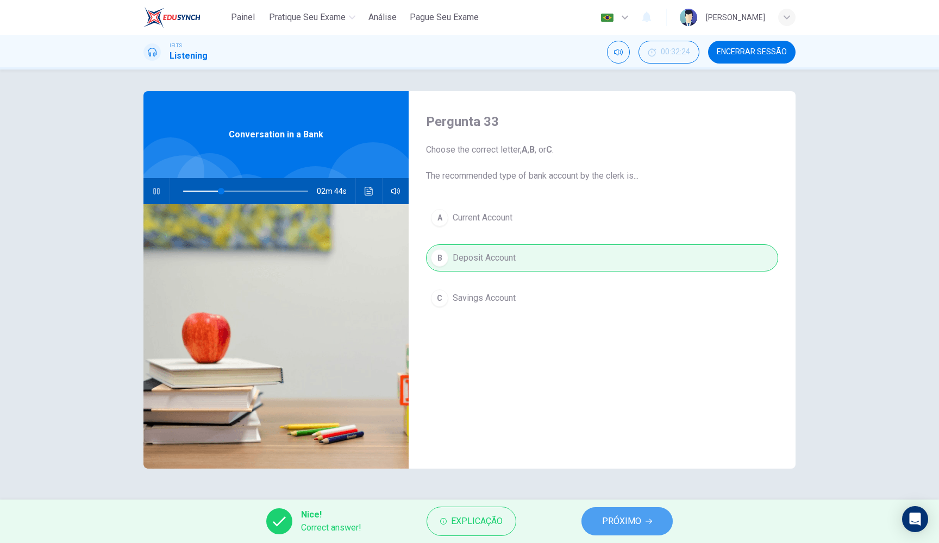
click at [631, 526] on span "PRÓXIMO" at bounding box center [621, 521] width 39 height 15
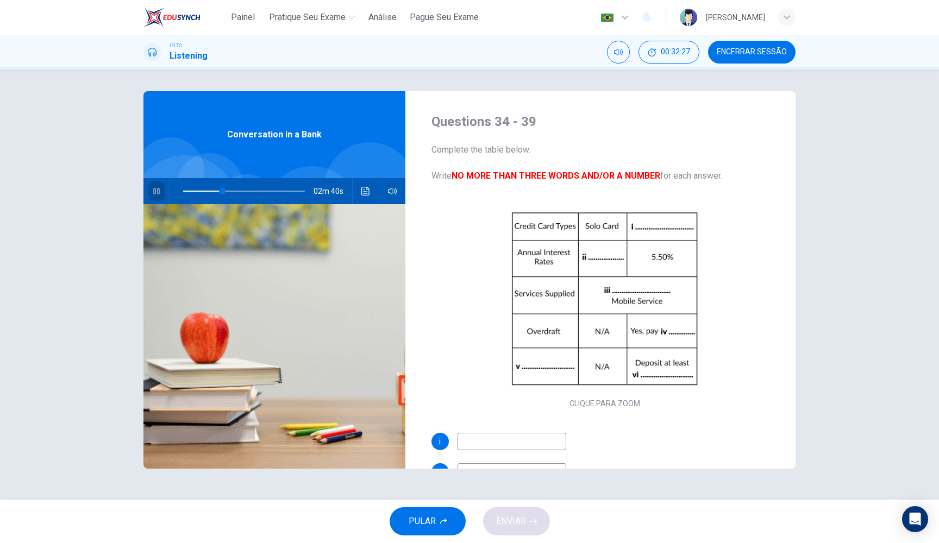
click at [160, 196] on button "button" at bounding box center [156, 191] width 17 height 26
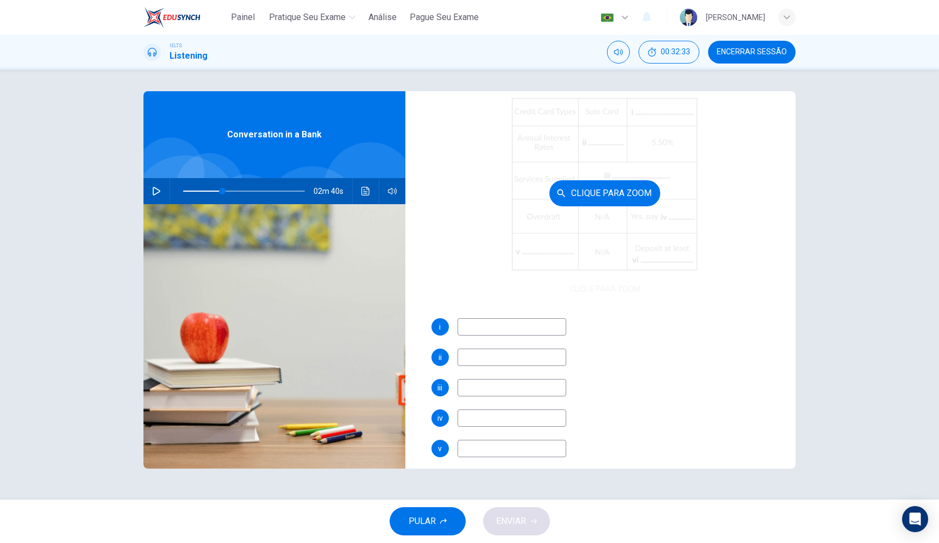
scroll to position [115, 0]
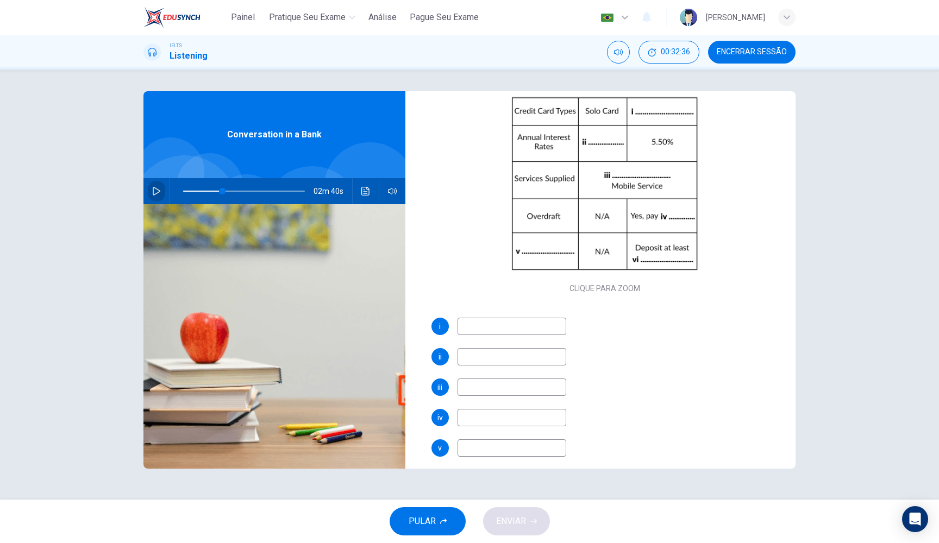
click at [158, 191] on icon "button" at bounding box center [156, 191] width 9 height 9
click at [487, 324] on input at bounding box center [511, 326] width 109 height 17
type input "36"
type input "Ma"
type input "36"
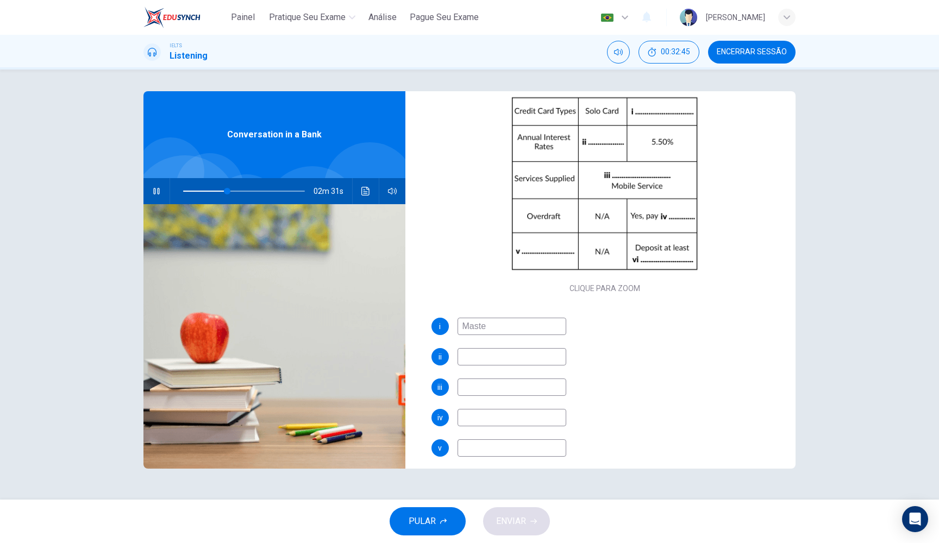
type input "Master"
type input "36"
type input "Master Ca"
type input "37"
type input "Master Card"
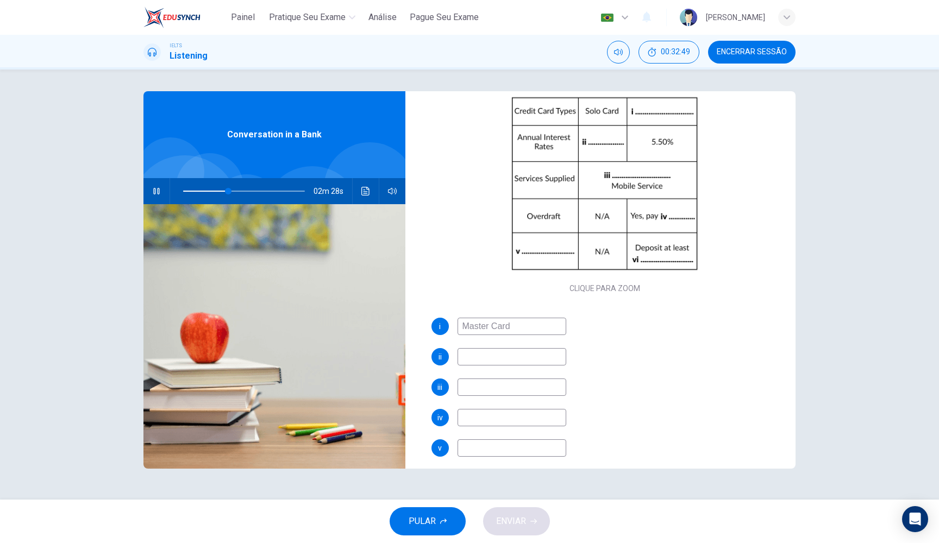
type input "38"
type input "Master Card"
click at [484, 357] on input at bounding box center [511, 356] width 109 height 17
type input "46"
type input "2."
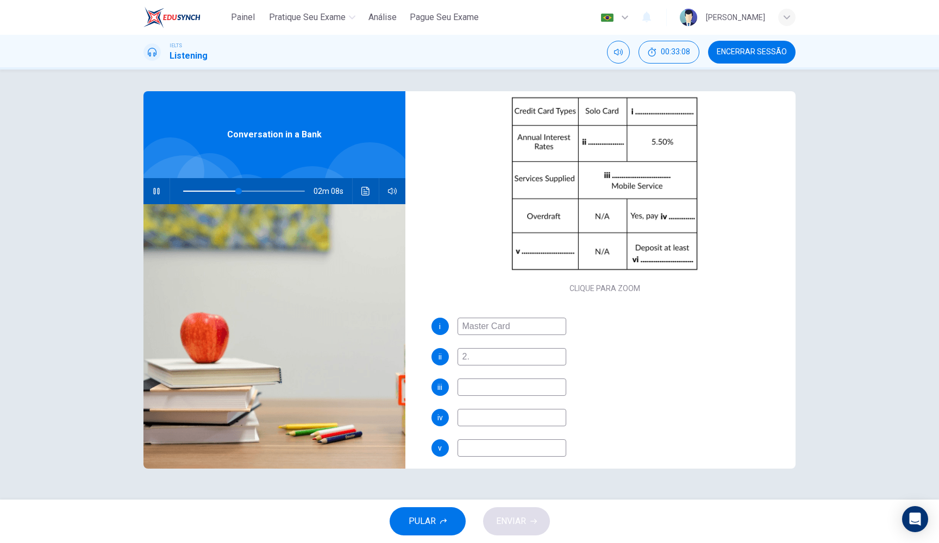
type input "46"
type input "2.5"
type input "47"
type input "2.5%"
type input "48"
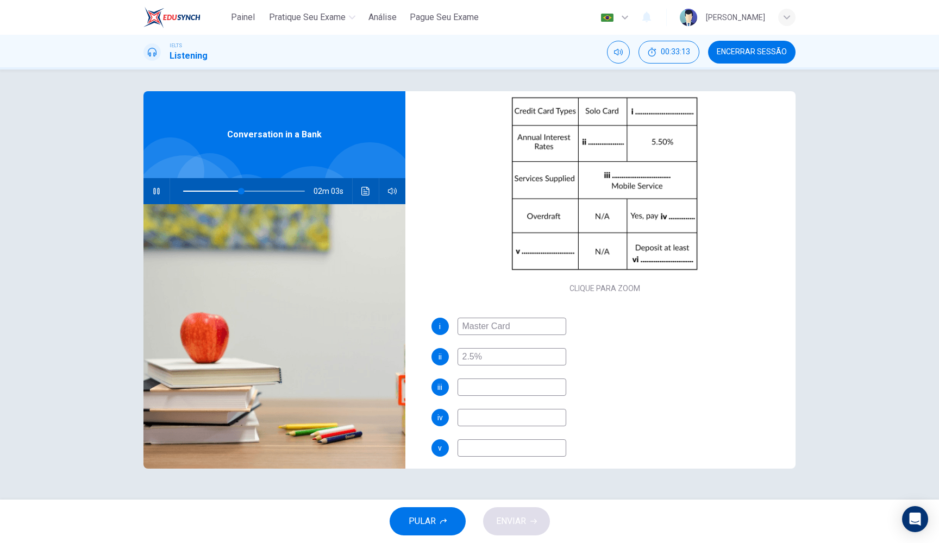
type input "2.5%"
click at [499, 390] on input at bounding box center [511, 387] width 109 height 17
type input "53"
type input "In"
type input "54"
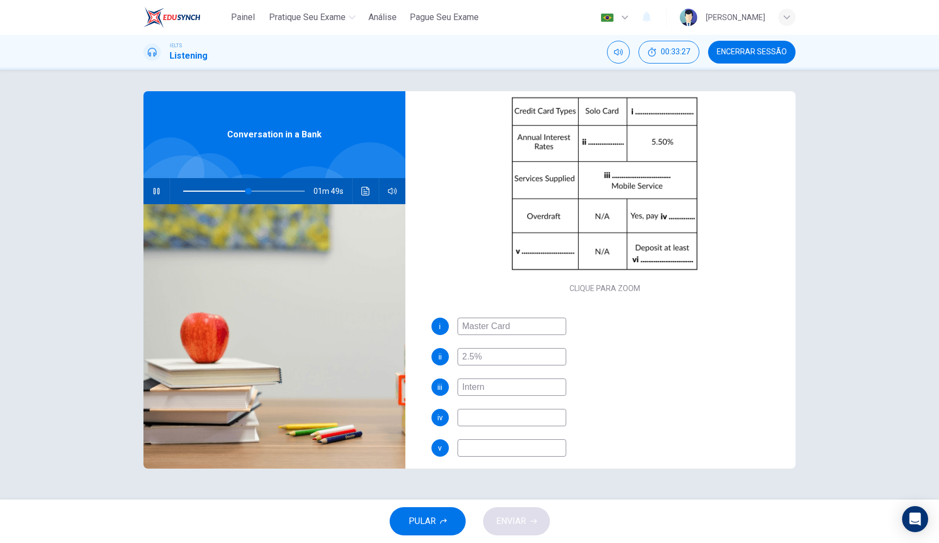
type input "Interne"
type input "54"
type input "Internet"
type input "55"
type input "Internet"
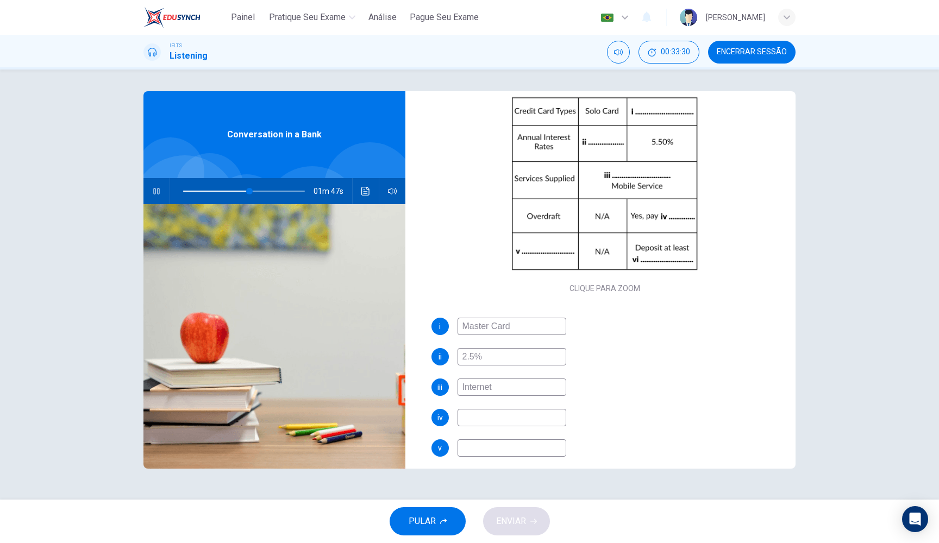
type input "55"
type input "Internet Serv"
type input "56"
type input "Internet Service"
type input "56"
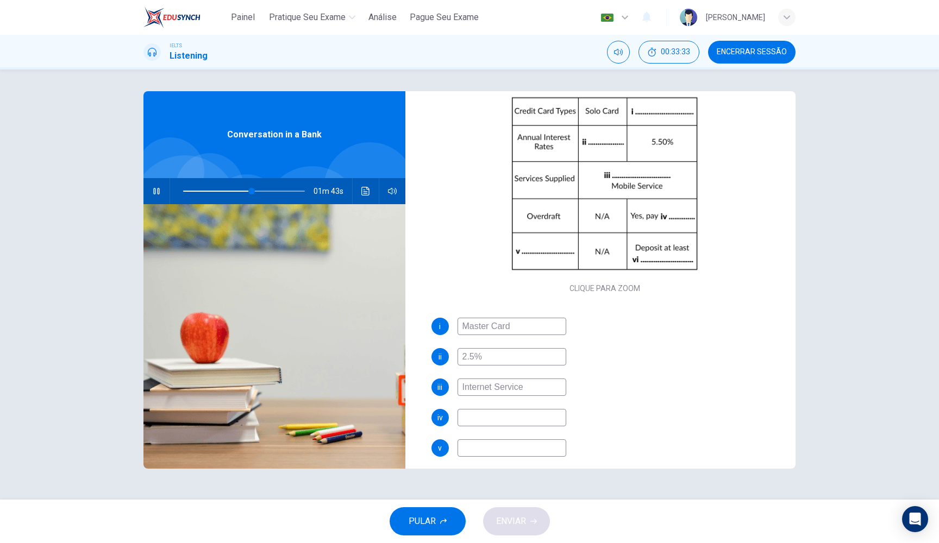
type input "Internet Service"
click at [493, 413] on input at bounding box center [511, 417] width 109 height 17
type input "72"
type input "2%"
type input "73"
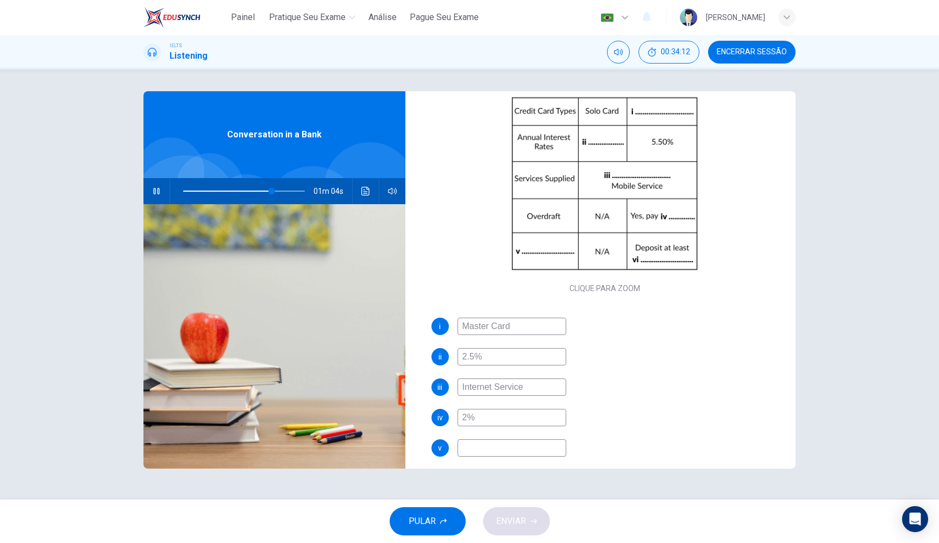
type input "2%"
click at [475, 450] on input at bounding box center [511, 448] width 109 height 17
type input "74"
type input "Requ"
type input "75"
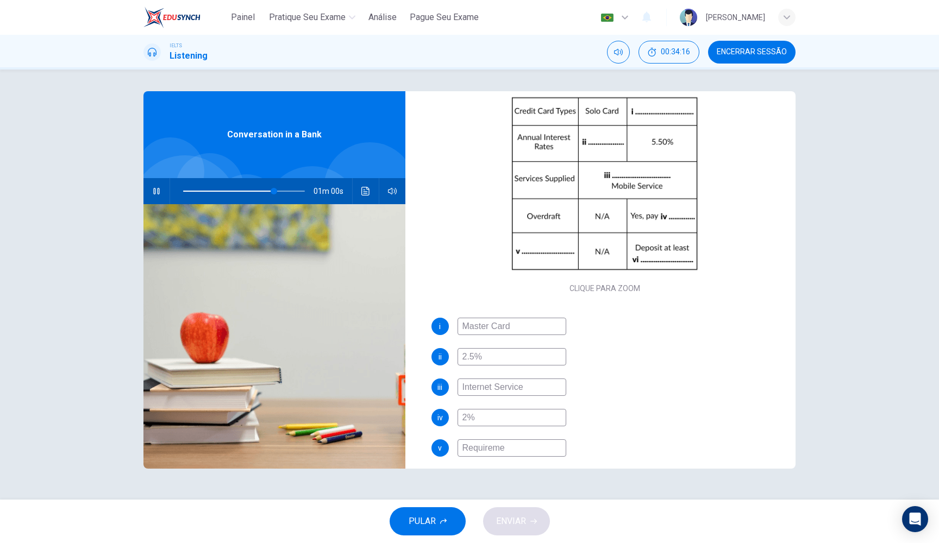
type input "Requiremen"
type input "75"
type input "Requirement"
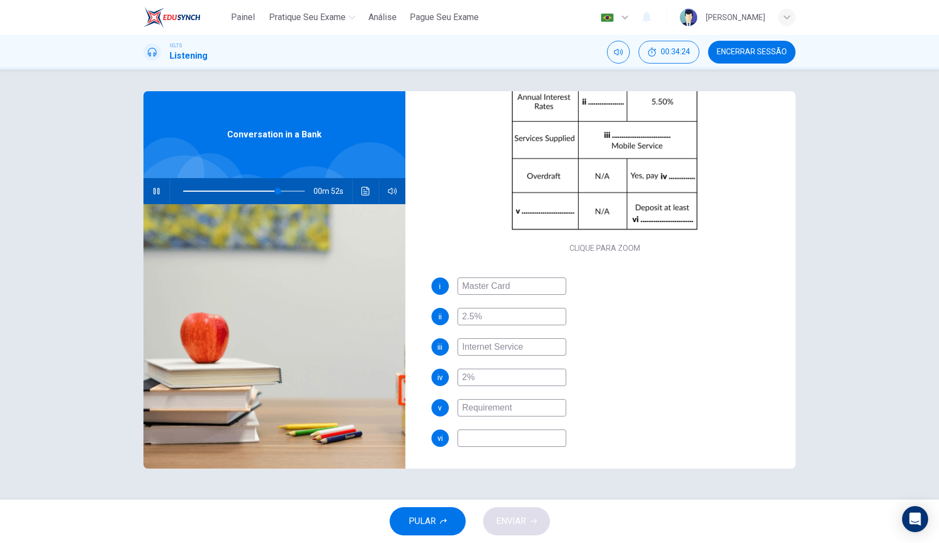
scroll to position [155, 0]
click at [519, 438] on input at bounding box center [511, 438] width 109 height 17
click at [277, 191] on span at bounding box center [276, 191] width 7 height 7
click at [273, 191] on span at bounding box center [272, 191] width 7 height 7
click at [507, 444] on input at bounding box center [511, 438] width 109 height 17
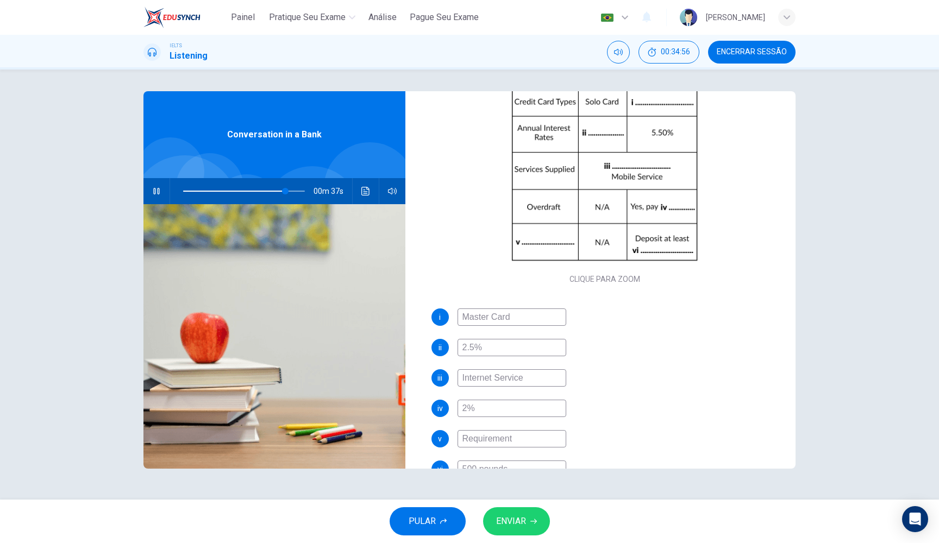
scroll to position [115, 0]
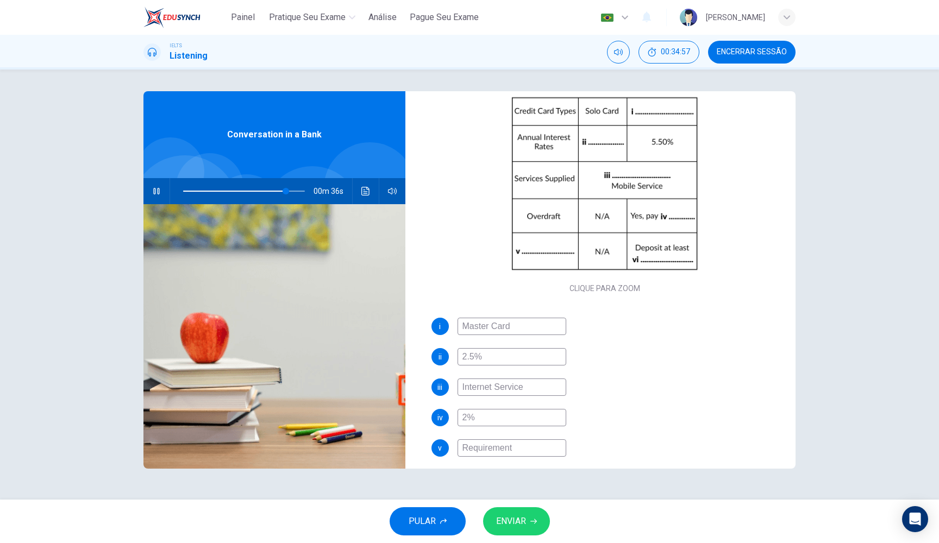
click at [543, 521] on button "ENVIAR" at bounding box center [516, 521] width 67 height 28
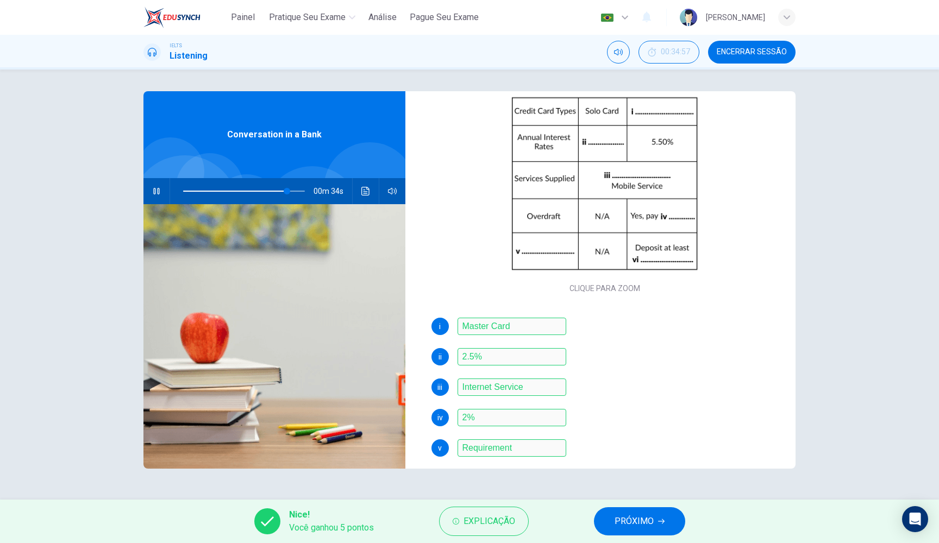
click at [638, 523] on span "PRÓXIMO" at bounding box center [633, 521] width 39 height 15
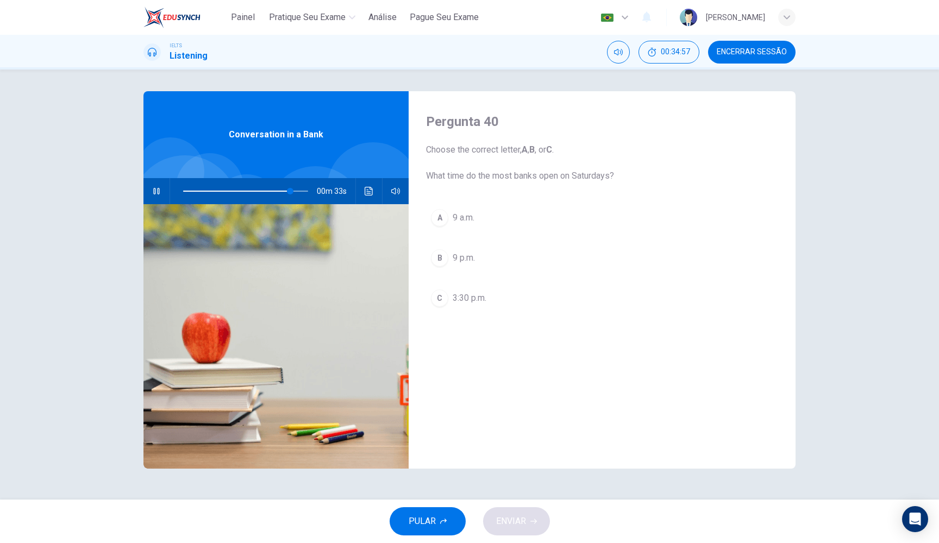
scroll to position [0, 0]
click at [288, 190] on span at bounding box center [291, 191] width 7 height 7
click at [301, 191] on span at bounding box center [300, 191] width 7 height 7
click at [298, 191] on span at bounding box center [301, 191] width 7 height 7
click at [481, 298] on span "3:30 p.m." at bounding box center [470, 298] width 34 height 13
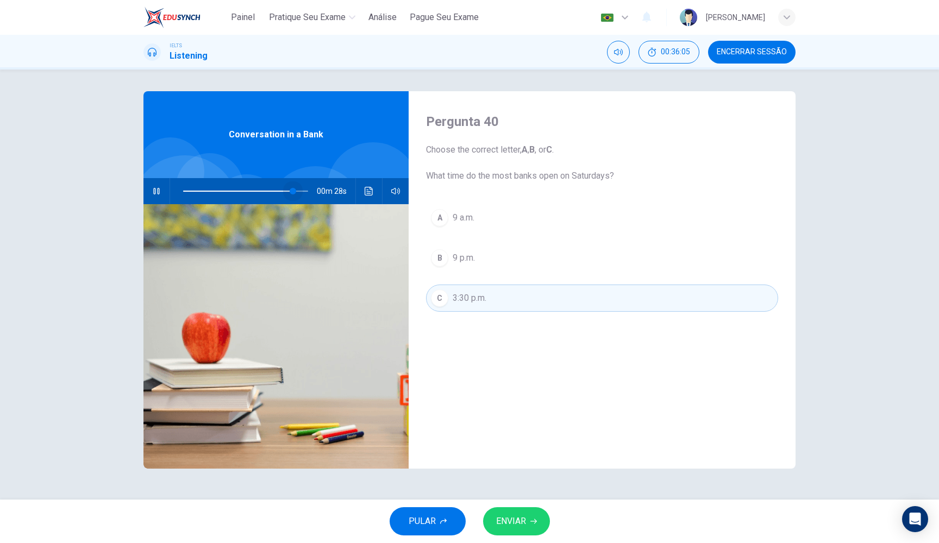
click at [293, 189] on span at bounding box center [245, 191] width 125 height 15
click at [461, 219] on span "9 a.m." at bounding box center [464, 217] width 22 height 13
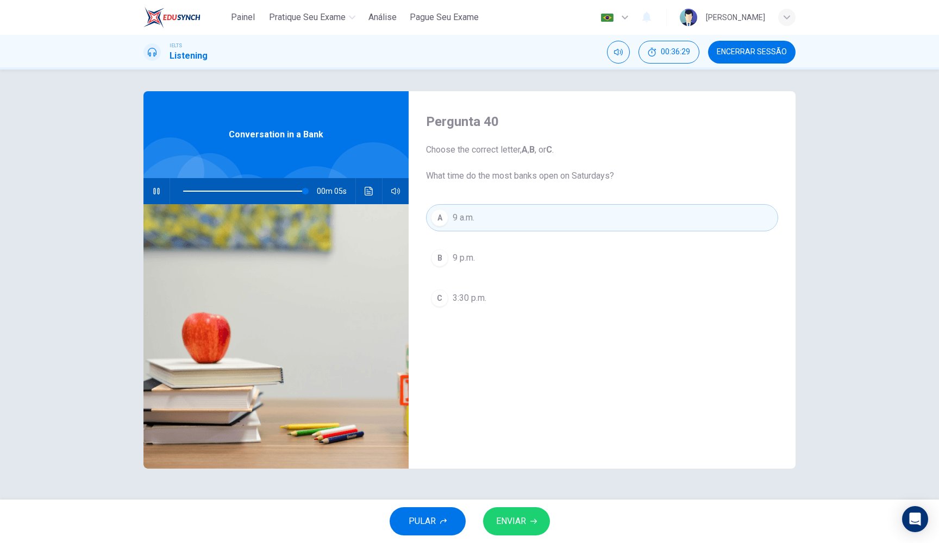
scroll to position [0, 1]
click at [512, 525] on span "ENVIAR" at bounding box center [511, 521] width 30 height 15
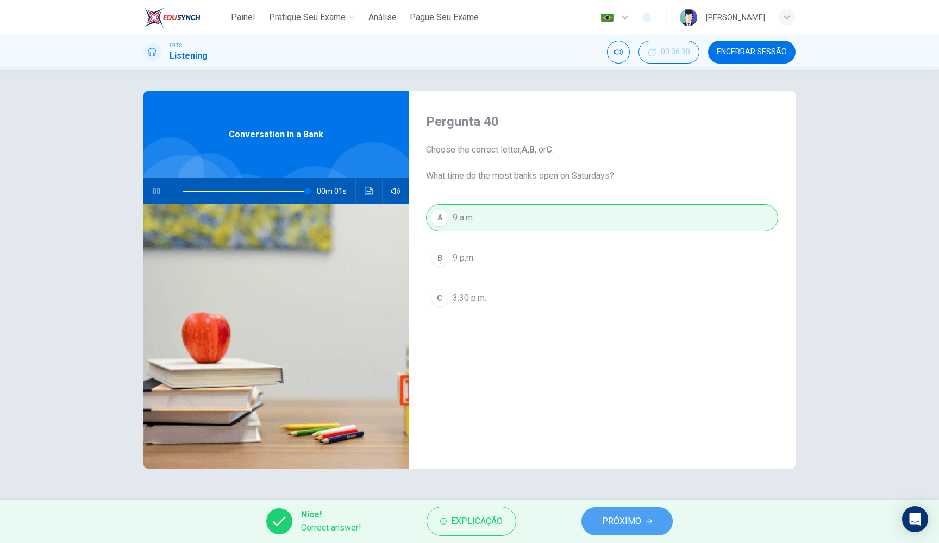
click at [620, 526] on span "PRÓXIMO" at bounding box center [621, 521] width 39 height 15
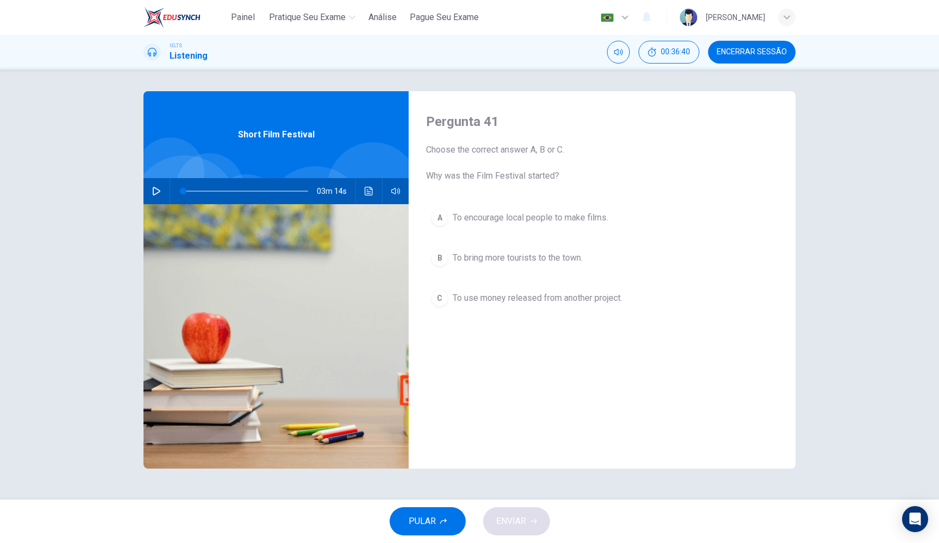
click at [161, 187] on button "button" at bounding box center [156, 191] width 17 height 26
click at [526, 252] on span "To bring more tourists to the town." at bounding box center [518, 258] width 130 height 13
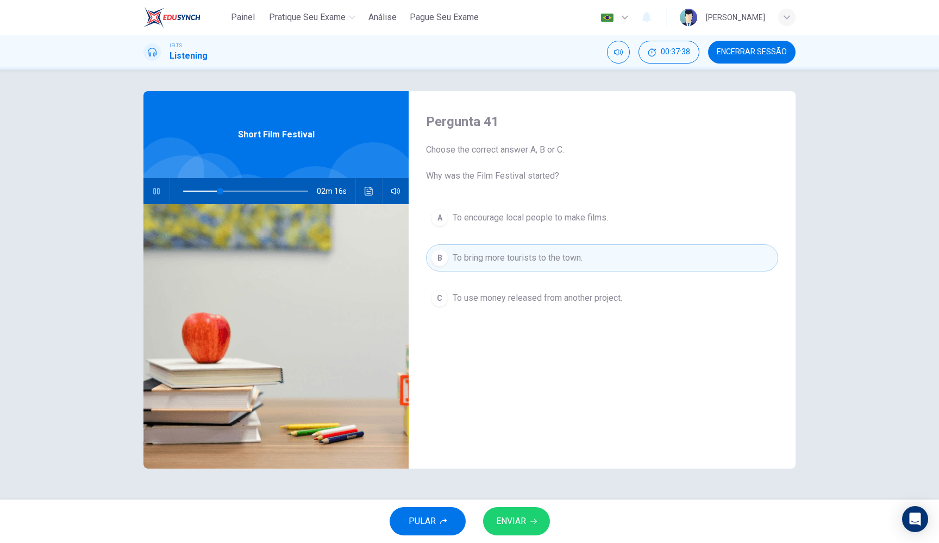
click at [506, 524] on span "ENVIAR" at bounding box center [511, 521] width 30 height 15
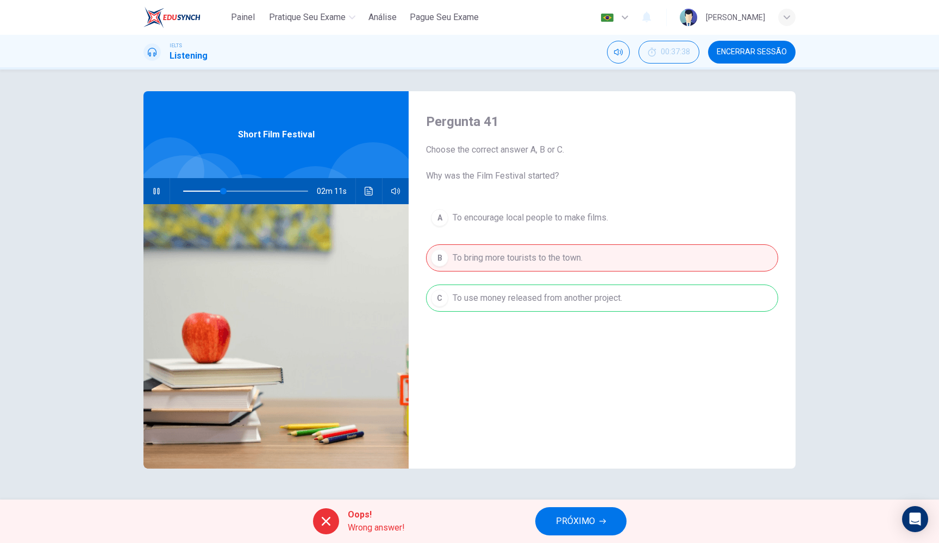
click at [551, 525] on button "PRÓXIMO" at bounding box center [580, 521] width 91 height 28
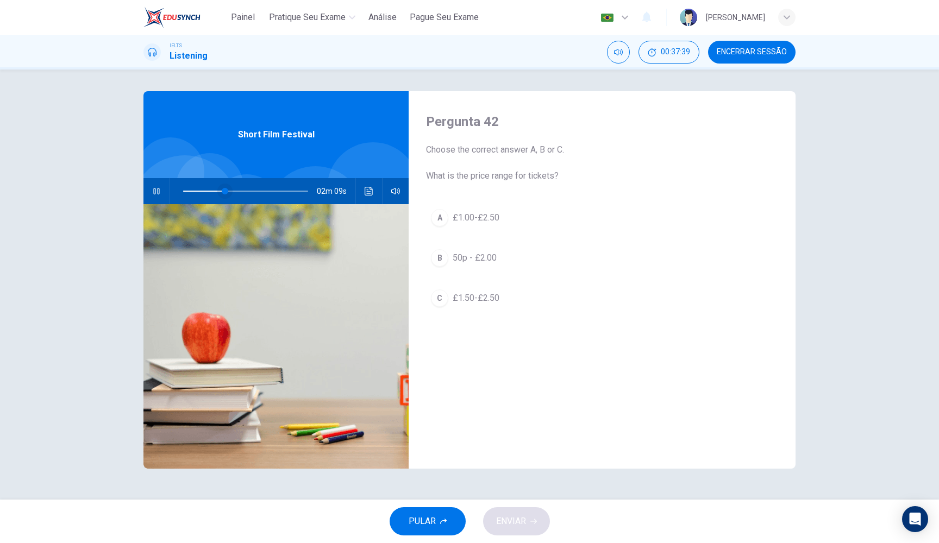
click at [222, 190] on span at bounding box center [225, 191] width 7 height 7
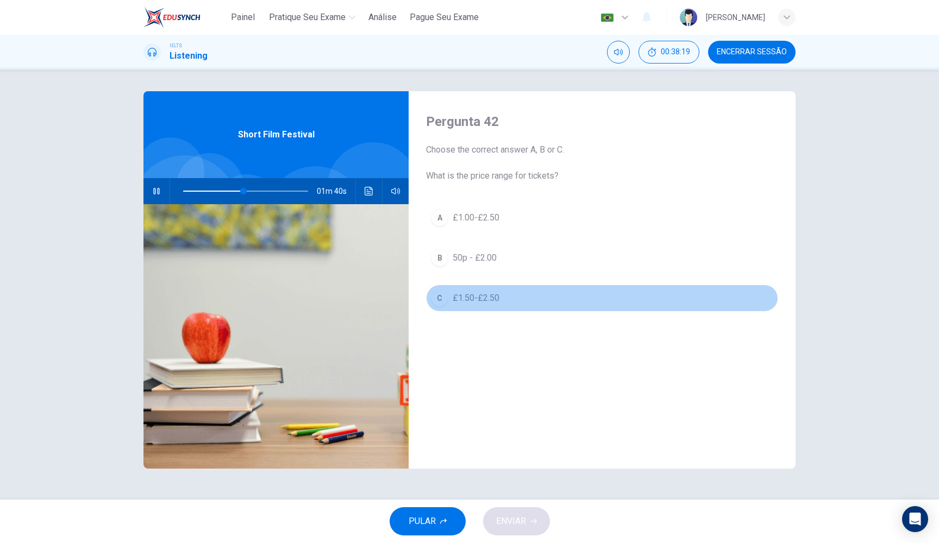
click at [489, 302] on span "£1.50-£2.50" at bounding box center [476, 298] width 47 height 13
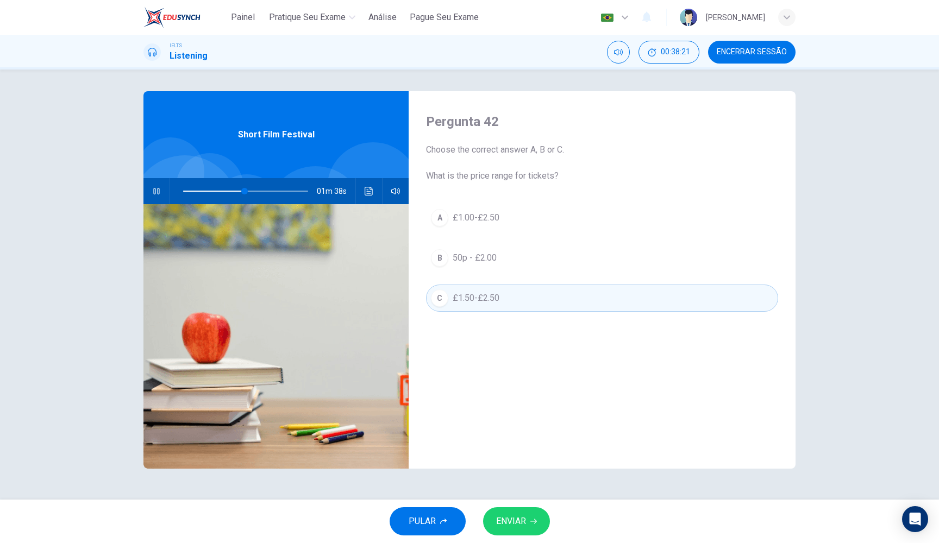
click at [500, 525] on span "ENVIAR" at bounding box center [511, 521] width 30 height 15
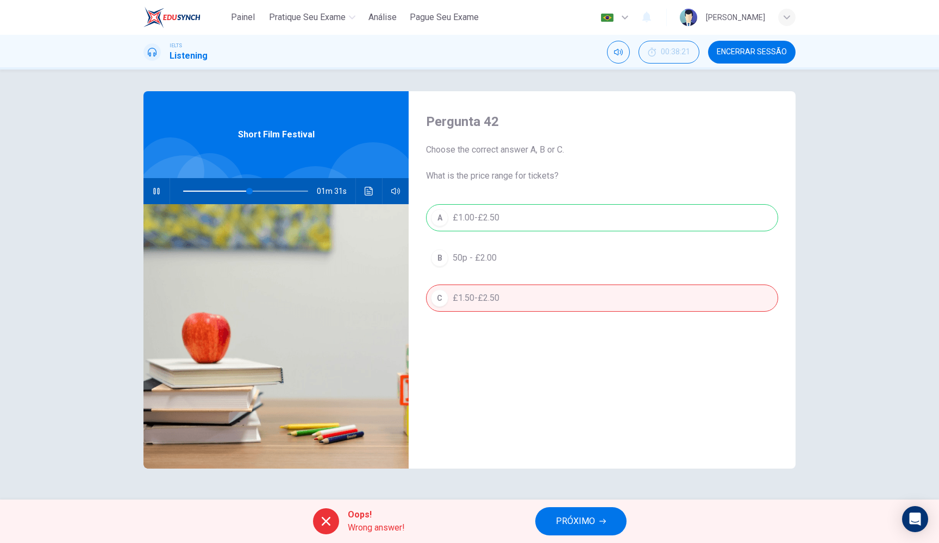
click at [568, 524] on span "PRÓXIMO" at bounding box center [575, 521] width 39 height 15
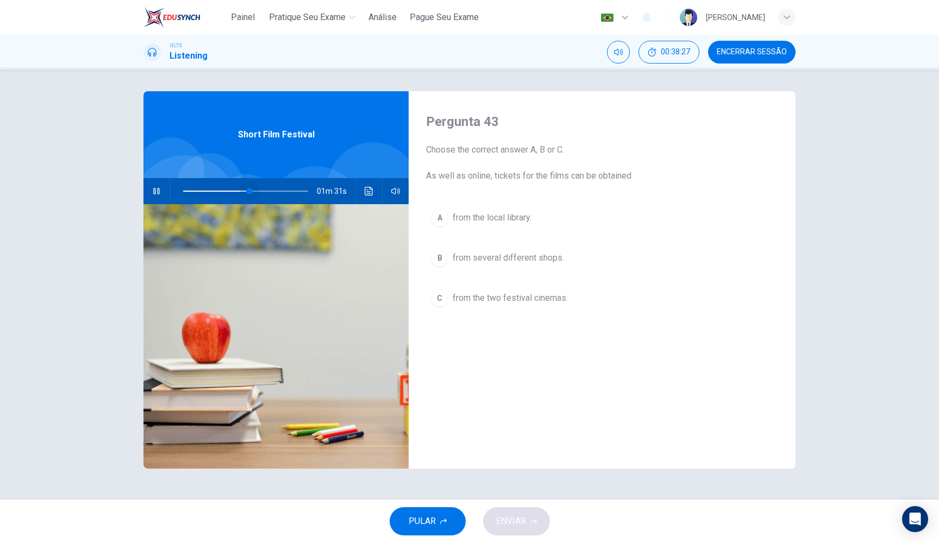
click at [250, 191] on span at bounding box center [249, 191] width 7 height 7
click at [489, 223] on span "from the local library." at bounding box center [492, 217] width 79 height 13
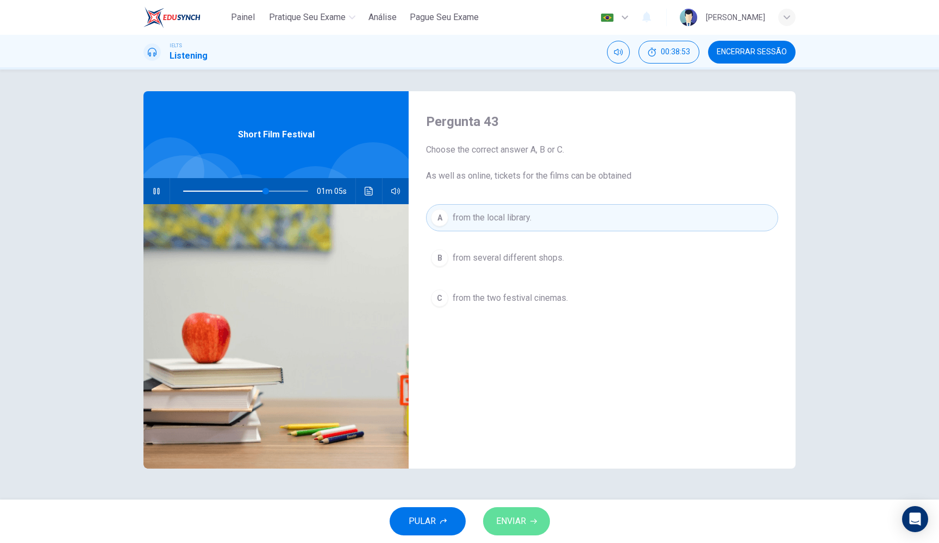
click at [522, 522] on span "ENVIAR" at bounding box center [511, 521] width 30 height 15
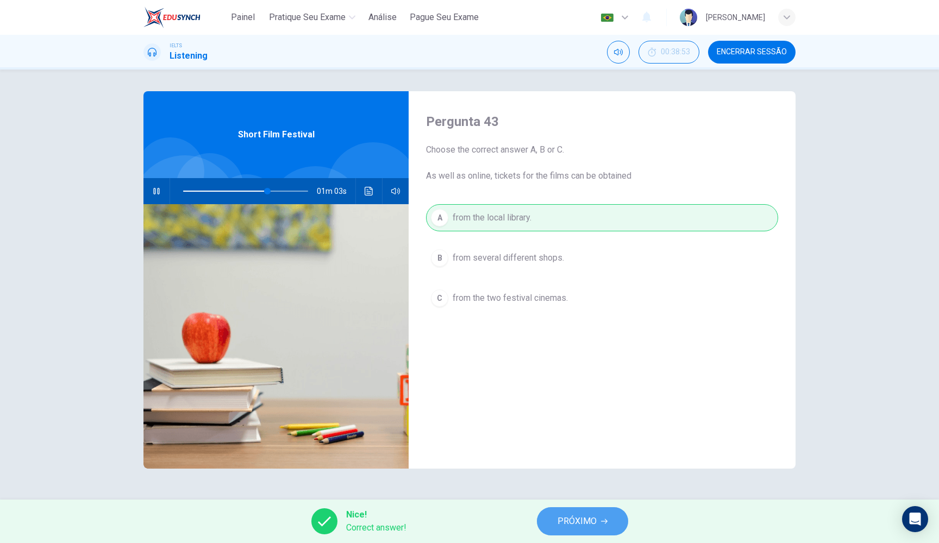
click at [568, 520] on span "PRÓXIMO" at bounding box center [576, 521] width 39 height 15
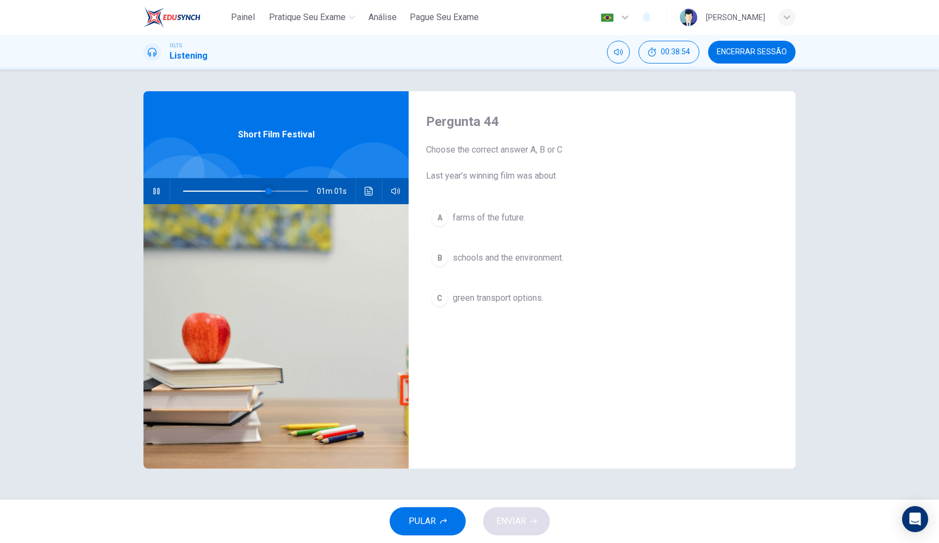
click at [266, 190] on span at bounding box center [268, 191] width 7 height 7
click at [273, 190] on span at bounding box center [273, 191] width 7 height 7
click at [484, 299] on span "green transport options." at bounding box center [498, 298] width 91 height 13
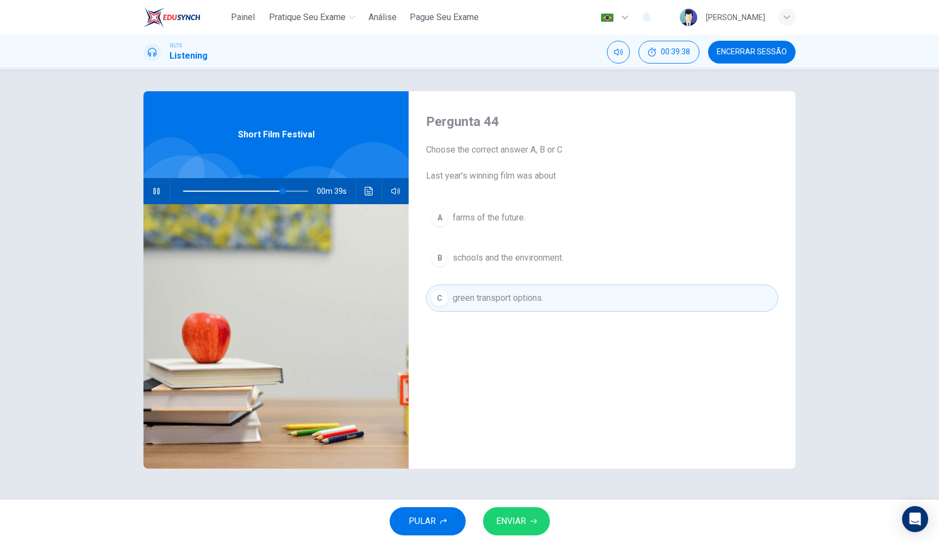
click at [532, 514] on button "ENVIAR" at bounding box center [516, 521] width 67 height 28
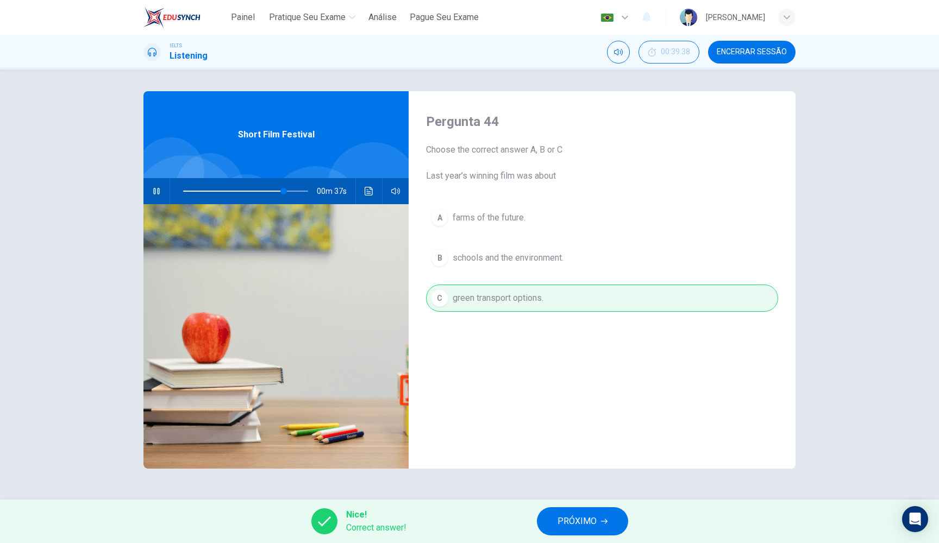
click at [598, 523] on button "PRÓXIMO" at bounding box center [582, 521] width 91 height 28
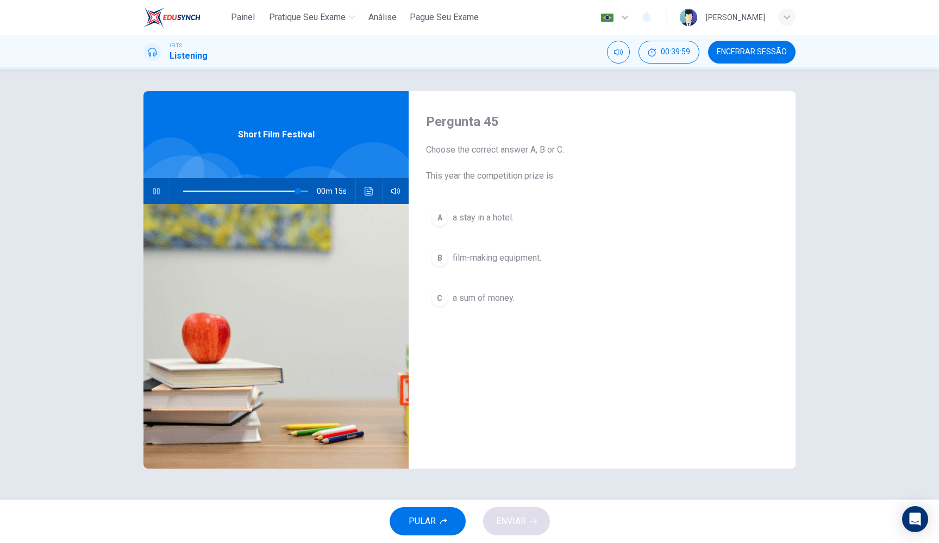
click at [515, 256] on span "film-making equipment." at bounding box center [497, 258] width 89 height 13
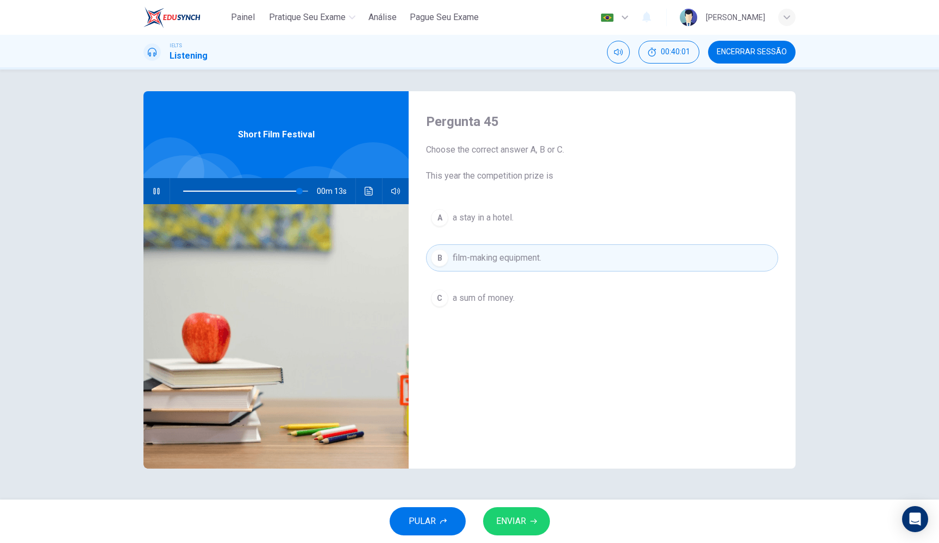
click at [519, 530] on button "ENVIAR" at bounding box center [516, 521] width 67 height 28
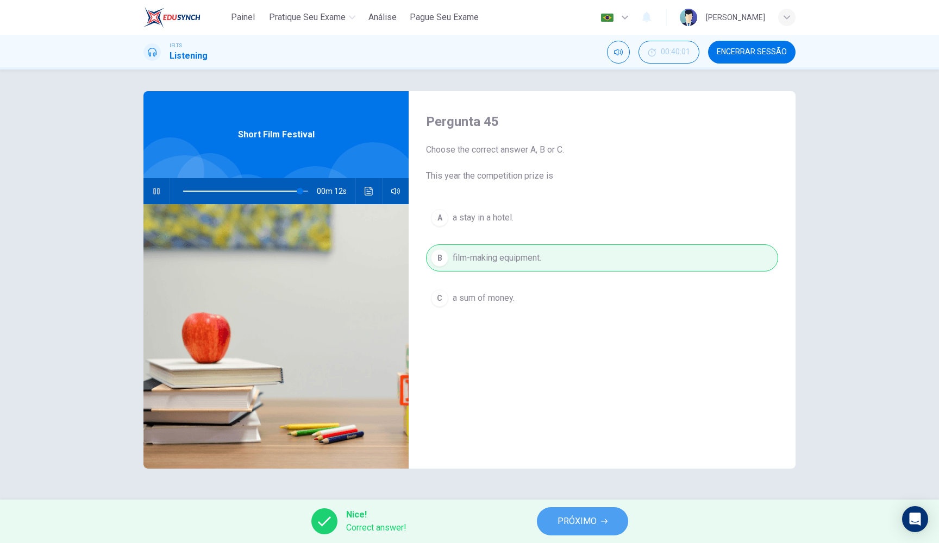
click at [567, 520] on span "PRÓXIMO" at bounding box center [576, 521] width 39 height 15
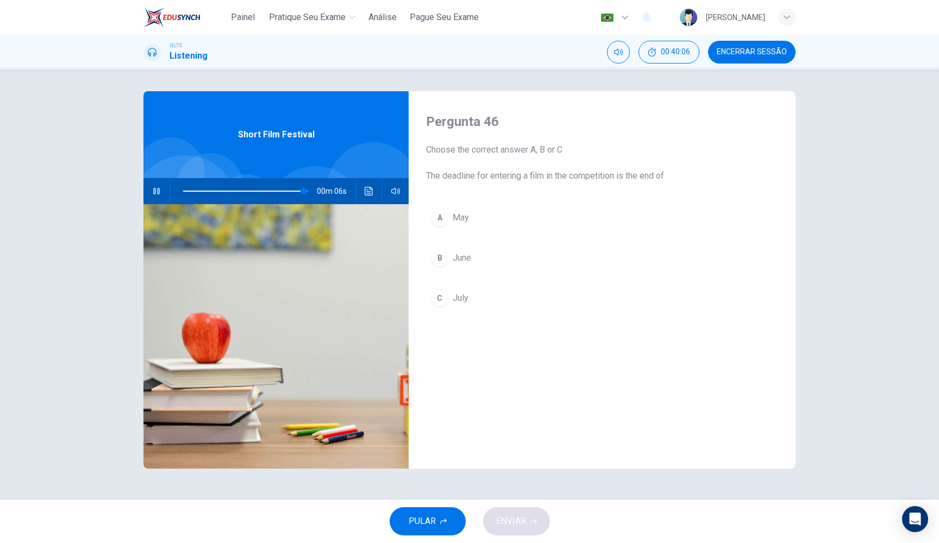
click at [462, 300] on span "July" at bounding box center [461, 298] width 16 height 13
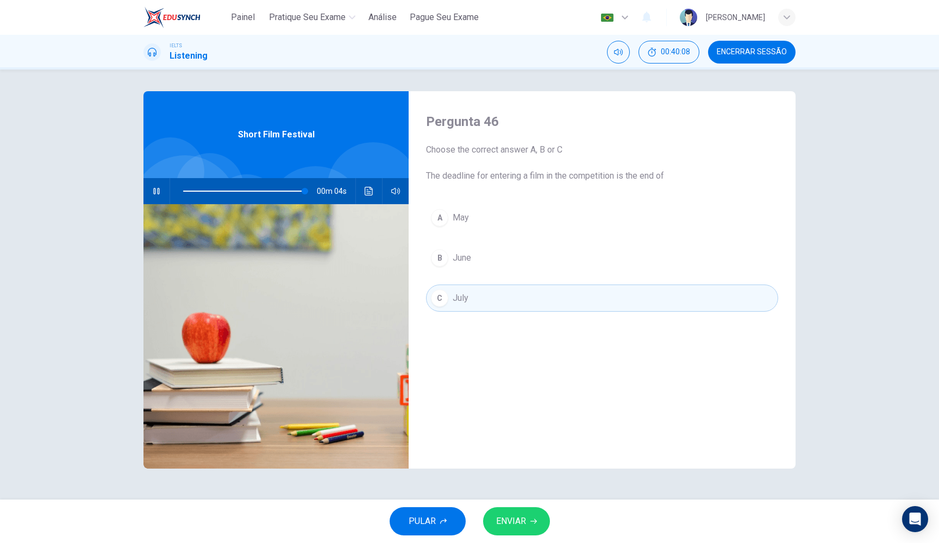
click at [519, 517] on span "ENVIAR" at bounding box center [511, 521] width 30 height 15
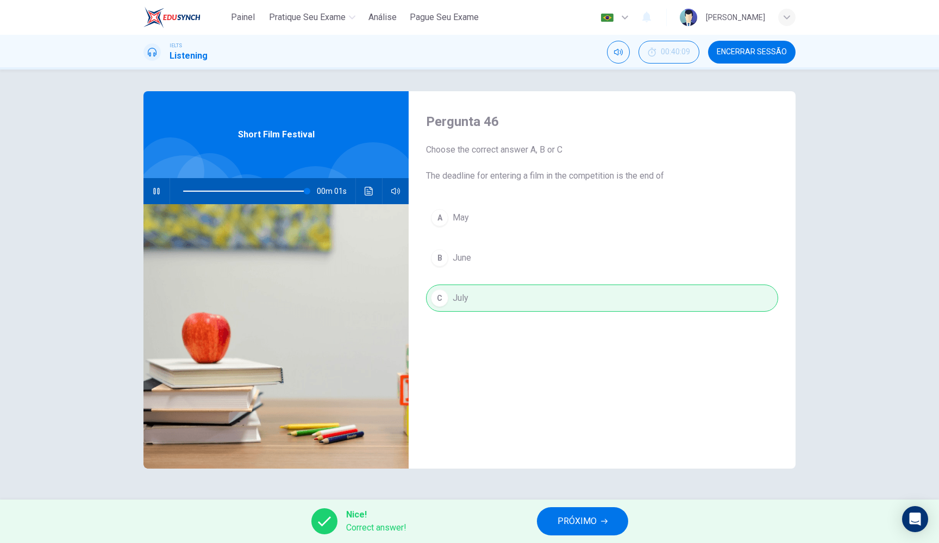
click at [587, 517] on span "PRÓXIMO" at bounding box center [576, 521] width 39 height 15
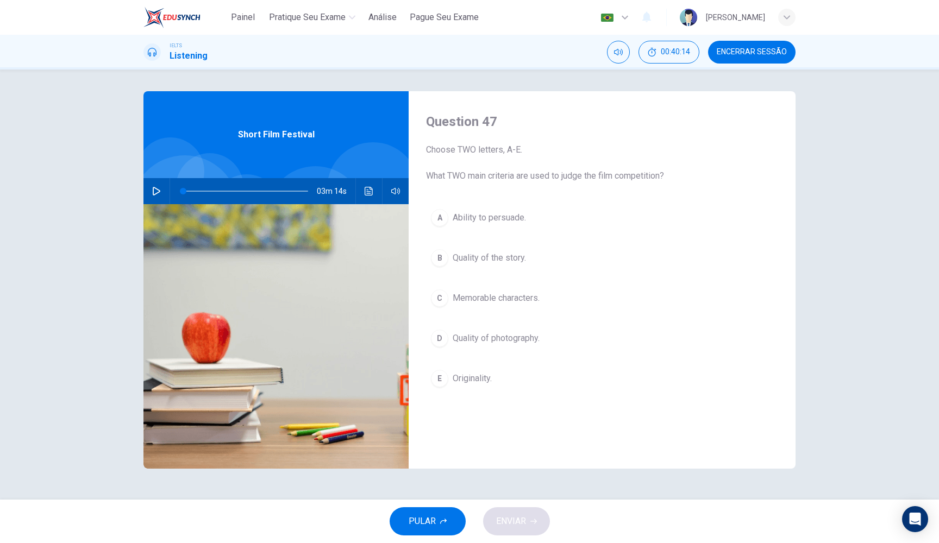
click at [154, 192] on icon "button" at bounding box center [156, 191] width 9 height 9
drag, startPoint x: 185, startPoint y: 191, endPoint x: 300, endPoint y: 194, distance: 115.2
click at [195, 194] on span at bounding box center [192, 191] width 7 height 7
click at [290, 190] on span at bounding box center [245, 191] width 125 height 15
click at [154, 197] on button "button" at bounding box center [156, 191] width 17 height 26
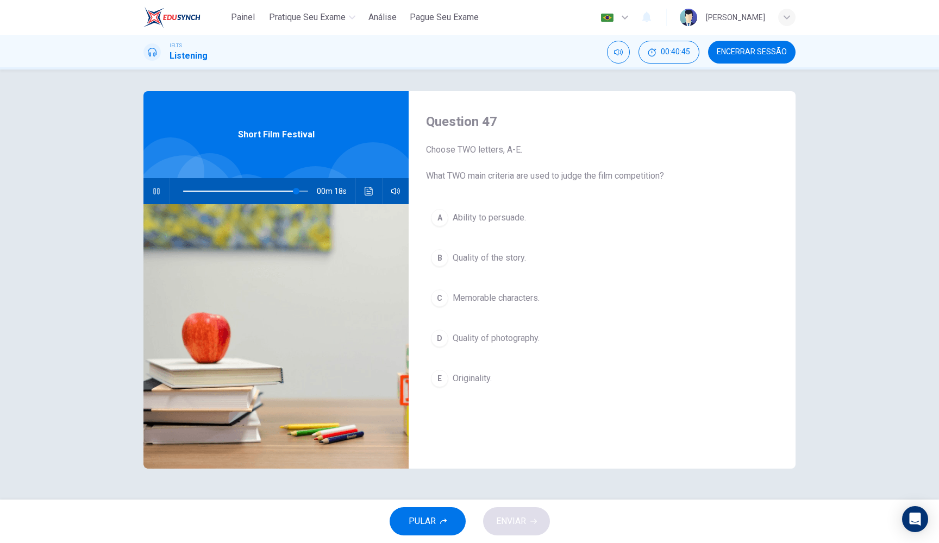
click at [378, 191] on div "00m 18s" at bounding box center [275, 191] width 265 height 26
click at [373, 192] on button "Clique para ver a transcrição do áudio" at bounding box center [368, 191] width 17 height 26
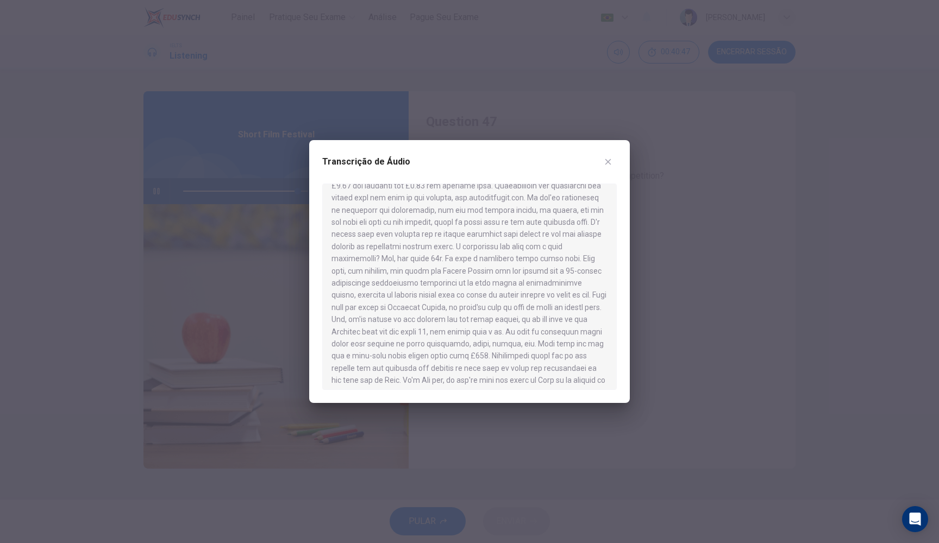
scroll to position [194, 0]
click at [612, 160] on button "button" at bounding box center [607, 161] width 17 height 17
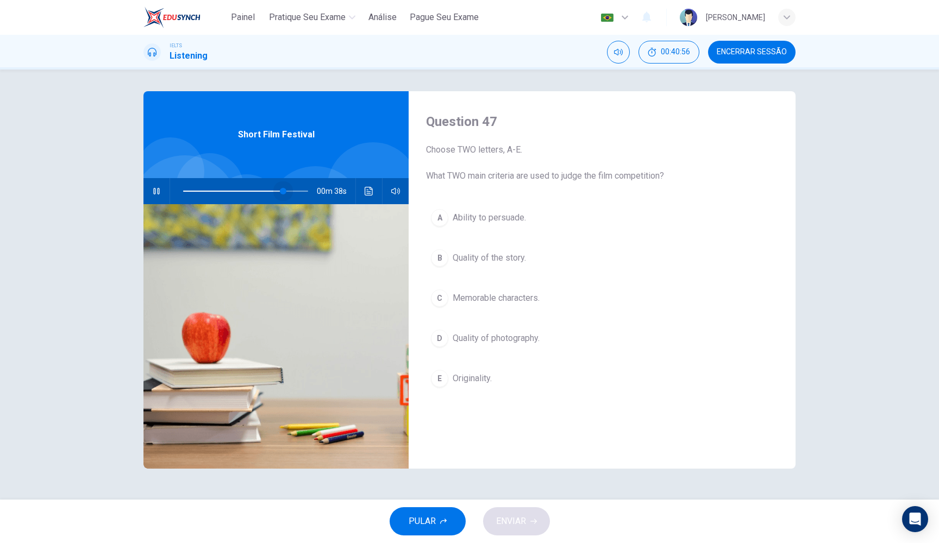
click at [284, 190] on span at bounding box center [245, 191] width 125 height 15
click at [376, 191] on button "Clique para ver a transcrição do áudio" at bounding box center [368, 191] width 17 height 26
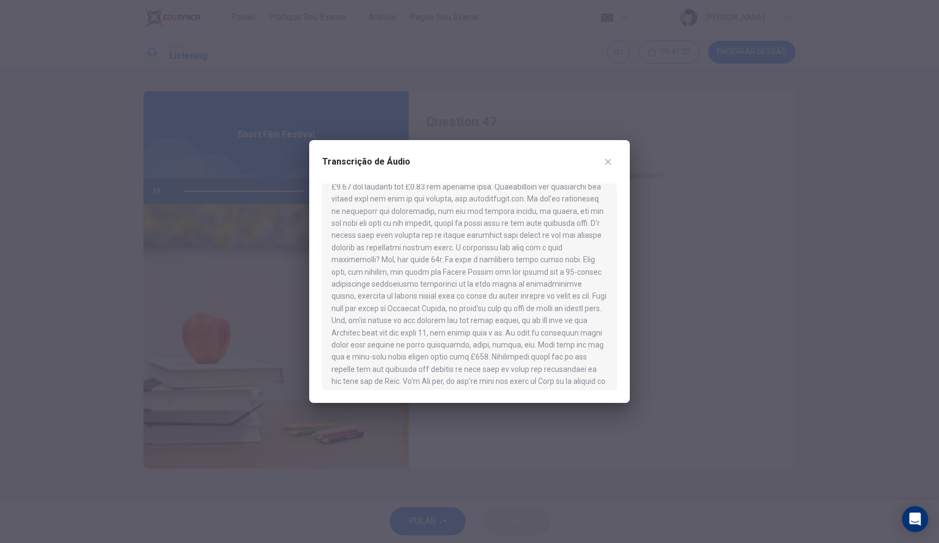
click at [610, 165] on icon "button" at bounding box center [608, 162] width 9 height 9
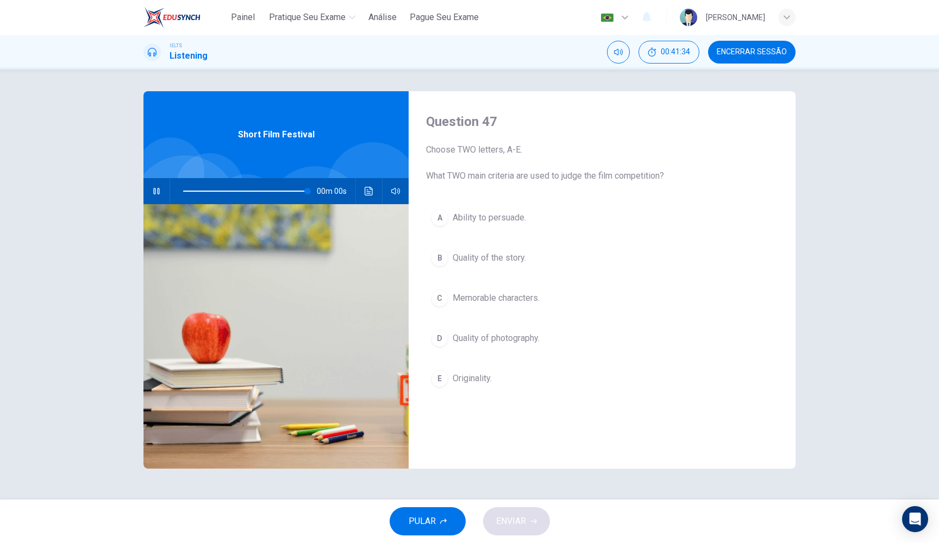
click at [510, 259] on span "Quality of the story." at bounding box center [489, 258] width 73 height 13
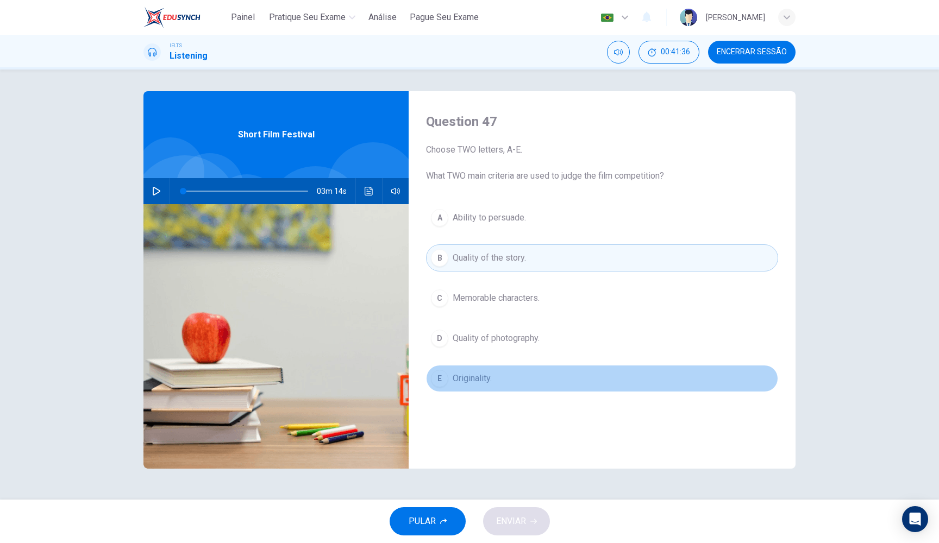
click at [481, 379] on span "Originality." at bounding box center [472, 378] width 39 height 13
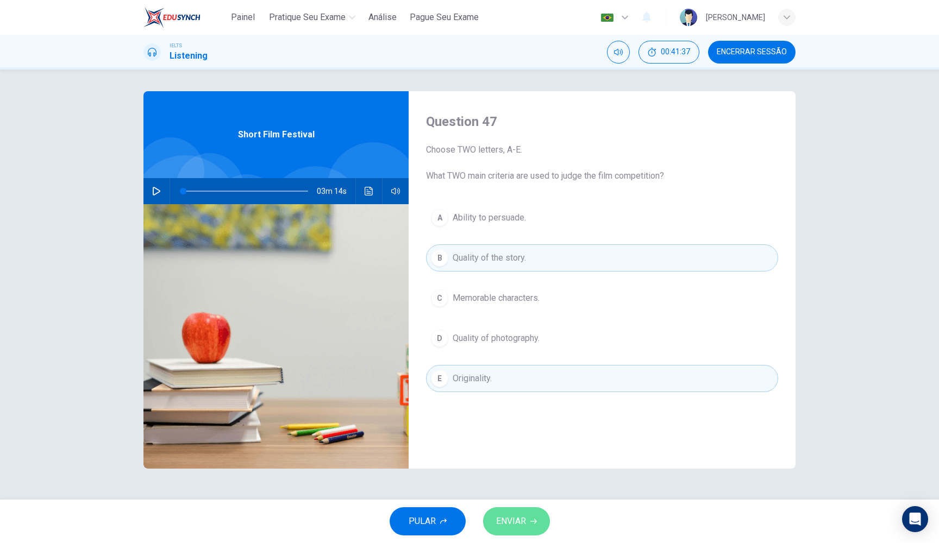
click at [515, 531] on button "ENVIAR" at bounding box center [516, 521] width 67 height 28
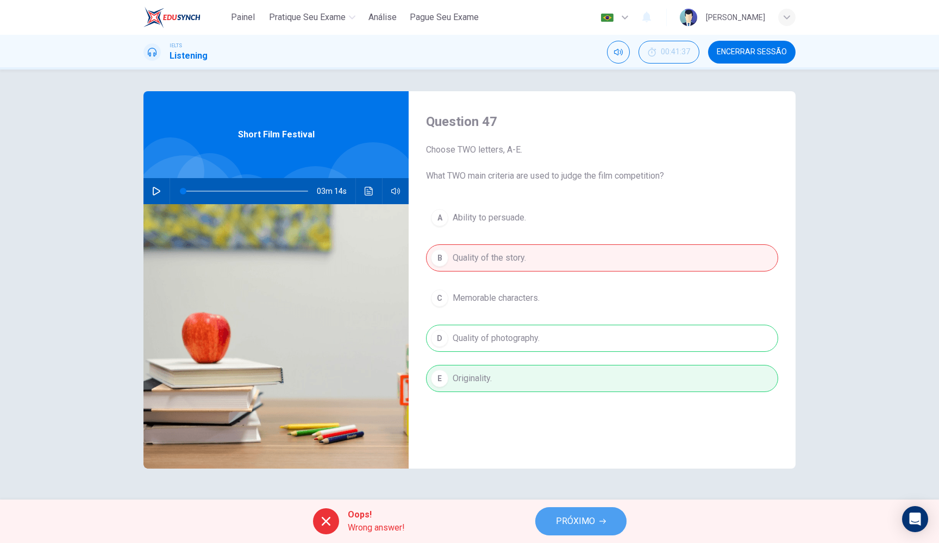
click at [566, 522] on span "PRÓXIMO" at bounding box center [575, 521] width 39 height 15
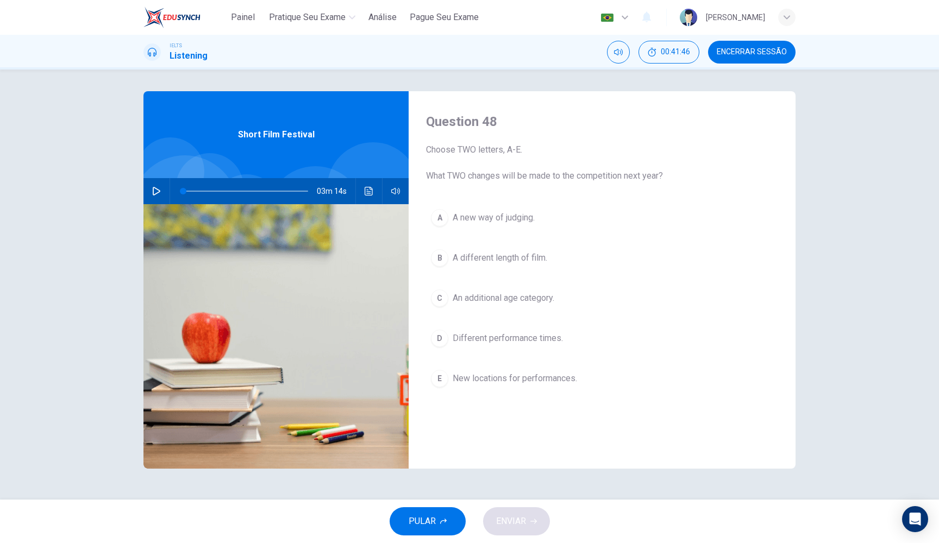
click at [249, 191] on span at bounding box center [245, 191] width 125 height 1
click at [156, 189] on icon "button" at bounding box center [157, 191] width 8 height 9
click at [444, 520] on icon "button" at bounding box center [443, 521] width 7 height 7
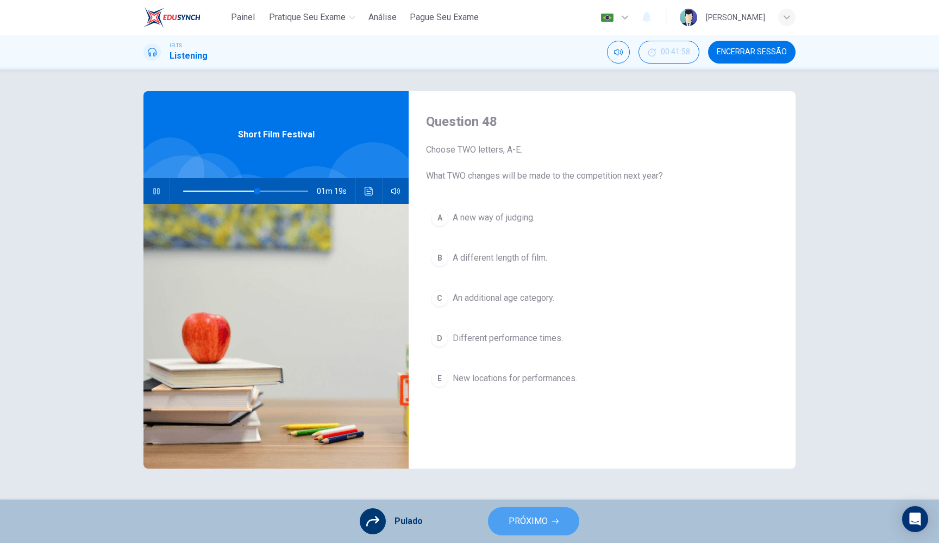
click at [524, 520] on span "PRÓXIMO" at bounding box center [528, 521] width 39 height 15
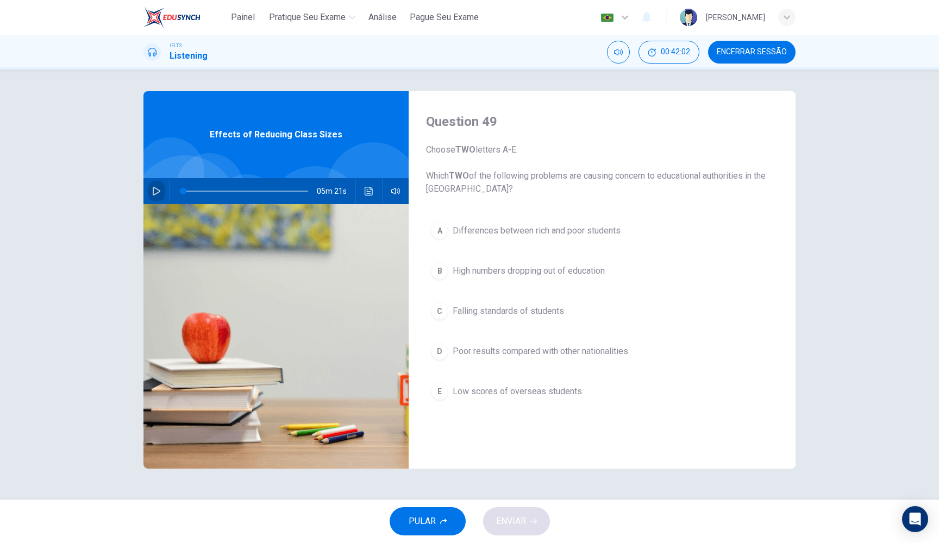
click at [155, 187] on icon "button" at bounding box center [156, 191] width 9 height 9
click at [156, 194] on icon "button" at bounding box center [156, 191] width 9 height 9
click at [581, 352] on span "Poor results compared with other nationalities" at bounding box center [540, 351] width 175 height 13
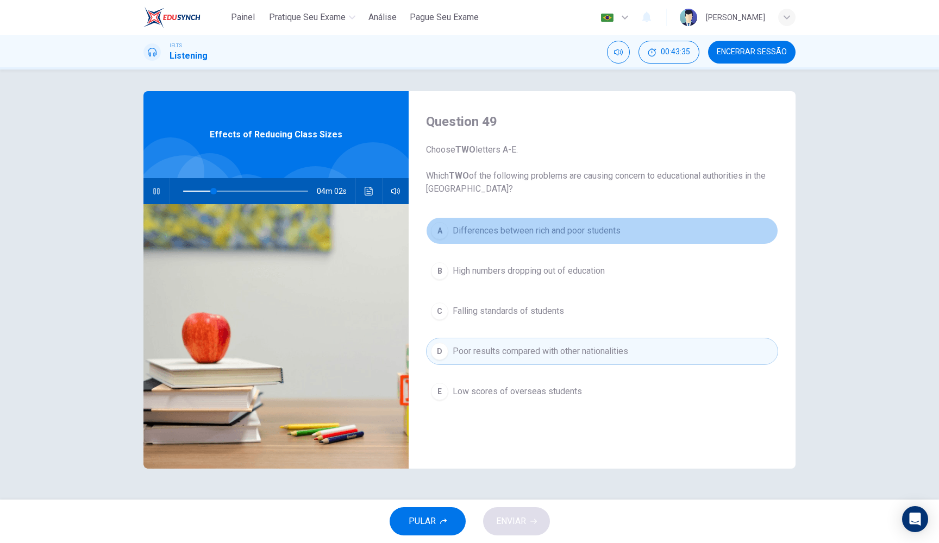
click at [510, 234] on span "Differences between rich and poor students" at bounding box center [537, 230] width 168 height 13
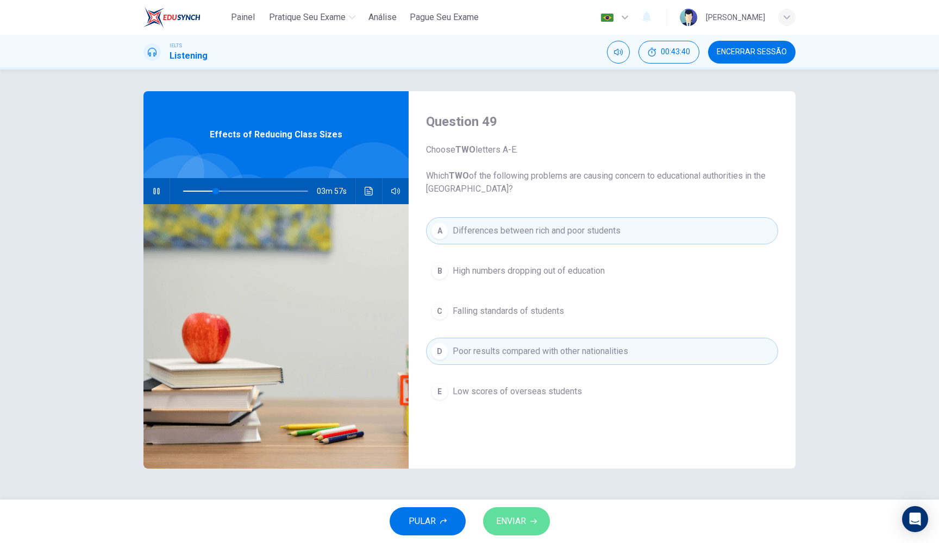
click at [533, 509] on button "ENVIAR" at bounding box center [516, 521] width 67 height 28
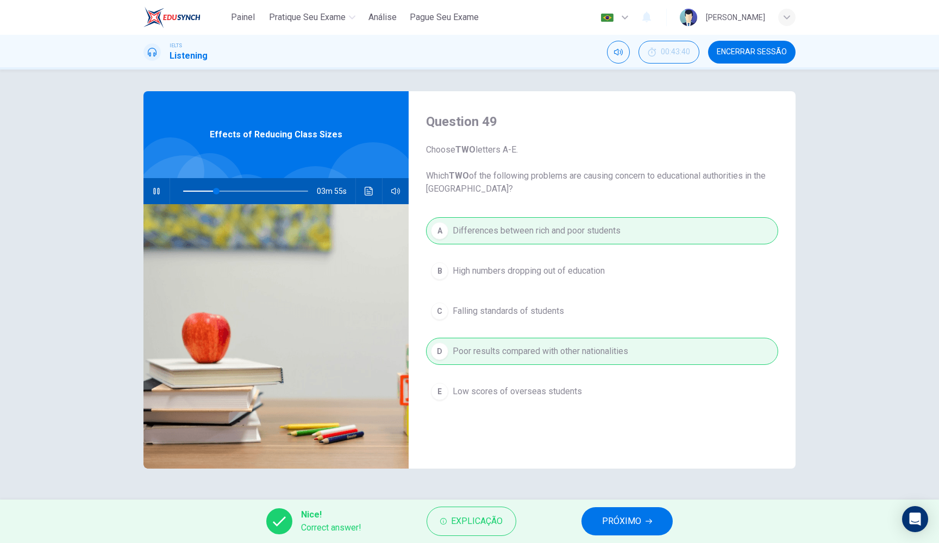
click at [607, 527] on span "PRÓXIMO" at bounding box center [621, 521] width 39 height 15
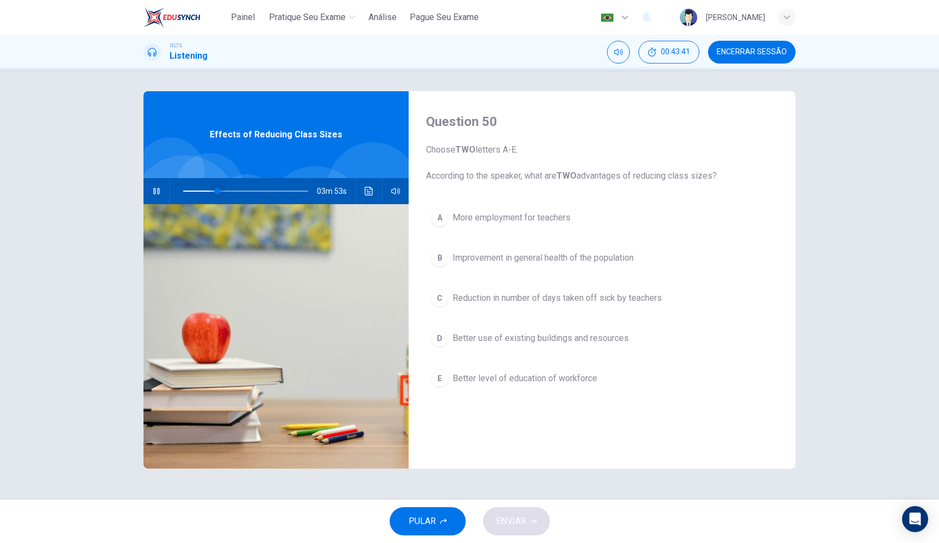
click at [214, 191] on span at bounding box center [217, 191] width 7 height 7
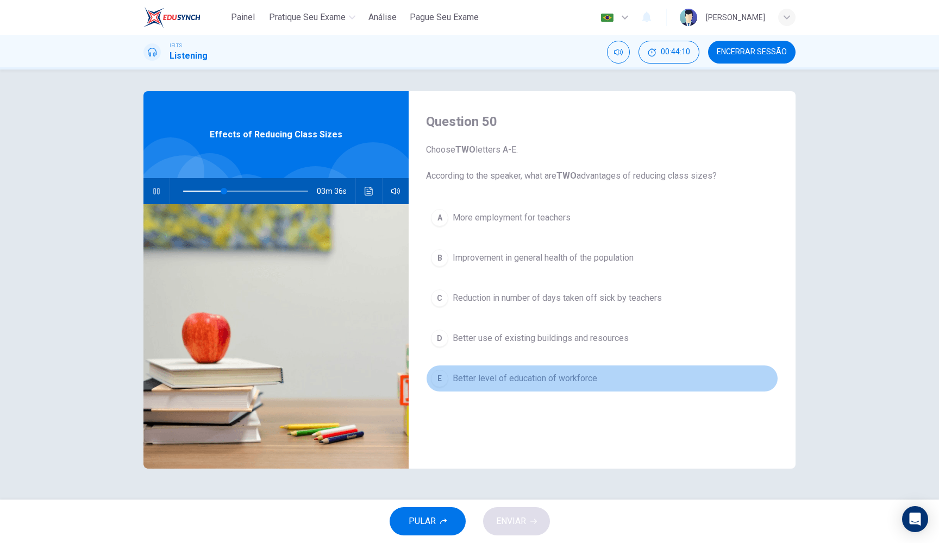
click at [495, 380] on span "Better level of education of workforce" at bounding box center [525, 378] width 145 height 13
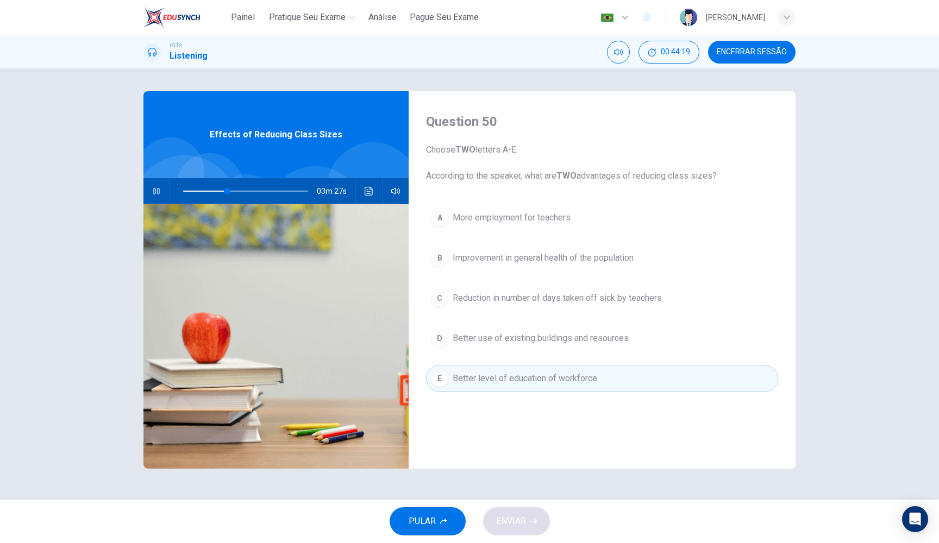
click at [519, 263] on span "Improvement in general health of the population" at bounding box center [543, 258] width 181 height 13
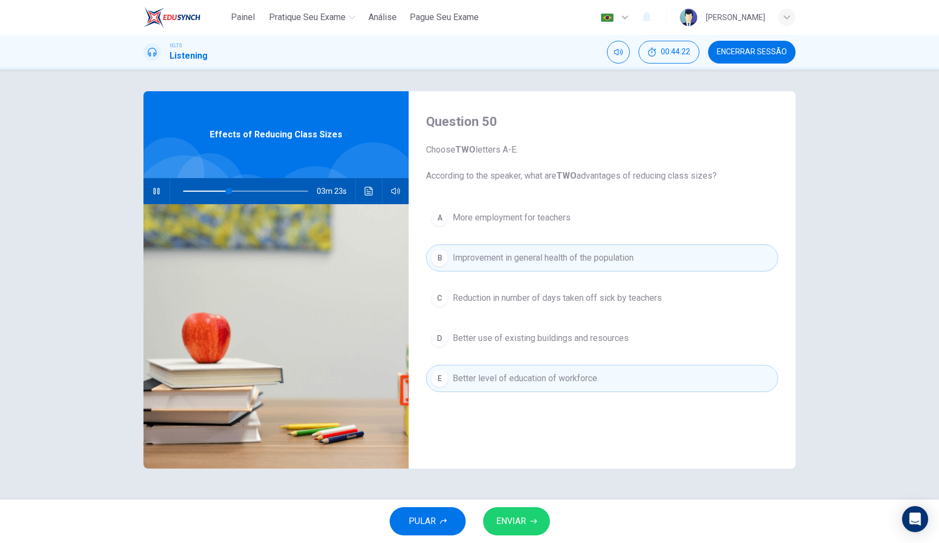
click at [523, 515] on span "ENVIAR" at bounding box center [511, 521] width 30 height 15
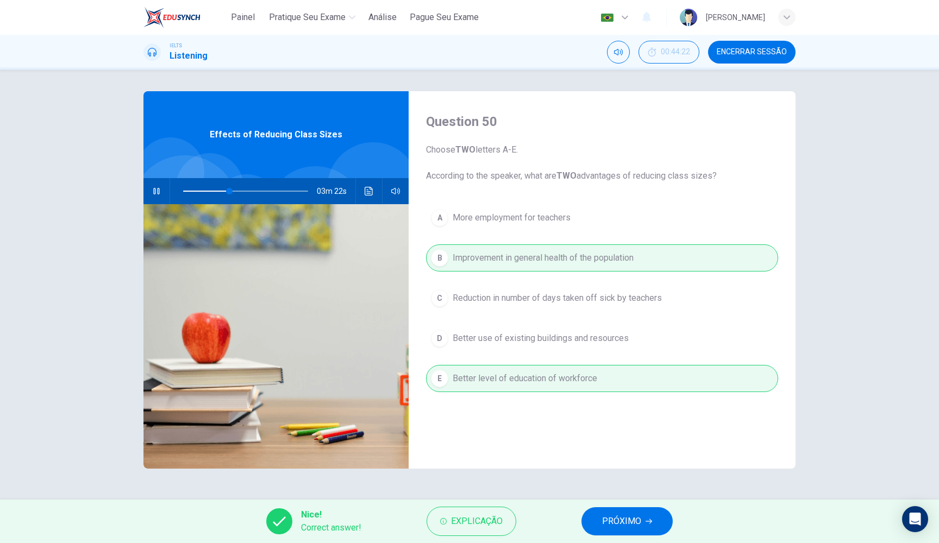
click at [616, 522] on span "PRÓXIMO" at bounding box center [621, 521] width 39 height 15
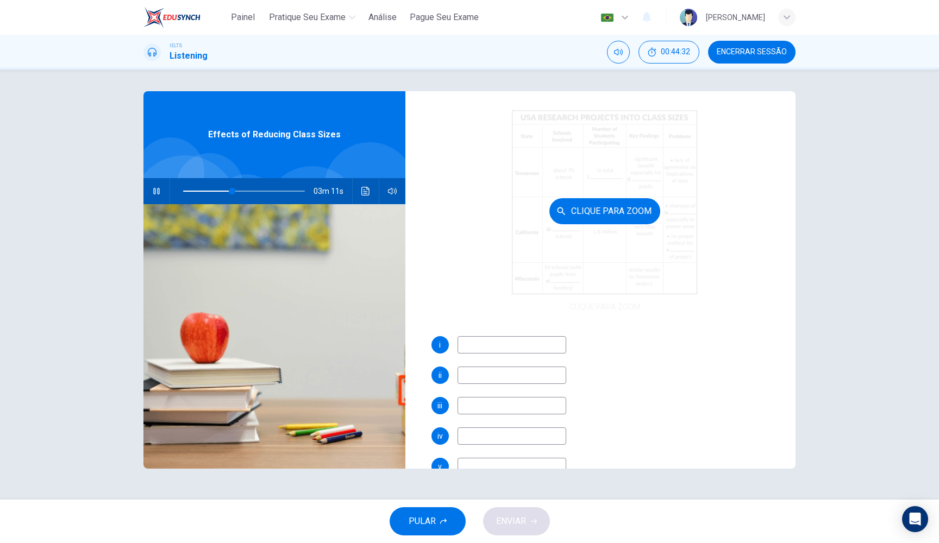
scroll to position [103, 0]
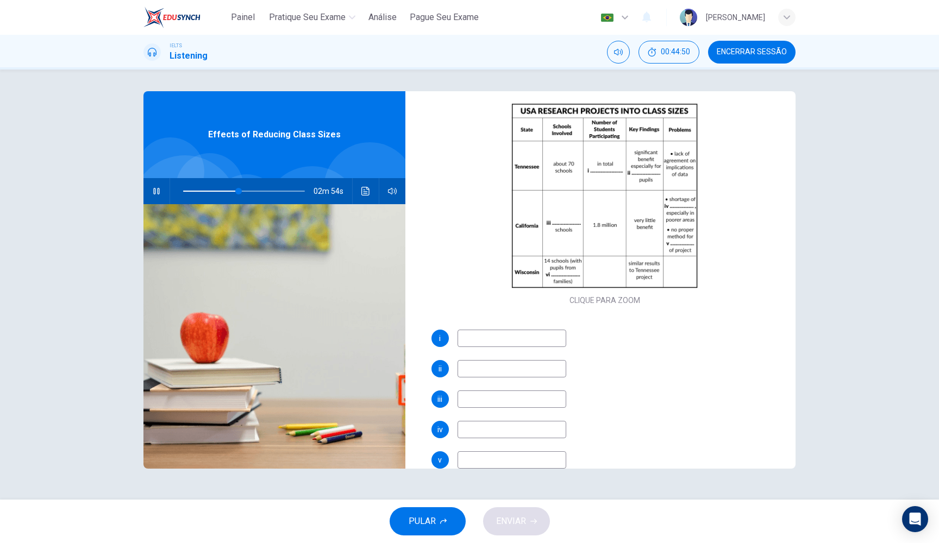
click at [492, 335] on input at bounding box center [511, 338] width 109 height 17
click at [240, 191] on span at bounding box center [240, 191] width 7 height 7
click at [480, 367] on input at bounding box center [511, 368] width 109 height 17
click at [234, 189] on span at bounding box center [244, 191] width 122 height 15
click at [231, 191] on span at bounding box center [234, 191] width 7 height 7
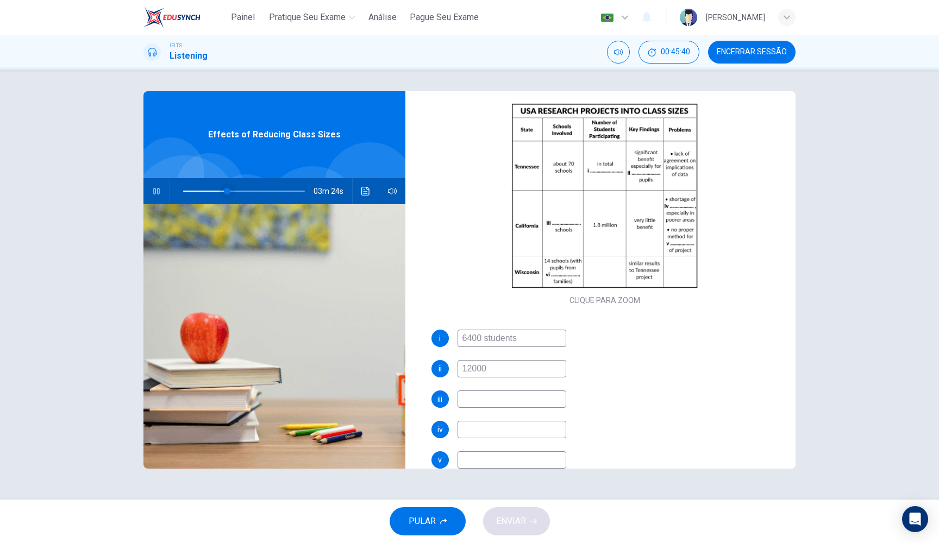
click at [230, 191] on span at bounding box center [227, 191] width 7 height 7
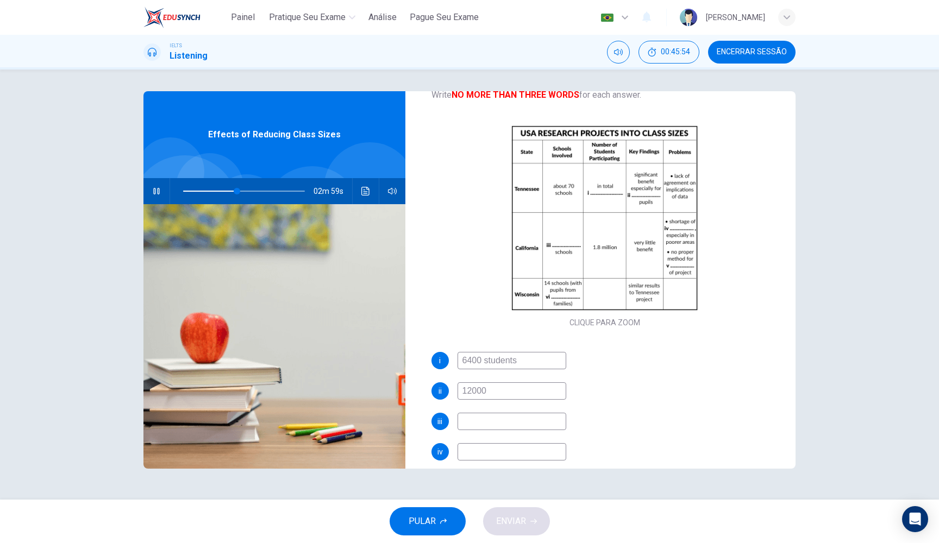
scroll to position [84, 0]
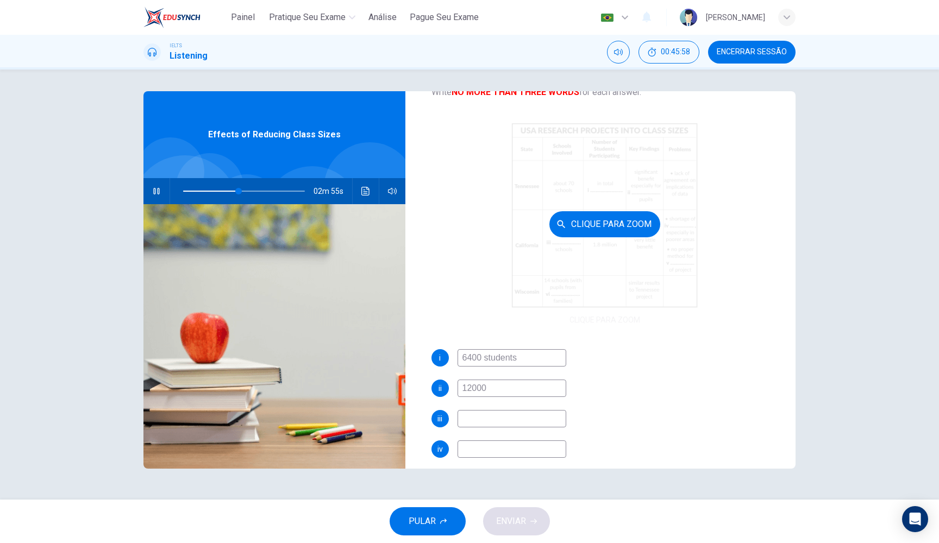
click at [673, 262] on div "Clique para Zoom" at bounding box center [604, 224] width 347 height 207
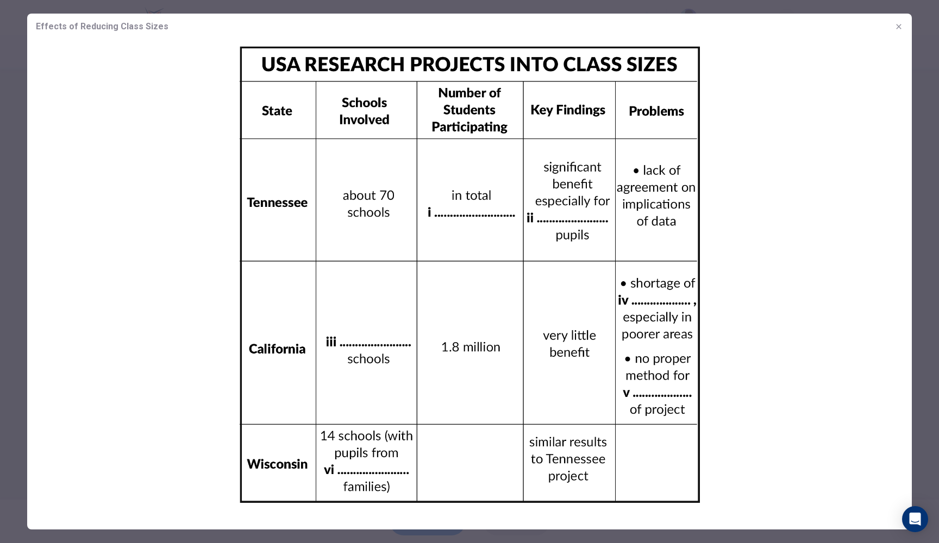
click at [898, 25] on icon "button" at bounding box center [898, 26] width 9 height 9
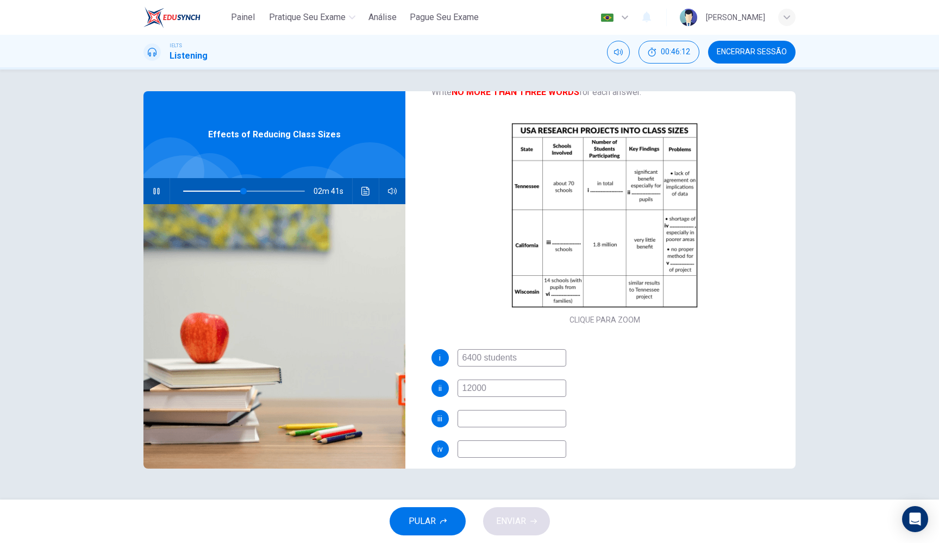
drag, startPoint x: 483, startPoint y: 357, endPoint x: 456, endPoint y: 360, distance: 26.8
click at [456, 360] on div "i 6400 students" at bounding box center [604, 357] width 347 height 17
drag, startPoint x: 491, startPoint y: 388, endPoint x: 458, endPoint y: 390, distance: 32.6
click at [458, 390] on input "12000" at bounding box center [511, 388] width 109 height 17
click at [260, 191] on span at bounding box center [263, 191] width 7 height 7
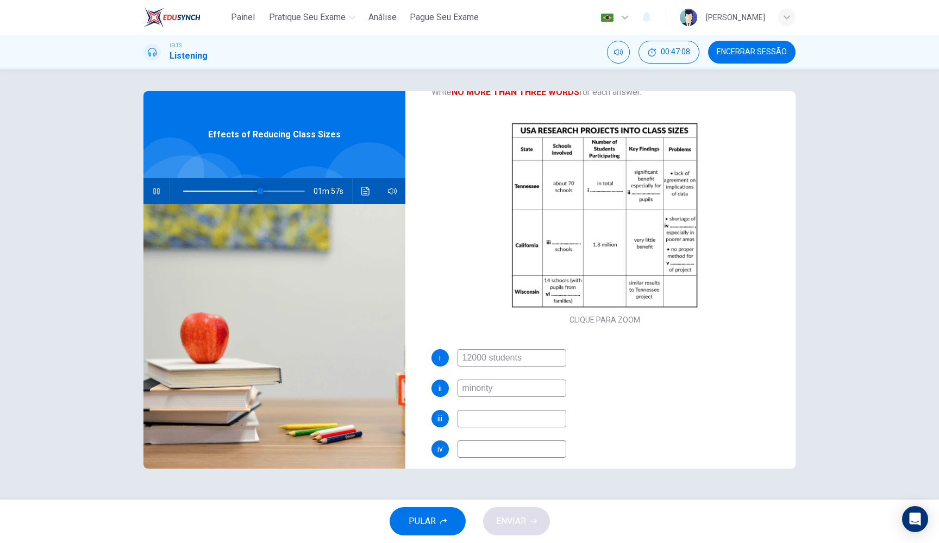
click at [257, 190] on span at bounding box center [260, 191] width 7 height 7
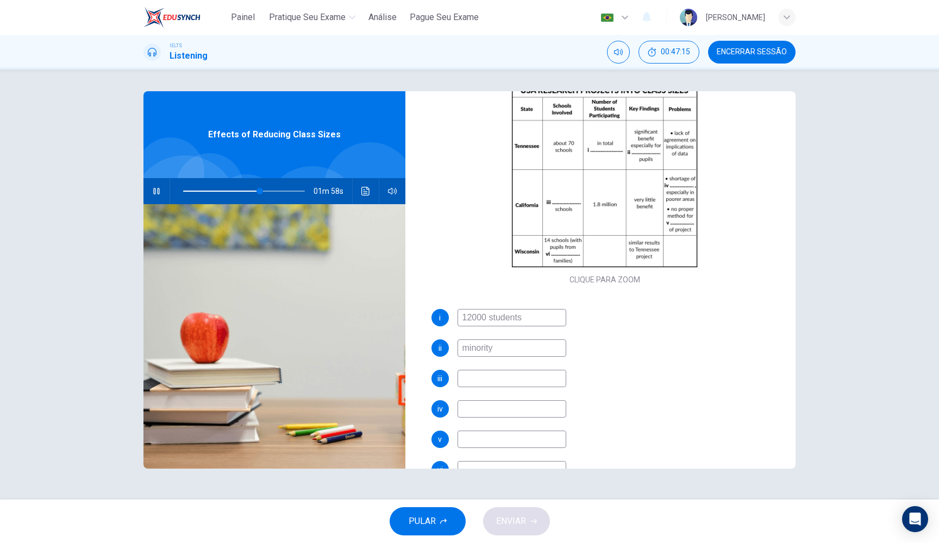
scroll to position [118, 0]
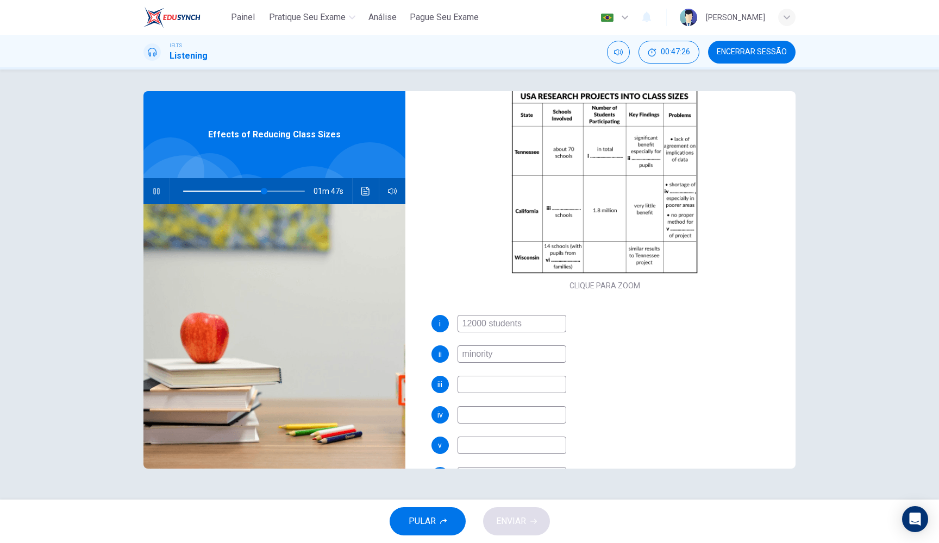
click at [502, 386] on input at bounding box center [511, 384] width 109 height 17
click at [270, 190] on span at bounding box center [269, 191] width 7 height 7
click at [517, 388] on input "All" at bounding box center [511, 384] width 109 height 17
click at [277, 191] on span at bounding box center [280, 191] width 7 height 7
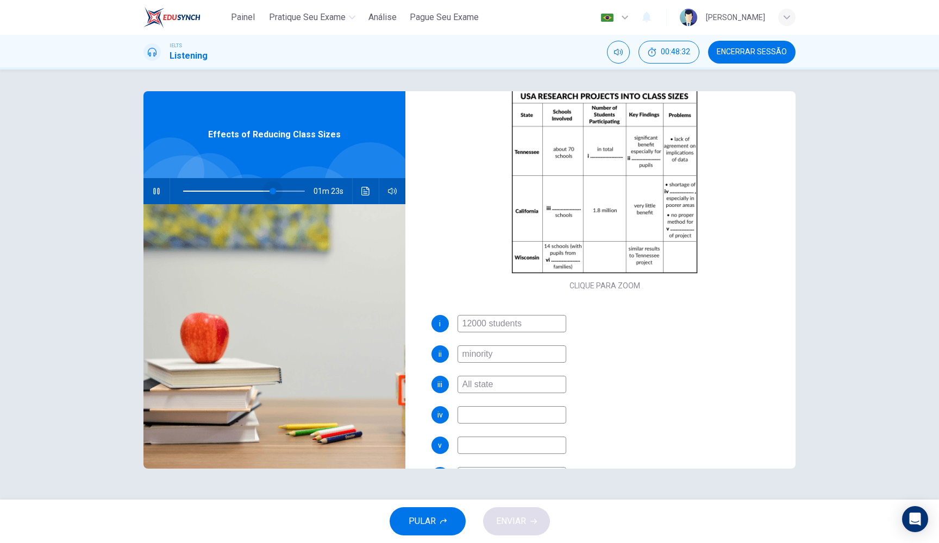
click at [273, 190] on span at bounding box center [272, 191] width 7 height 7
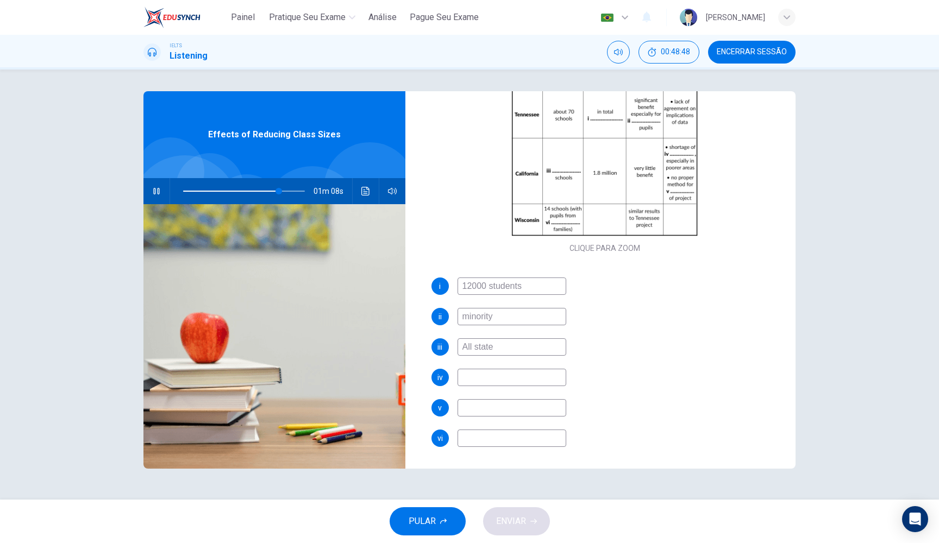
scroll to position [1, 0]
click at [478, 377] on input at bounding box center [511, 377] width 109 height 17
click at [604, 390] on div "i 12000 students ii minority iii All state iv teachers v vi" at bounding box center [604, 373] width 347 height 191
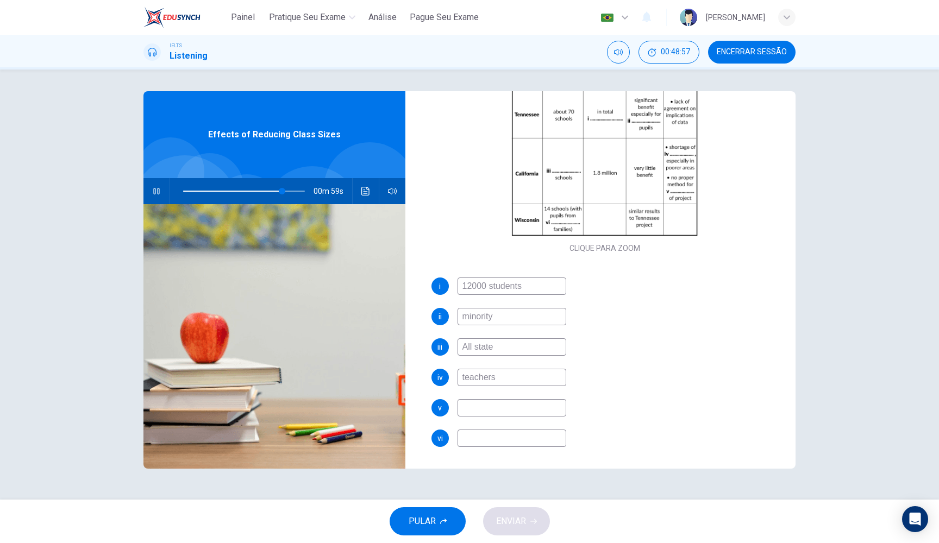
click at [474, 378] on input "teachers" at bounding box center [511, 377] width 109 height 17
click at [598, 385] on div "iv teatchers" at bounding box center [604, 377] width 347 height 17
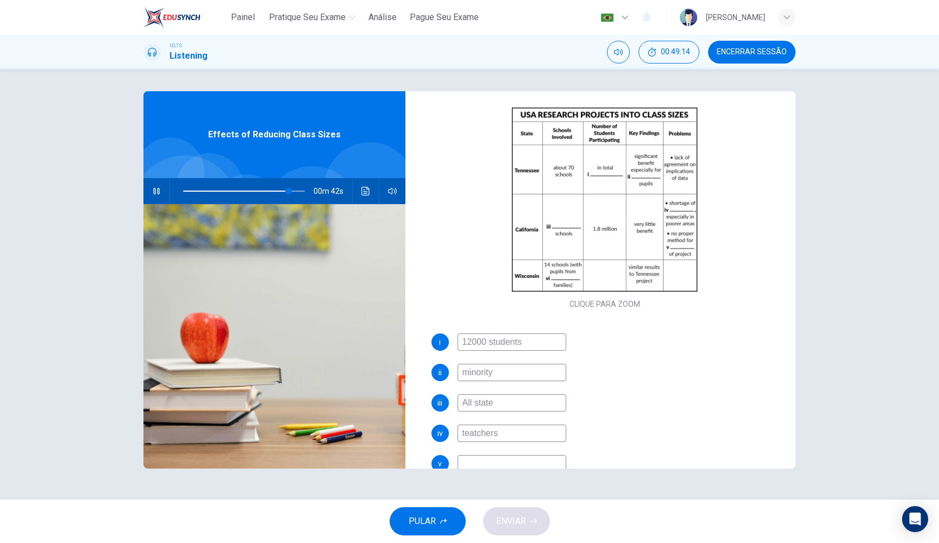
scroll to position [108, 0]
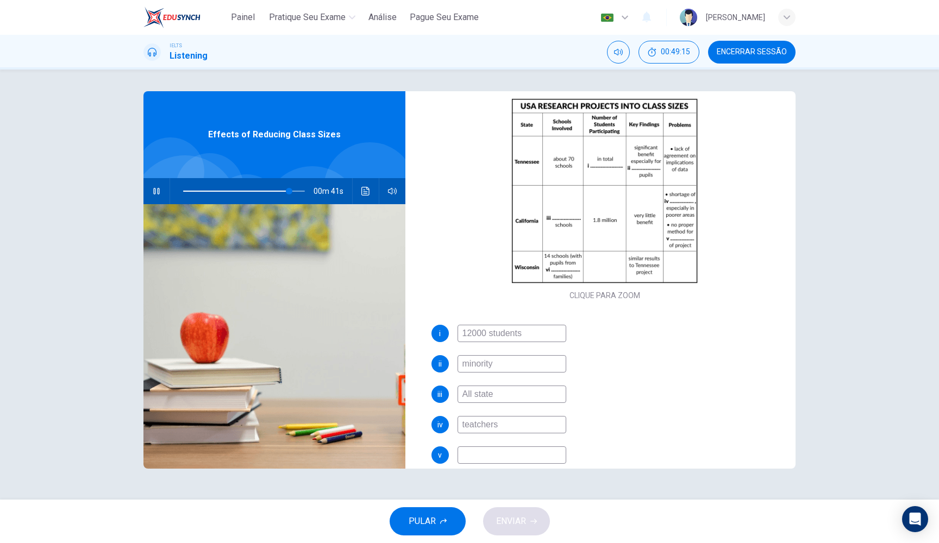
click at [479, 428] on input "teatchers" at bounding box center [511, 424] width 109 height 17
click at [525, 425] on input "teachers" at bounding box center [511, 424] width 109 height 17
click at [275, 189] on span at bounding box center [244, 191] width 122 height 15
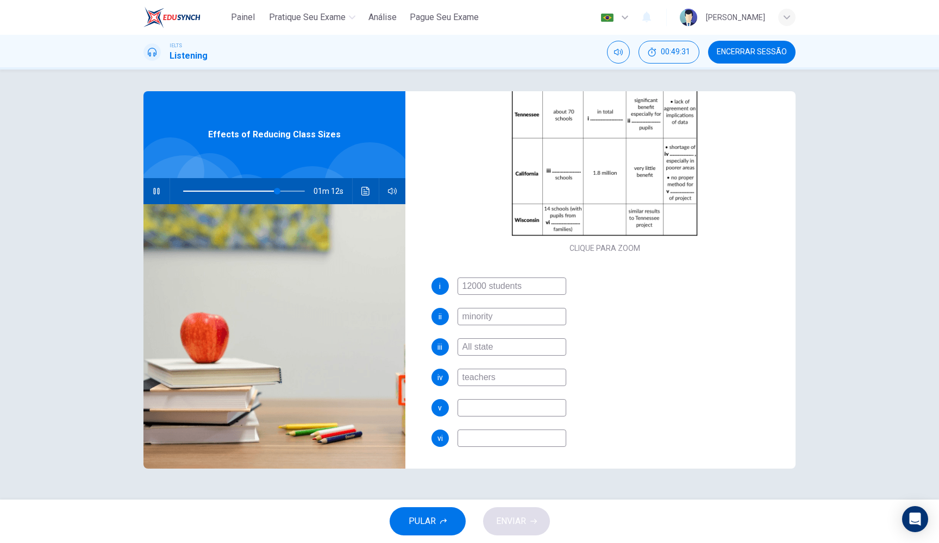
scroll to position [128, 0]
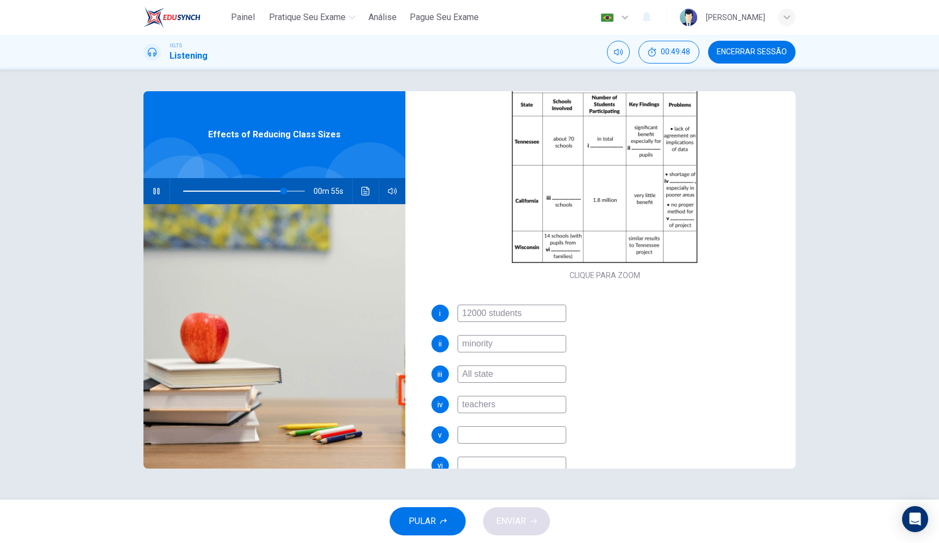
click at [479, 435] on input at bounding box center [511, 434] width 109 height 17
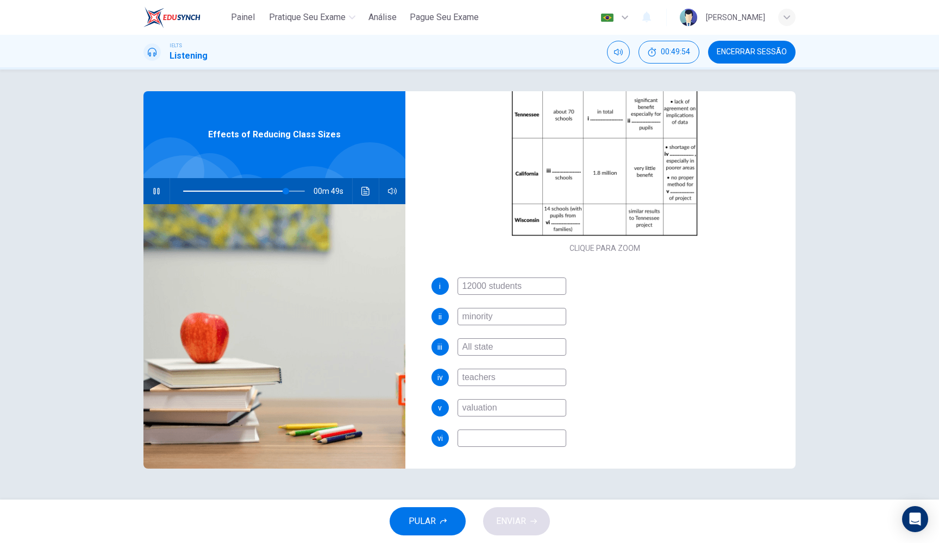
scroll to position [155, 0]
click at [505, 443] on input at bounding box center [511, 438] width 109 height 17
drag, startPoint x: 495, startPoint y: 351, endPoint x: 474, endPoint y: 351, distance: 20.6
click at [474, 351] on input "All state" at bounding box center [511, 346] width 109 height 17
click at [525, 523] on span "ENVIAR" at bounding box center [511, 521] width 30 height 15
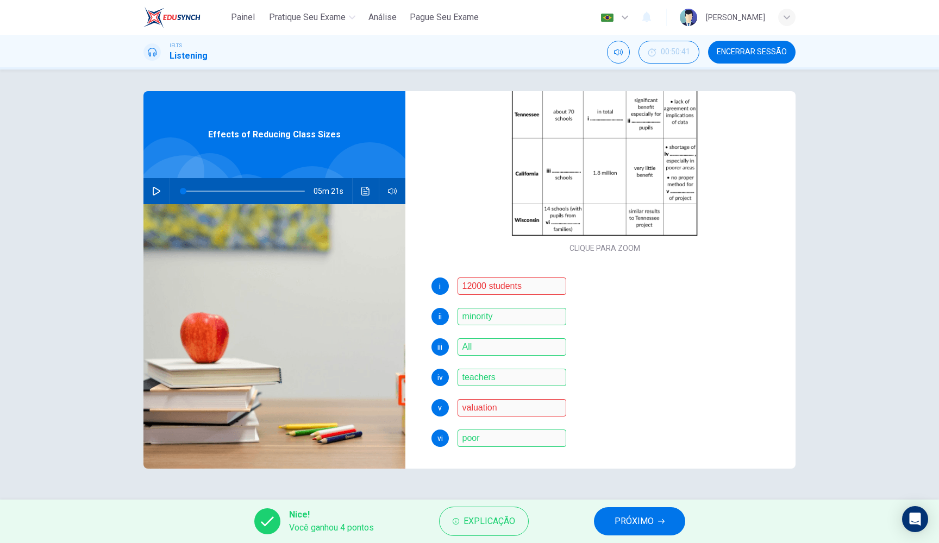
click at [620, 509] on button "PRÓXIMO" at bounding box center [639, 521] width 91 height 28
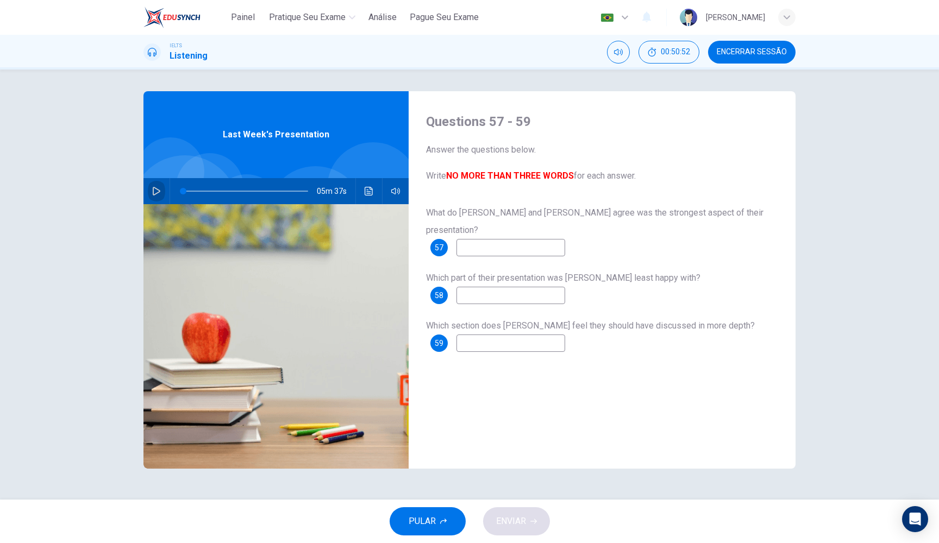
click at [156, 195] on icon "button" at bounding box center [156, 191] width 9 height 9
click at [189, 191] on span at bounding box center [189, 191] width 7 height 7
click at [484, 239] on input at bounding box center [510, 247] width 109 height 17
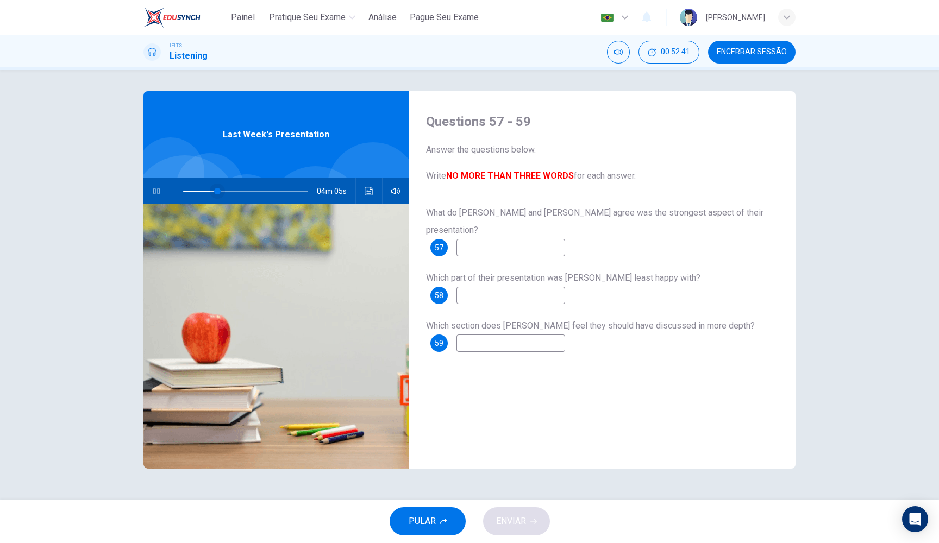
click at [205, 190] on span at bounding box center [245, 191] width 125 height 15
click at [197, 191] on span at bounding box center [196, 191] width 7 height 7
click at [479, 287] on input at bounding box center [510, 295] width 109 height 17
drag, startPoint x: 504, startPoint y: 279, endPoint x: 442, endPoint y: 279, distance: 61.9
click at [442, 287] on div "58 Technique" at bounding box center [497, 295] width 135 height 17
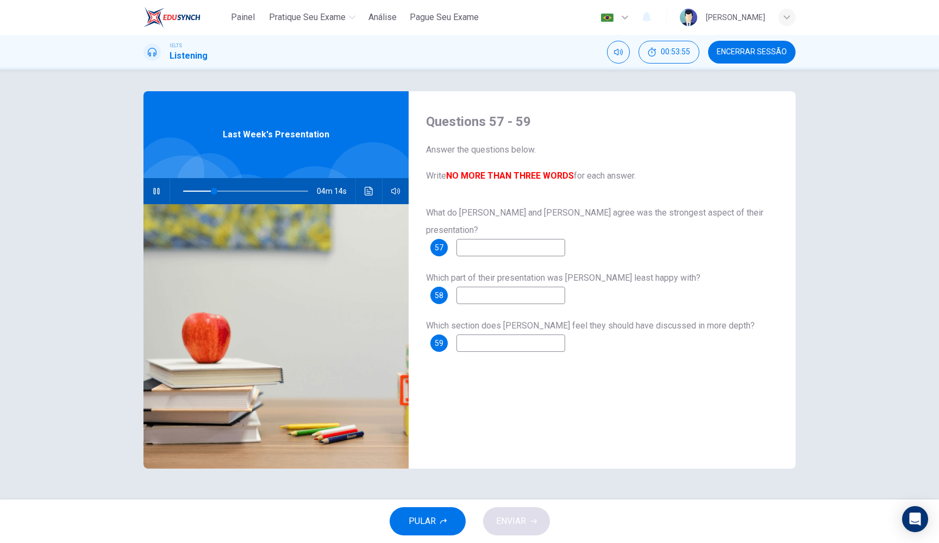
click at [477, 239] on input at bounding box center [510, 247] width 109 height 17
click at [487, 287] on input at bounding box center [510, 295] width 109 height 17
click at [239, 190] on span at bounding box center [238, 191] width 7 height 7
click at [233, 190] on span at bounding box center [232, 191] width 7 height 7
click at [230, 190] on span at bounding box center [233, 191] width 7 height 7
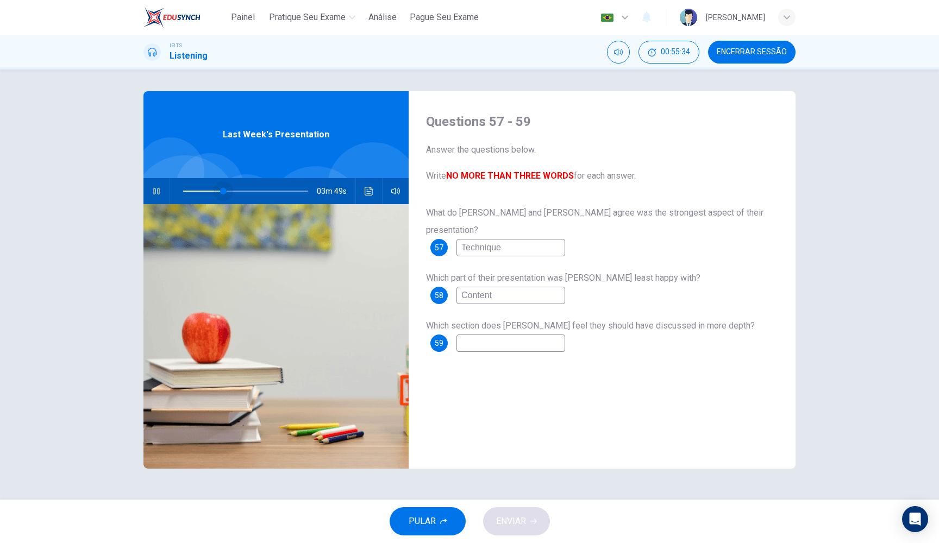
click at [223, 191] on span at bounding box center [223, 191] width 7 height 7
drag, startPoint x: 495, startPoint y: 280, endPoint x: 450, endPoint y: 281, distance: 45.1
click at [450, 287] on div "58 Content" at bounding box center [497, 295] width 135 height 17
click at [470, 335] on input at bounding box center [510, 343] width 109 height 17
click at [226, 192] on span at bounding box center [225, 191] width 7 height 7
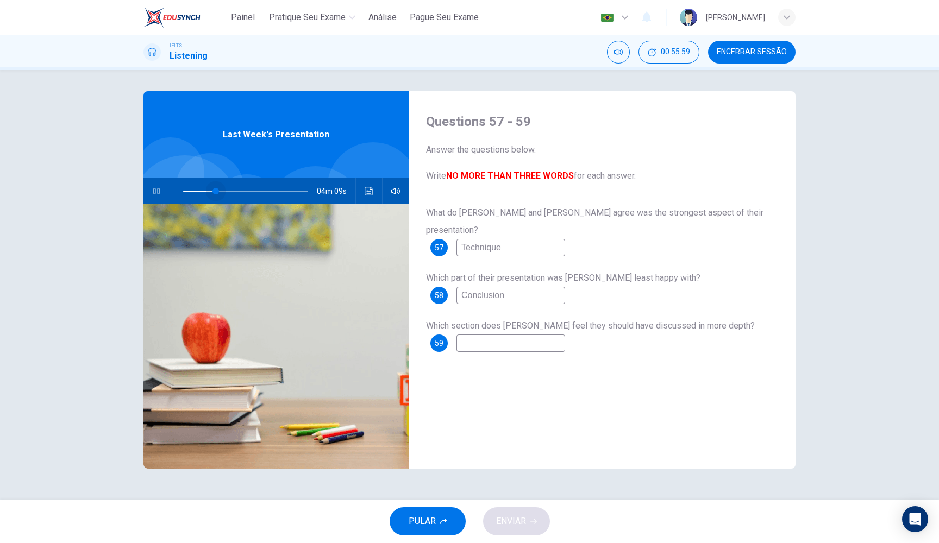
click at [216, 191] on span at bounding box center [215, 191] width 7 height 7
click at [219, 193] on span at bounding box center [219, 191] width 7 height 7
drag, startPoint x: 517, startPoint y: 280, endPoint x: 456, endPoint y: 280, distance: 61.4
click at [456, 287] on div "58 Conclusion" at bounding box center [497, 295] width 135 height 17
click at [499, 335] on input at bounding box center [510, 343] width 109 height 17
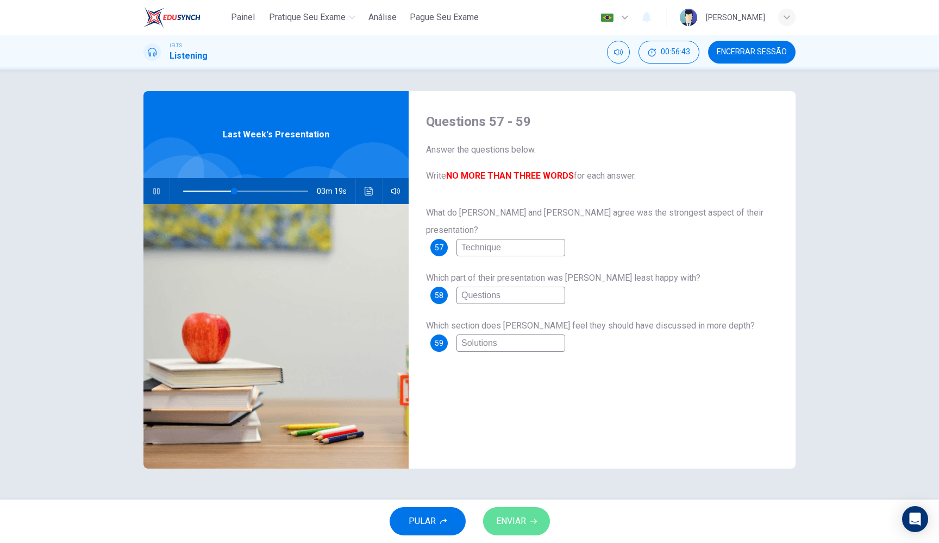
click at [523, 515] on span "ENVIAR" at bounding box center [511, 521] width 30 height 15
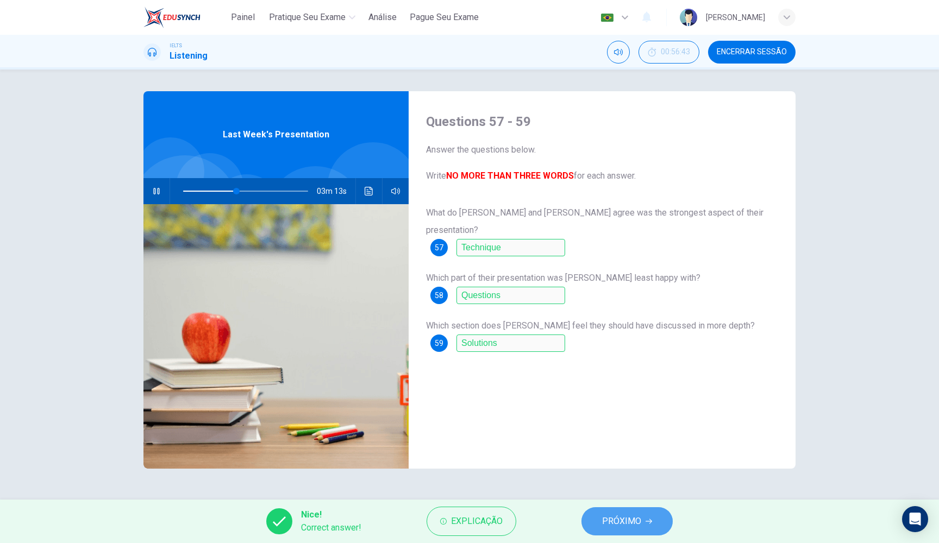
click at [645, 519] on icon "button" at bounding box center [648, 521] width 7 height 7
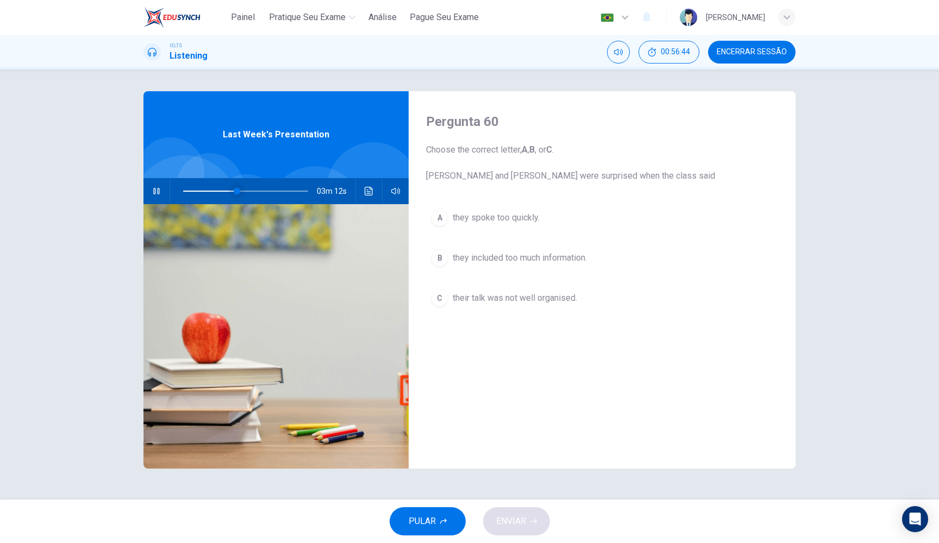
click at [234, 190] on span at bounding box center [237, 191] width 7 height 7
click at [160, 193] on icon "button" at bounding box center [156, 191] width 9 height 9
click at [516, 216] on span "they spoke too quickly." at bounding box center [496, 217] width 87 height 13
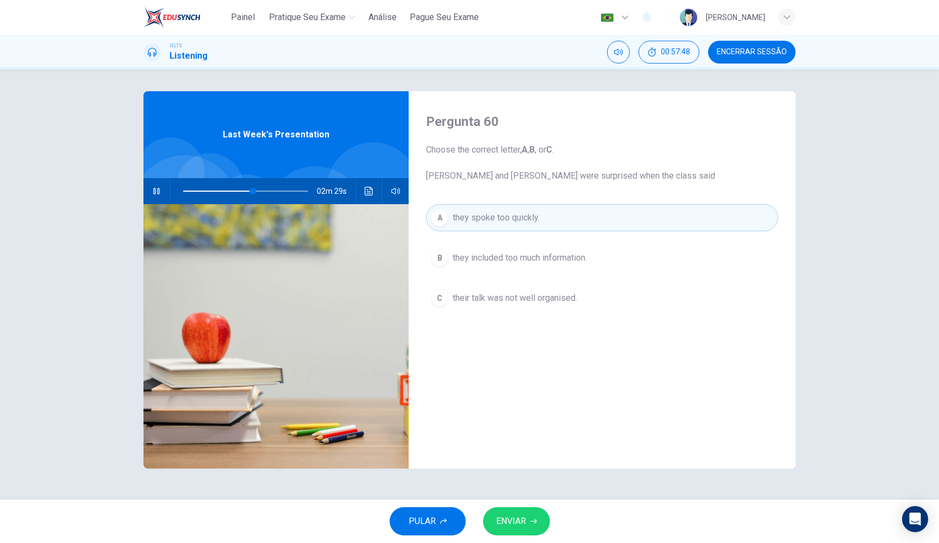
click at [525, 528] on span "ENVIAR" at bounding box center [511, 521] width 30 height 15
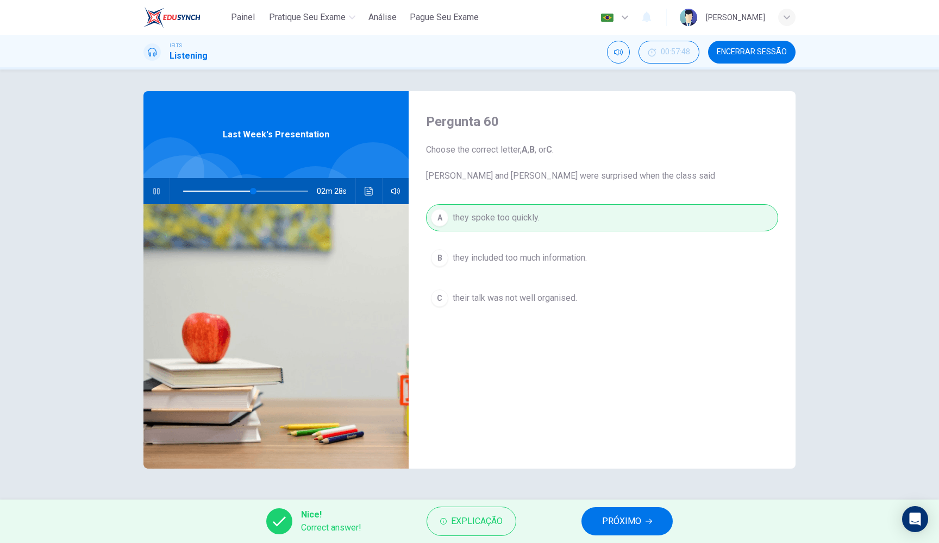
click at [611, 520] on span "PRÓXIMO" at bounding box center [621, 521] width 39 height 15
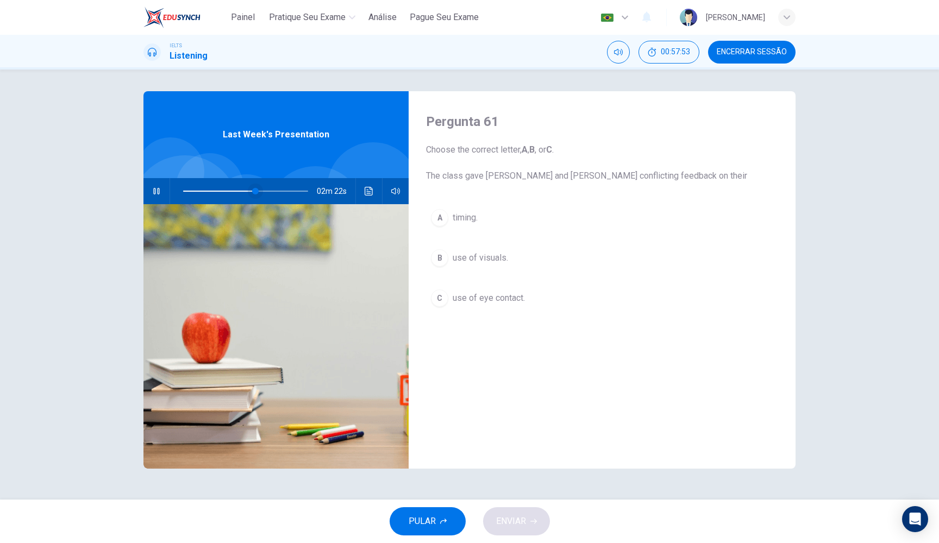
click at [252, 191] on span at bounding box center [255, 191] width 7 height 7
click at [154, 192] on icon "button" at bounding box center [156, 191] width 6 height 7
click at [155, 192] on icon "button" at bounding box center [156, 191] width 9 height 9
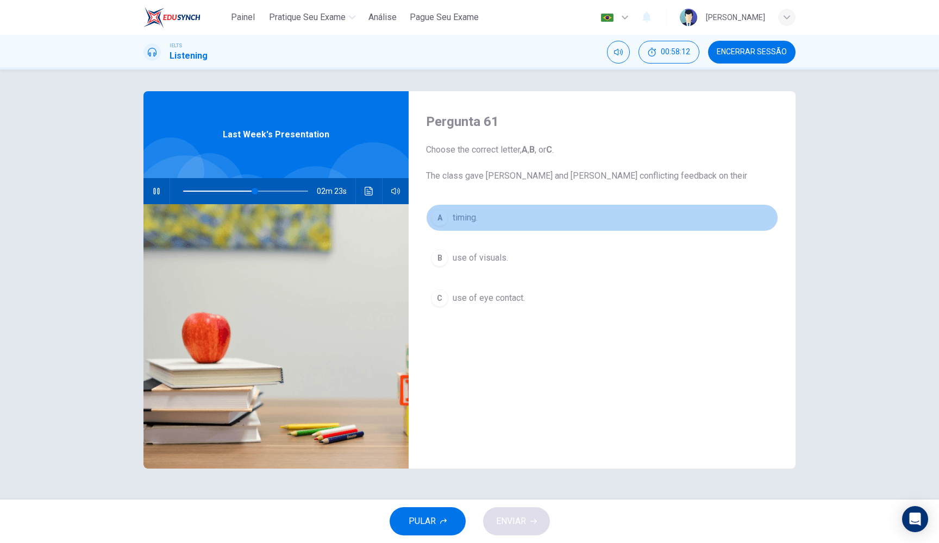
click at [441, 224] on div "A" at bounding box center [439, 217] width 17 height 17
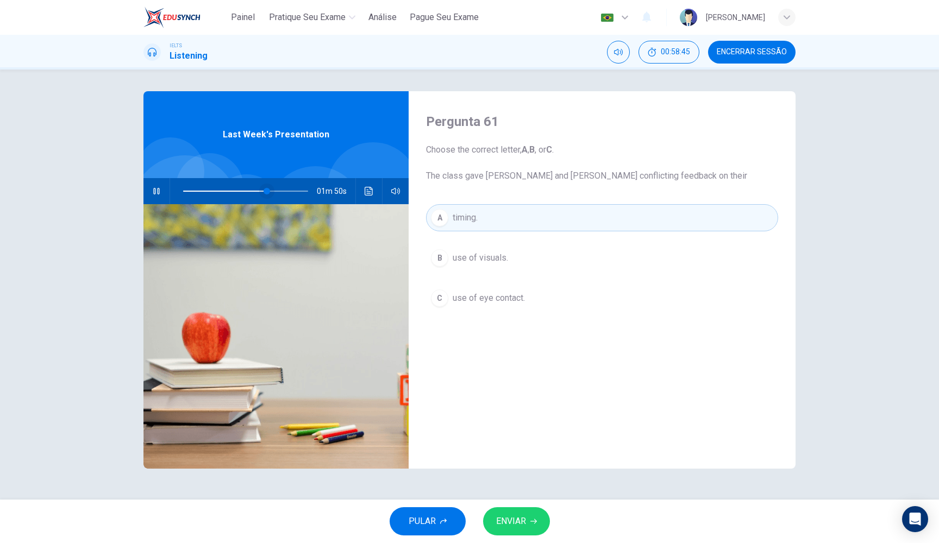
click at [263, 190] on span at bounding box center [266, 191] width 7 height 7
click at [255, 191] on span at bounding box center [258, 191] width 7 height 7
click at [488, 257] on span "use of visuals." at bounding box center [480, 258] width 55 height 13
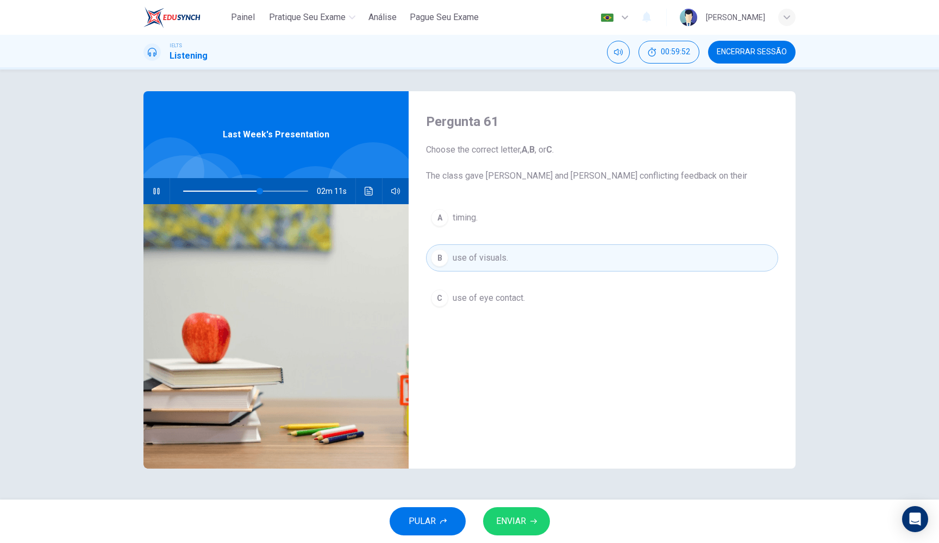
click at [518, 530] on button "ENVIAR" at bounding box center [516, 521] width 67 height 28
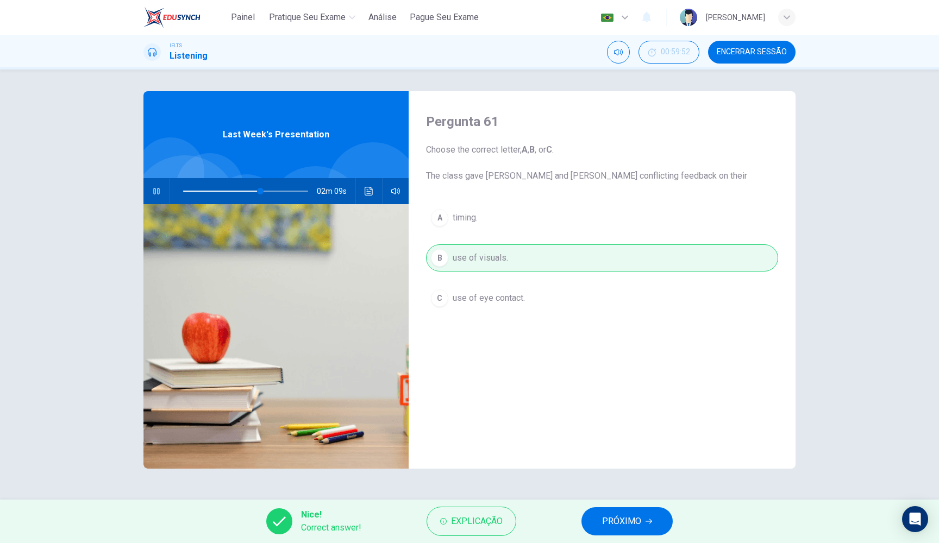
click at [608, 511] on button "PRÓXIMO" at bounding box center [626, 521] width 91 height 28
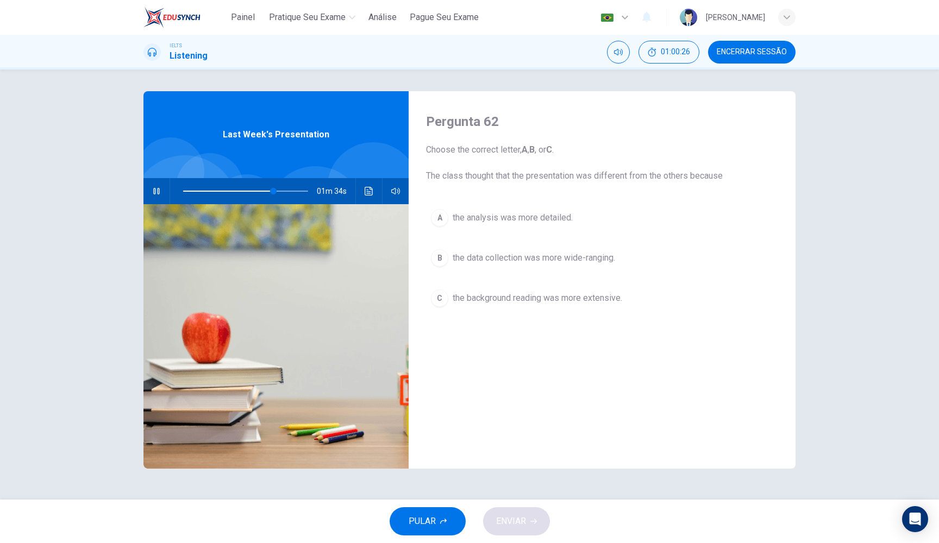
click at [499, 262] on span "the data collection was more wide-ranging." at bounding box center [534, 258] width 162 height 13
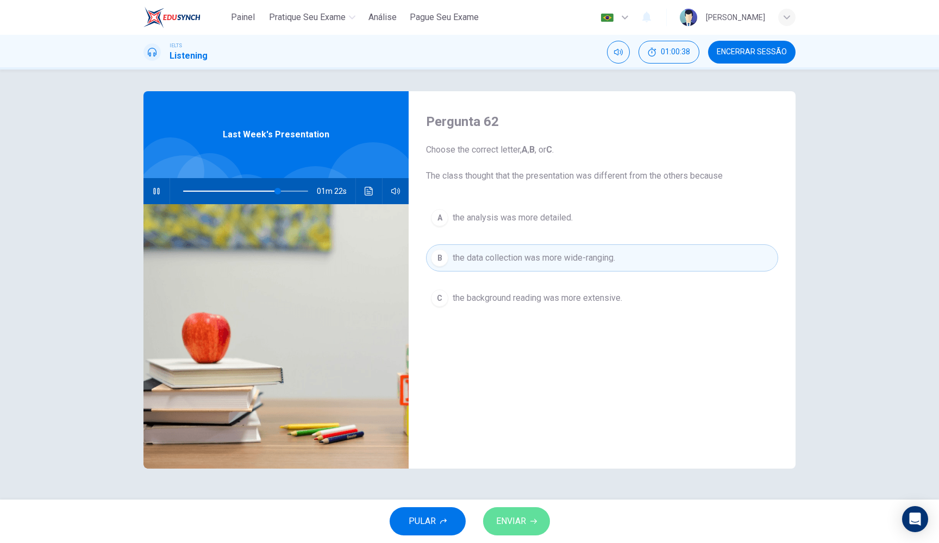
click at [524, 525] on span "ENVIAR" at bounding box center [511, 521] width 30 height 15
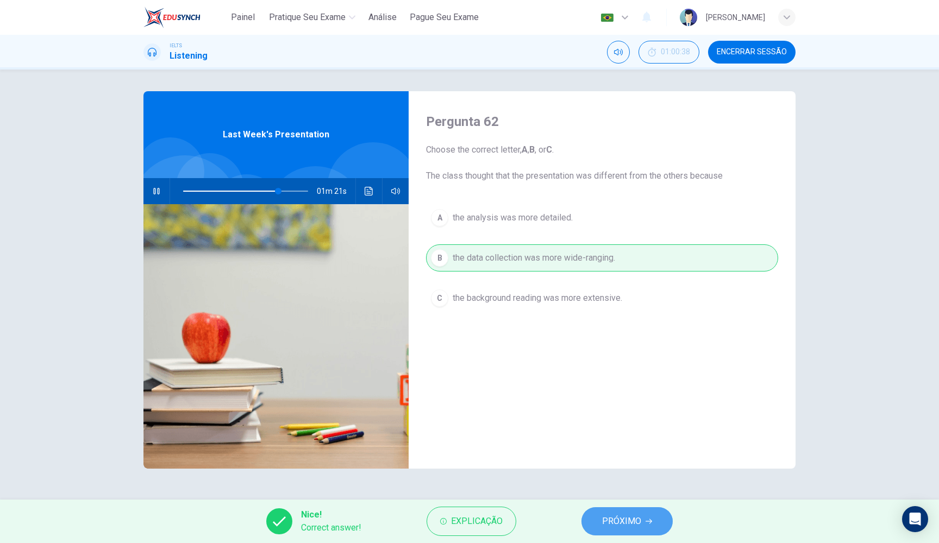
click at [599, 526] on button "PRÓXIMO" at bounding box center [626, 521] width 91 height 28
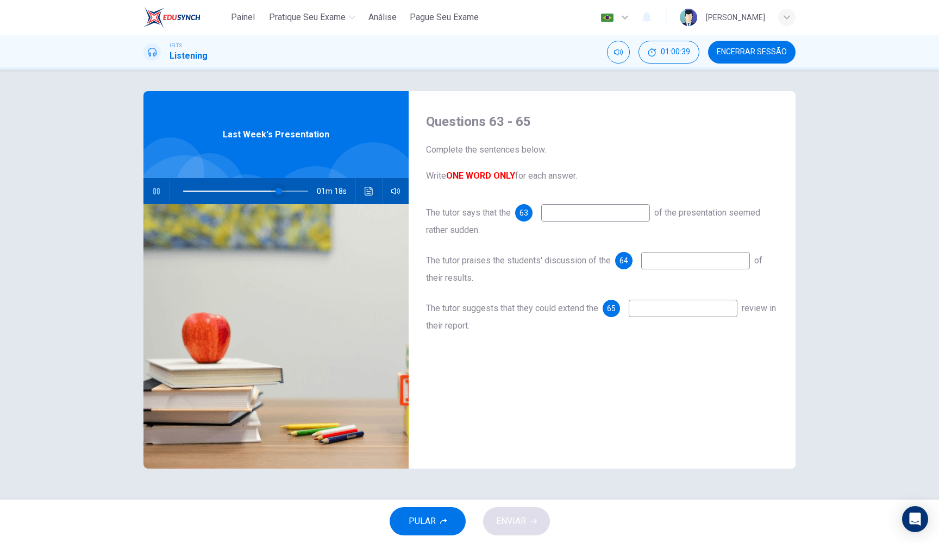
click at [275, 189] on span at bounding box center [278, 191] width 7 height 7
click at [155, 191] on icon "button" at bounding box center [156, 191] width 9 height 9
click at [597, 216] on input at bounding box center [595, 212] width 109 height 17
click at [689, 264] on input at bounding box center [695, 260] width 109 height 17
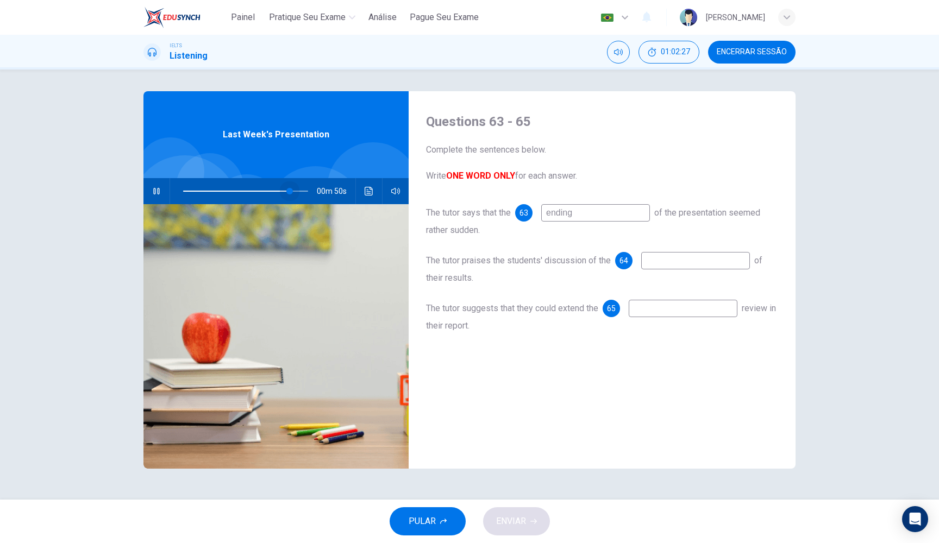
click at [290, 191] on span at bounding box center [245, 191] width 125 height 15
click at [294, 191] on span at bounding box center [290, 191] width 7 height 7
click at [662, 262] on input at bounding box center [695, 260] width 109 height 17
click at [294, 189] on span at bounding box center [245, 191] width 125 height 15
click at [635, 311] on input at bounding box center [683, 308] width 109 height 17
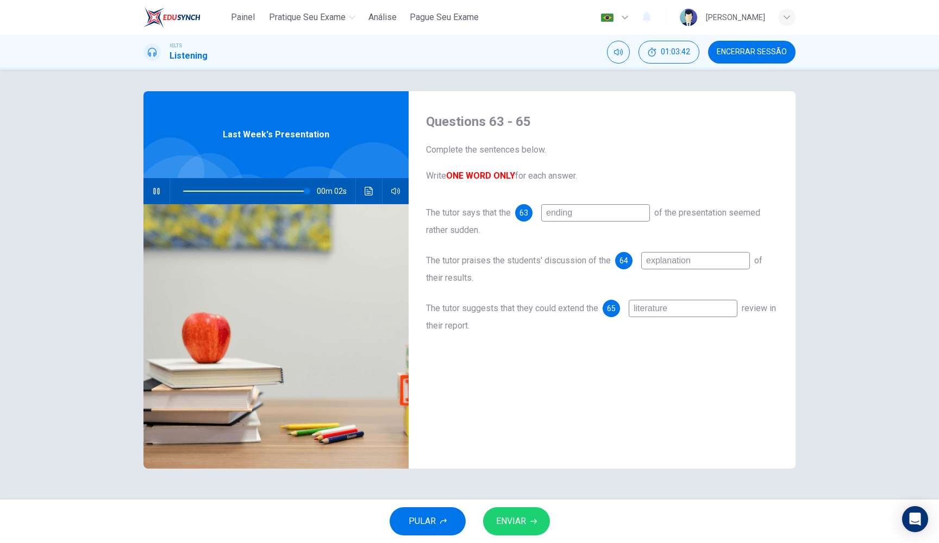
click at [520, 528] on span "ENVIAR" at bounding box center [511, 521] width 30 height 15
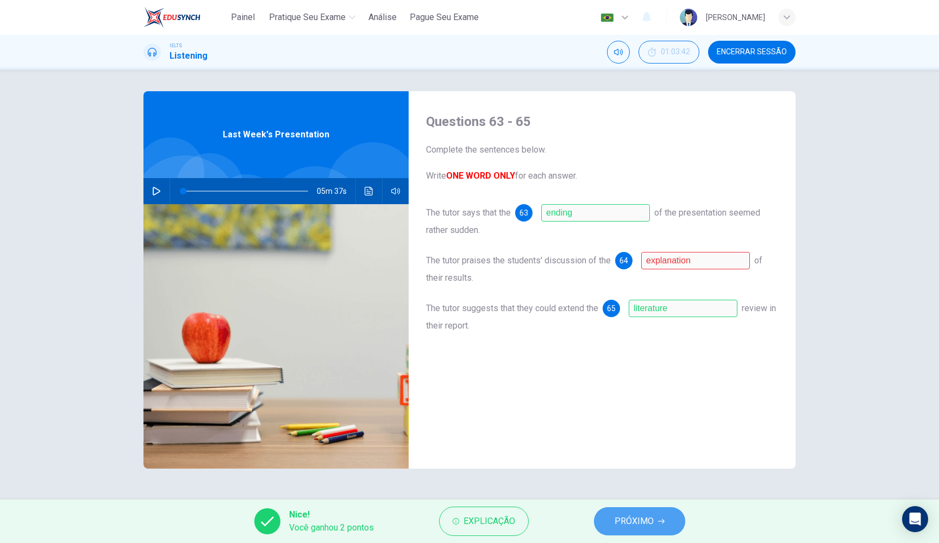
click at [621, 516] on span "PRÓXIMO" at bounding box center [633, 521] width 39 height 15
